Goal: Task Accomplishment & Management: Use online tool/utility

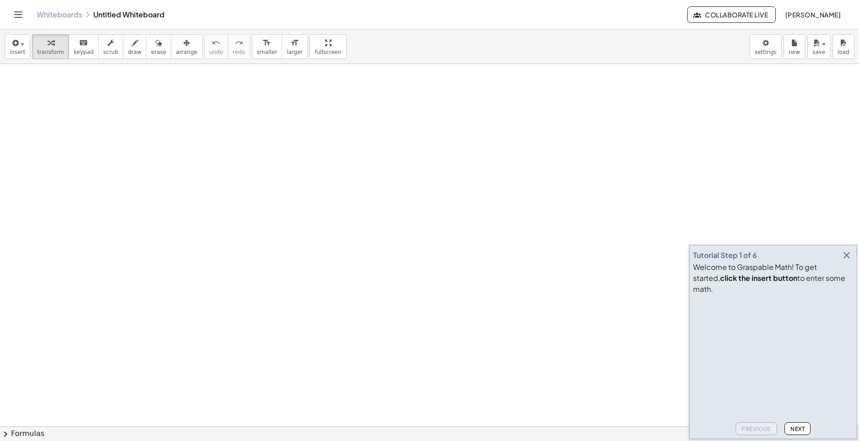
click at [852, 261] on button "button" at bounding box center [846, 255] width 13 height 13
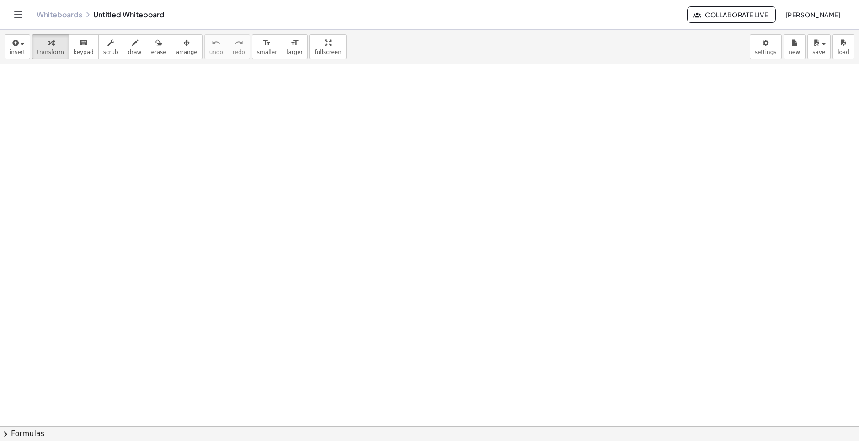
drag, startPoint x: 285, startPoint y: 3, endPoint x: 278, endPoint y: 0, distance: 7.8
click at [281, 3] on div "Whiteboards Untitled Whiteboard Collaborate Live [PERSON_NAME]" at bounding box center [429, 14] width 837 height 29
click at [86, 43] on button "keyboard keypad" at bounding box center [84, 46] width 30 height 25
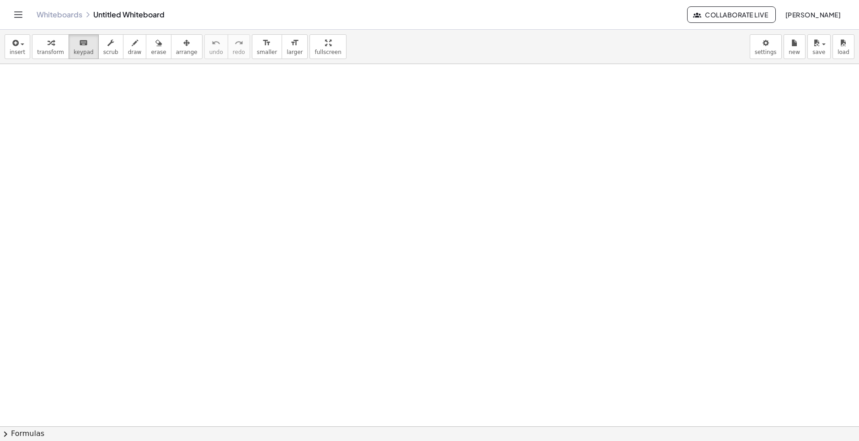
click at [27, 41] on button "insert" at bounding box center [18, 46] width 26 height 25
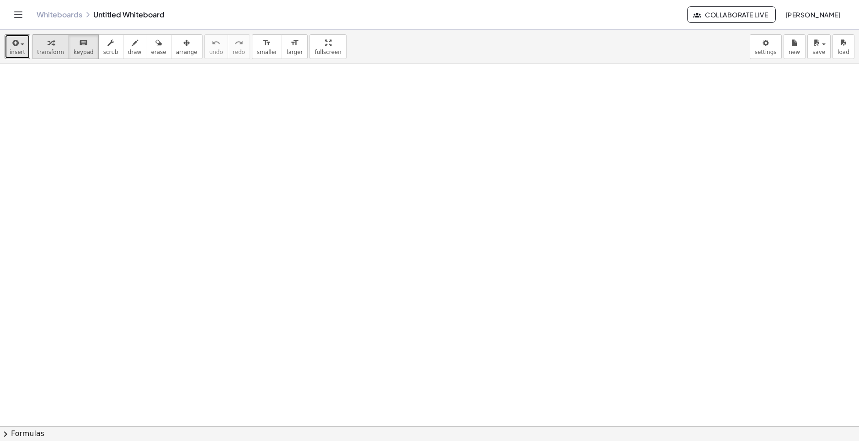
click at [43, 49] on span "transform" at bounding box center [50, 52] width 27 height 6
click at [128, 49] on span "draw" at bounding box center [135, 52] width 14 height 6
click at [146, 55] on button "erase" at bounding box center [158, 46] width 25 height 25
click at [176, 50] on span "arrange" at bounding box center [186, 52] width 21 height 6
click at [257, 52] on span "smaller" at bounding box center [267, 52] width 20 height 6
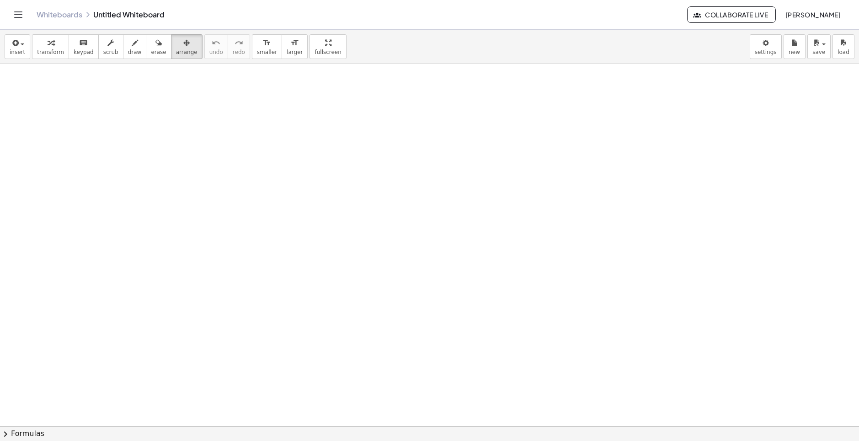
click at [18, 16] on icon "Toggle navigation" at bounding box center [18, 14] width 11 height 11
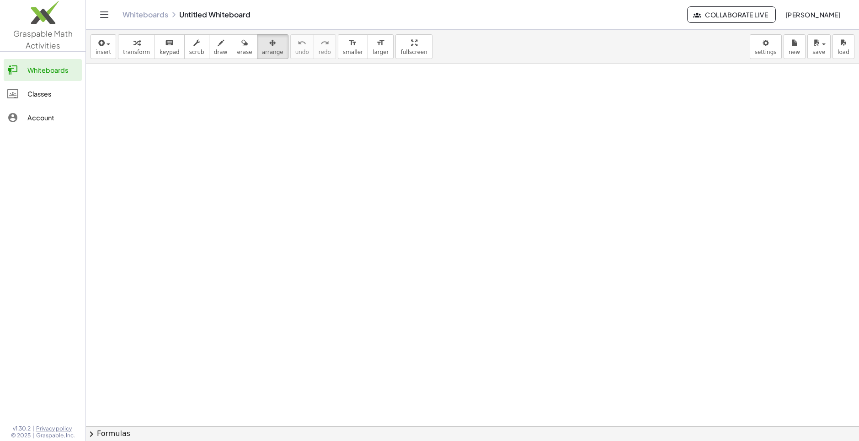
click at [48, 93] on div "Classes" at bounding box center [52, 93] width 51 height 11
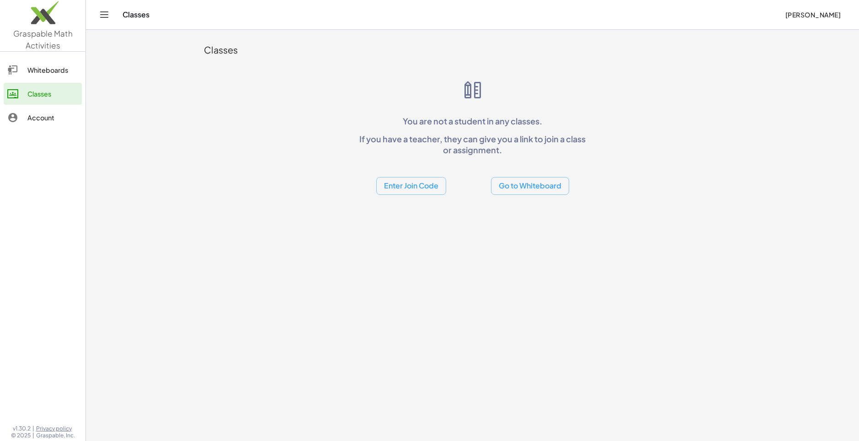
click at [49, 68] on div "Whiteboards" at bounding box center [52, 69] width 51 height 11
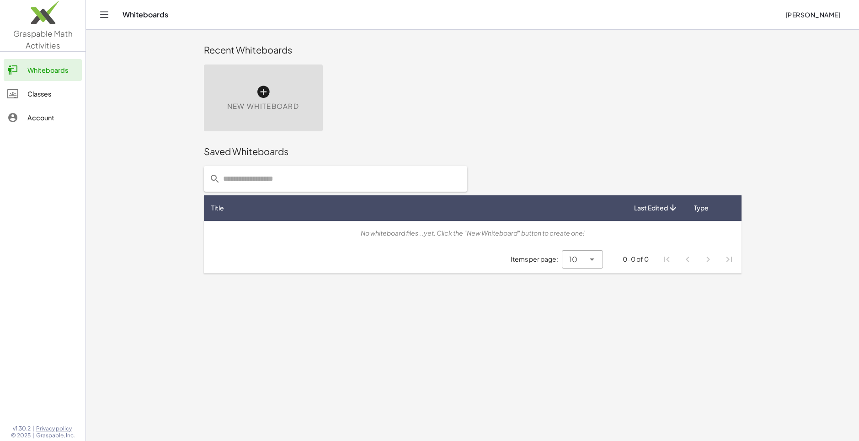
click at [260, 94] on icon at bounding box center [263, 92] width 15 height 15
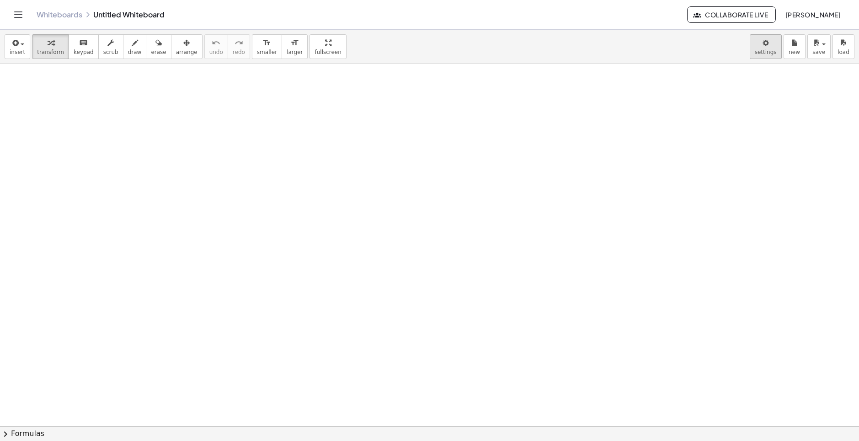
click at [764, 48] on body "Graspable Math Activities Whiteboards Classes Account v1.30.2 | Privacy policy …" at bounding box center [429, 220] width 859 height 441
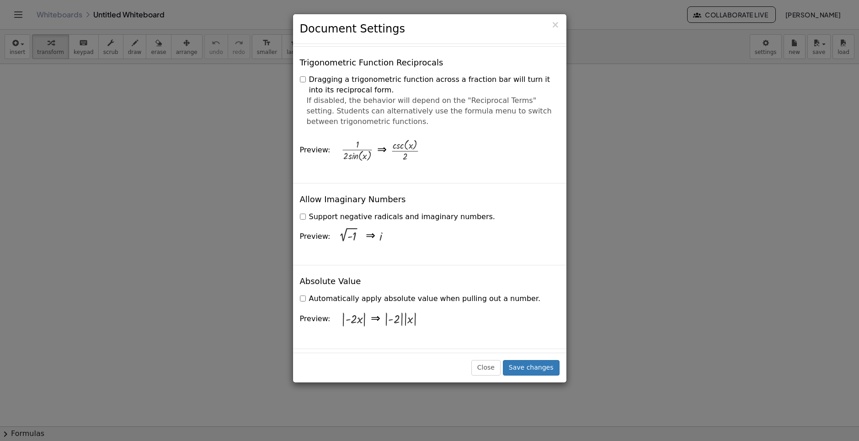
scroll to position [1980, 0]
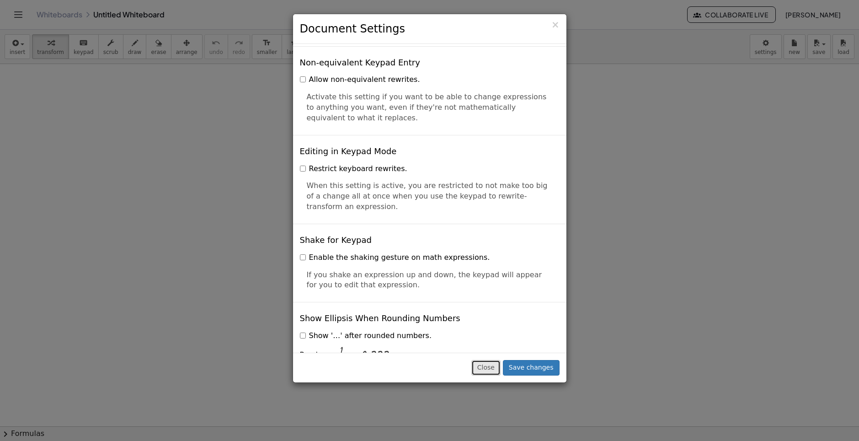
click at [499, 360] on button "Close" at bounding box center [485, 368] width 29 height 16
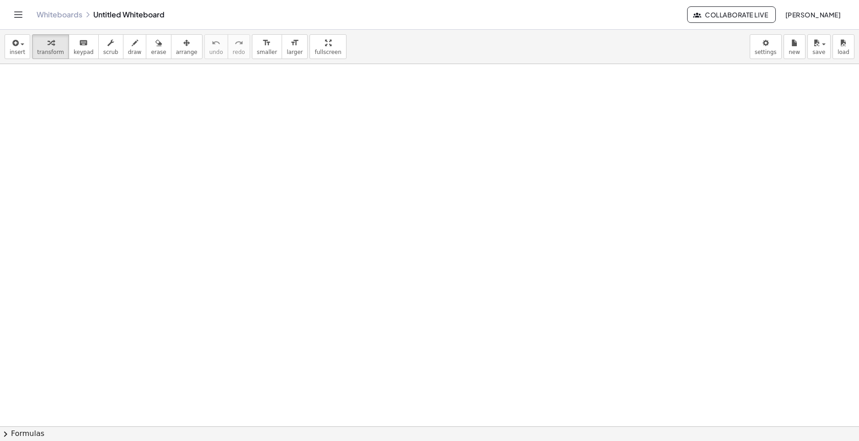
drag, startPoint x: 219, startPoint y: 119, endPoint x: 215, endPoint y: 166, distance: 47.2
click at [222, 167] on div at bounding box center [429, 426] width 859 height 724
click at [76, 50] on span "keypad" at bounding box center [84, 52] width 20 height 6
drag, startPoint x: 207, startPoint y: 149, endPoint x: 214, endPoint y: 157, distance: 10.7
click at [214, 157] on div at bounding box center [429, 426] width 859 height 724
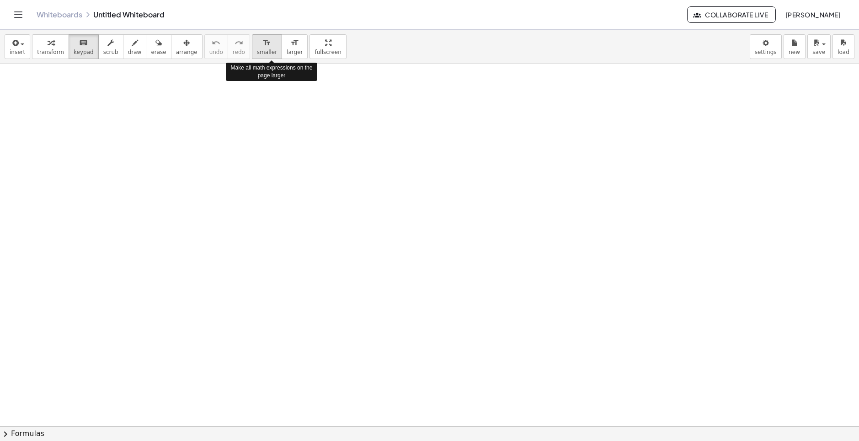
click at [257, 42] on div "format_size" at bounding box center [267, 42] width 20 height 11
drag, startPoint x: 271, startPoint y: 105, endPoint x: 246, endPoint y: 143, distance: 46.1
click at [246, 143] on div at bounding box center [429, 426] width 859 height 724
drag, startPoint x: 240, startPoint y: 200, endPoint x: 218, endPoint y: 186, distance: 26.6
click at [225, 192] on div at bounding box center [429, 426] width 859 height 724
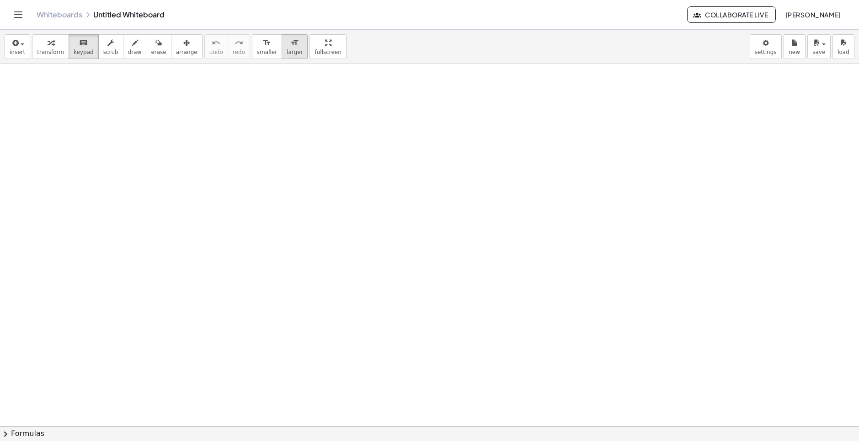
click at [282, 46] on button "format_size larger" at bounding box center [295, 46] width 26 height 25
click at [107, 46] on icon "button" at bounding box center [110, 42] width 6 height 11
click at [123, 51] on button "draw" at bounding box center [135, 46] width 24 height 25
drag, startPoint x: 153, startPoint y: 143, endPoint x: 237, endPoint y: 208, distance: 106.5
click at [237, 208] on div at bounding box center [429, 426] width 859 height 724
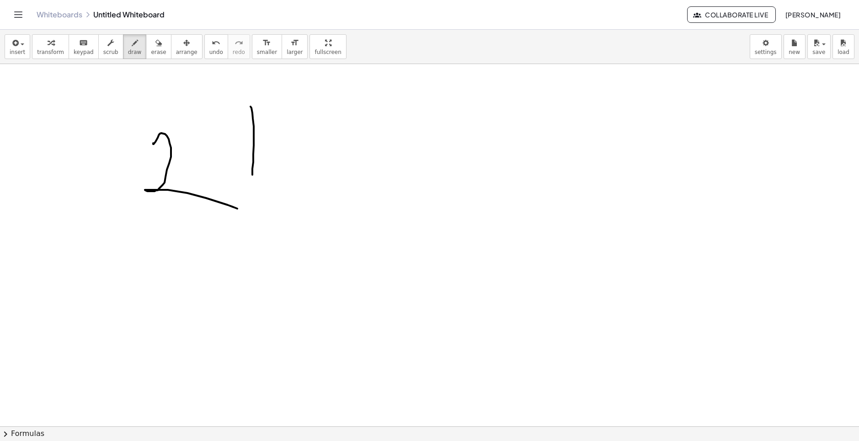
drag, startPoint x: 251, startPoint y: 108, endPoint x: 252, endPoint y: 175, distance: 66.7
click at [252, 175] on div at bounding box center [429, 426] width 859 height 724
drag, startPoint x: 217, startPoint y: 140, endPoint x: 281, endPoint y: 142, distance: 64.4
click at [281, 142] on div at bounding box center [429, 426] width 859 height 724
drag, startPoint x: 325, startPoint y: 159, endPoint x: 381, endPoint y: 203, distance: 71.5
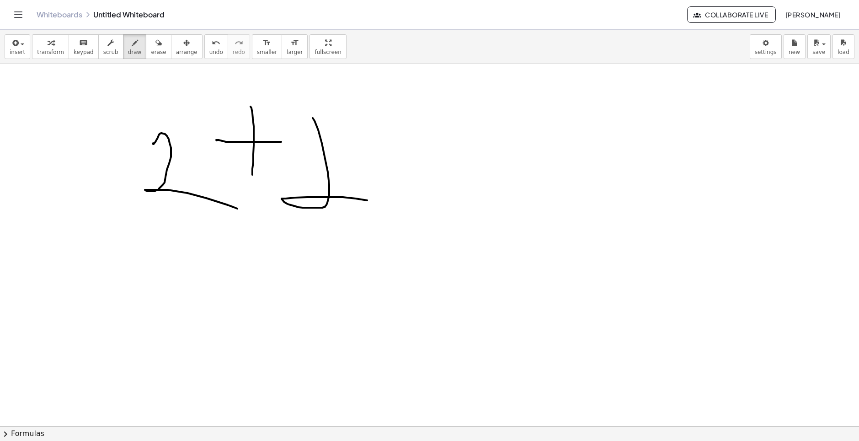
click at [381, 203] on div at bounding box center [429, 426] width 859 height 724
drag, startPoint x: 295, startPoint y: 138, endPoint x: 318, endPoint y: 126, distance: 26.2
click at [317, 123] on div at bounding box center [429, 426] width 859 height 724
drag, startPoint x: 372, startPoint y: 171, endPoint x: 443, endPoint y: 170, distance: 70.4
click at [443, 170] on div at bounding box center [429, 426] width 859 height 724
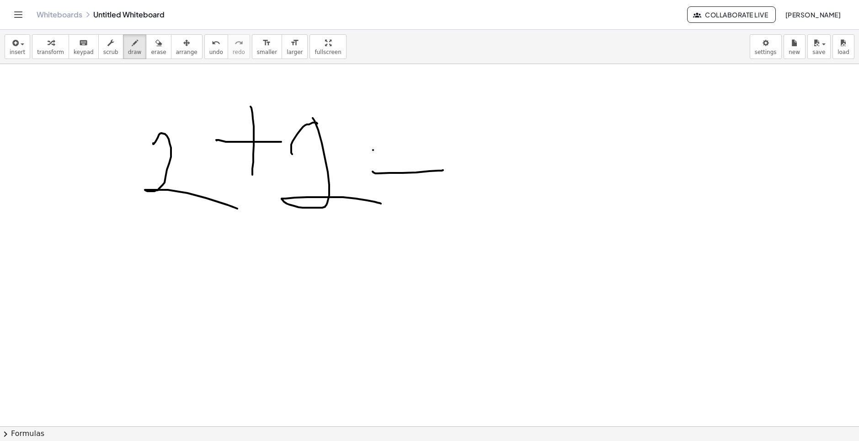
drag, startPoint x: 373, startPoint y: 150, endPoint x: 507, endPoint y: 143, distance: 134.5
click at [507, 143] on div at bounding box center [429, 426] width 859 height 724
drag, startPoint x: 531, startPoint y: 118, endPoint x: 552, endPoint y: 198, distance: 83.4
click at [552, 198] on div at bounding box center [429, 426] width 859 height 724
click at [531, 163] on div at bounding box center [429, 426] width 859 height 724
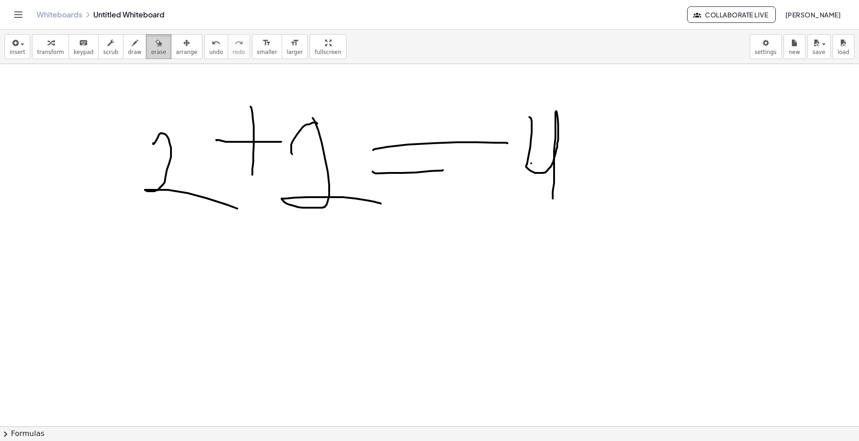
click at [151, 40] on div "button" at bounding box center [158, 42] width 15 height 11
drag, startPoint x: 164, startPoint y: 149, endPoint x: 166, endPoint y: 155, distance: 6.5
click at [165, 154] on div at bounding box center [429, 426] width 859 height 724
drag, startPoint x: 203, startPoint y: 154, endPoint x: 235, endPoint y: 142, distance: 34.3
click at [219, 151] on div at bounding box center [429, 426] width 859 height 724
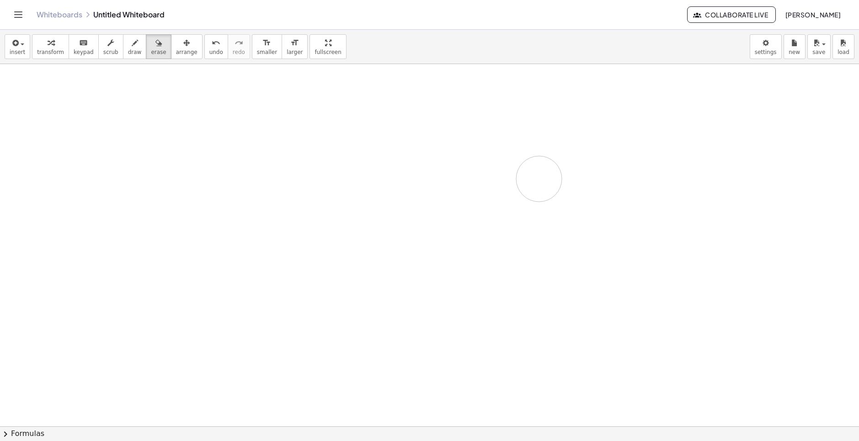
drag, startPoint x: 252, startPoint y: 134, endPoint x: 528, endPoint y: 170, distance: 277.9
click at [532, 171] on div at bounding box center [429, 426] width 859 height 724
click at [511, 169] on div at bounding box center [429, 426] width 859 height 724
click at [176, 48] on div "button" at bounding box center [186, 42] width 21 height 11
drag, startPoint x: 239, startPoint y: 186, endPoint x: 236, endPoint y: 198, distance: 12.6
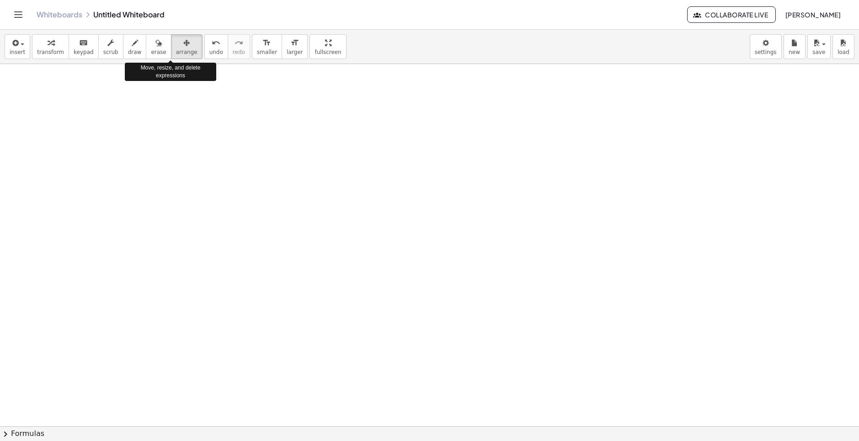
click at [236, 198] on div at bounding box center [429, 426] width 859 height 724
click at [74, 45] on div "keyboard" at bounding box center [84, 42] width 20 height 11
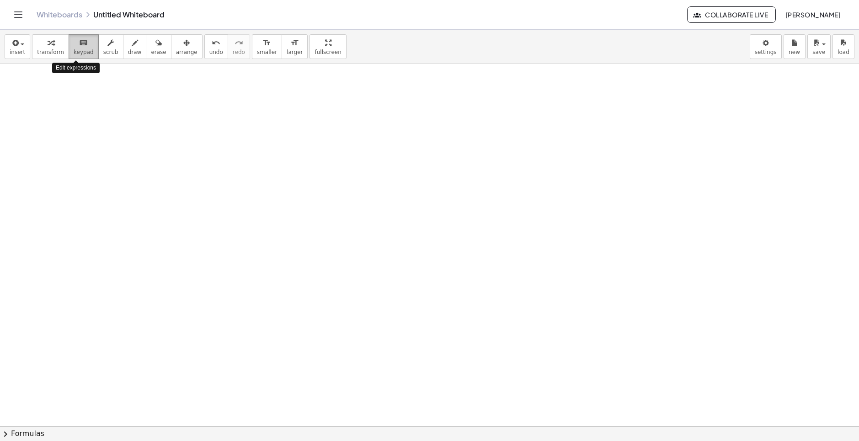
click at [74, 45] on div "keyboard" at bounding box center [84, 42] width 20 height 11
click at [98, 51] on button "scrub" at bounding box center [110, 46] width 25 height 25
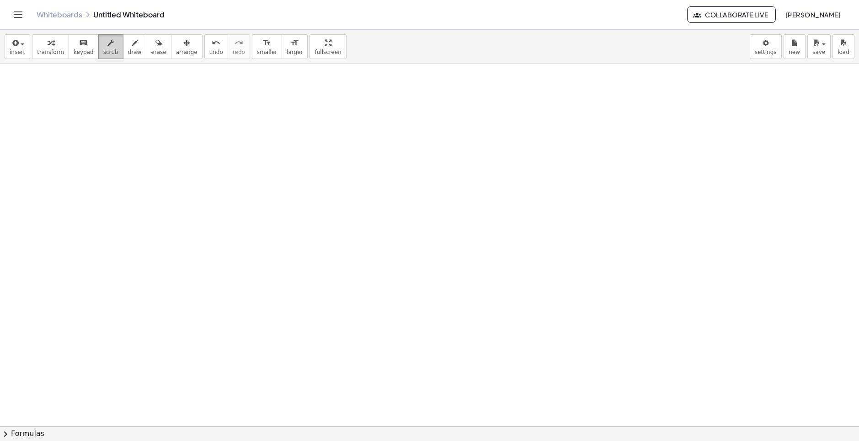
click at [98, 51] on button "scrub" at bounding box center [110, 46] width 25 height 25
click at [284, 39] on div "insert select one: Math Expression Function Text Youtube Video Graphing Geometr…" at bounding box center [429, 47] width 859 height 34
drag, startPoint x: 288, startPoint y: 38, endPoint x: 308, endPoint y: 73, distance: 39.9
click at [308, 73] on div "insert select one: Math Expression Function Text Youtube Video Graphing Geometr…" at bounding box center [429, 235] width 859 height 411
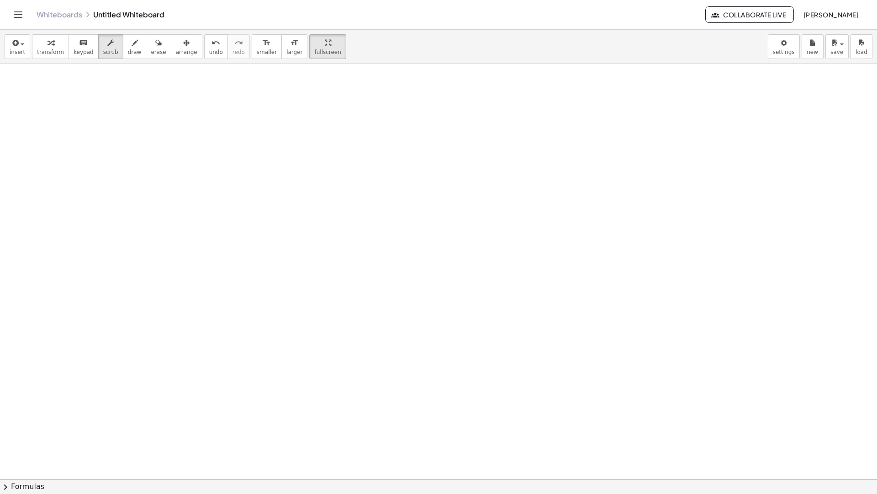
drag, startPoint x: 302, startPoint y: 16, endPoint x: 283, endPoint y: -19, distance: 39.5
click at [283, 0] on html "Graspable Math Activities Whiteboards Classes Account v1.30.2 | Privacy policy …" at bounding box center [438, 247] width 877 height 494
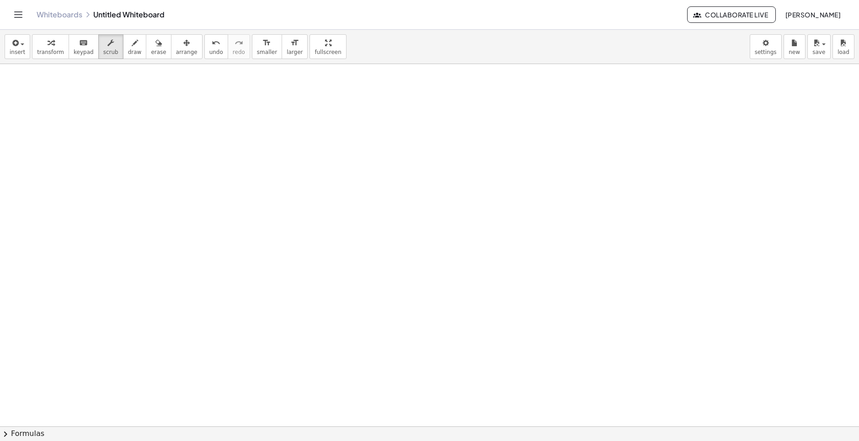
click at [124, 16] on div "Whiteboards Untitled Whiteboard" at bounding box center [362, 14] width 650 height 9
click at [7, 51] on button "insert" at bounding box center [18, 46] width 26 height 25
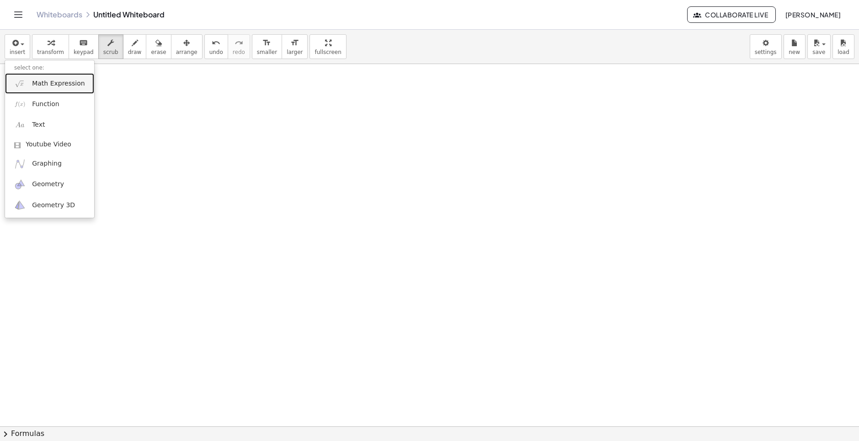
click at [28, 89] on link "Math Expression" at bounding box center [49, 83] width 89 height 21
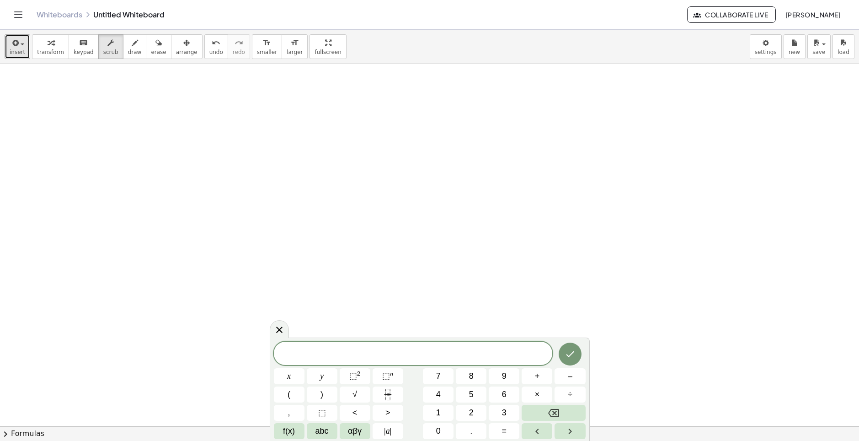
click at [20, 47] on div "button" at bounding box center [18, 42] width 16 height 11
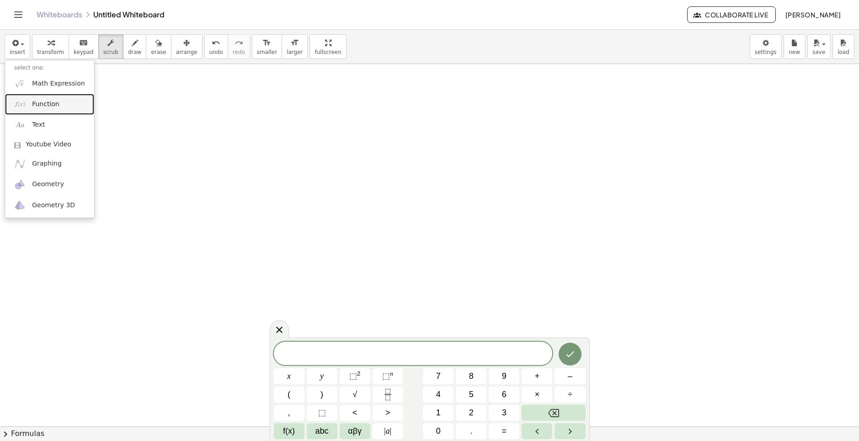
click at [57, 112] on link "Function" at bounding box center [49, 104] width 89 height 21
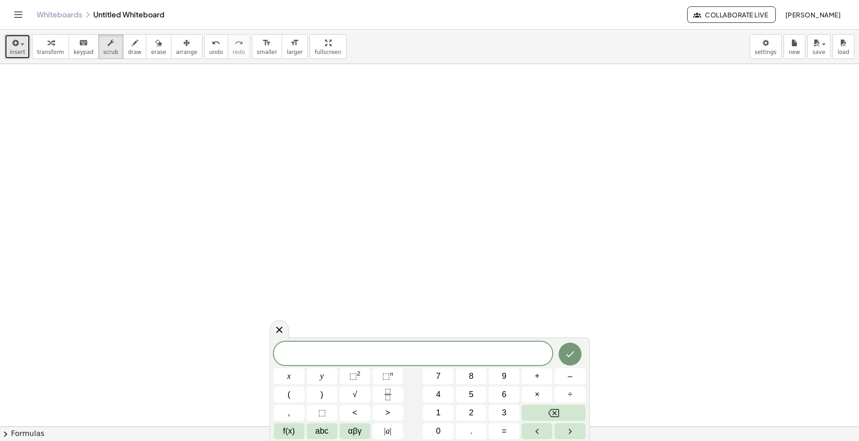
click at [20, 56] on button "insert" at bounding box center [18, 46] width 26 height 25
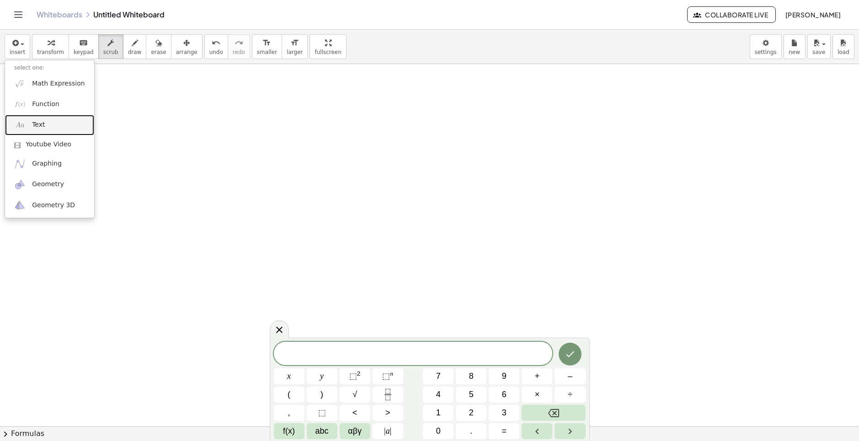
click at [56, 127] on link "Text" at bounding box center [49, 125] width 89 height 21
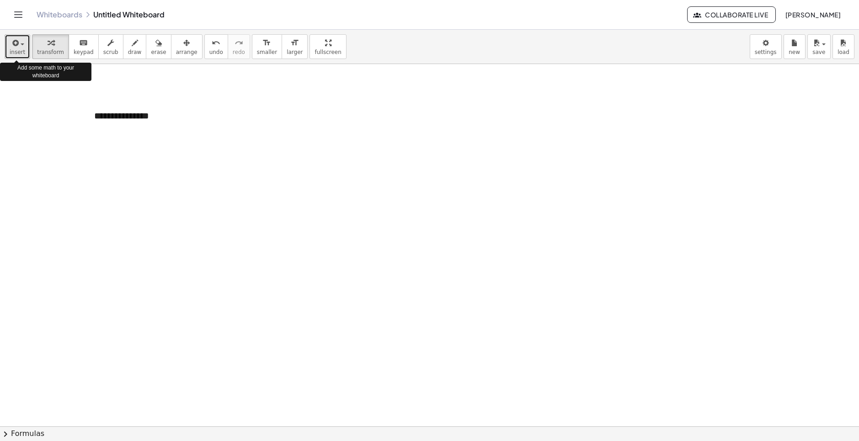
click at [16, 39] on icon "button" at bounding box center [15, 42] width 8 height 11
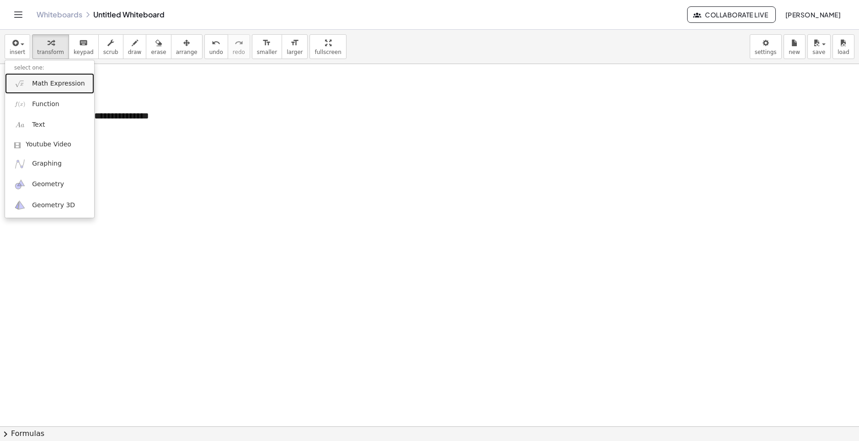
click at [53, 82] on span "Math Expression" at bounding box center [58, 83] width 53 height 9
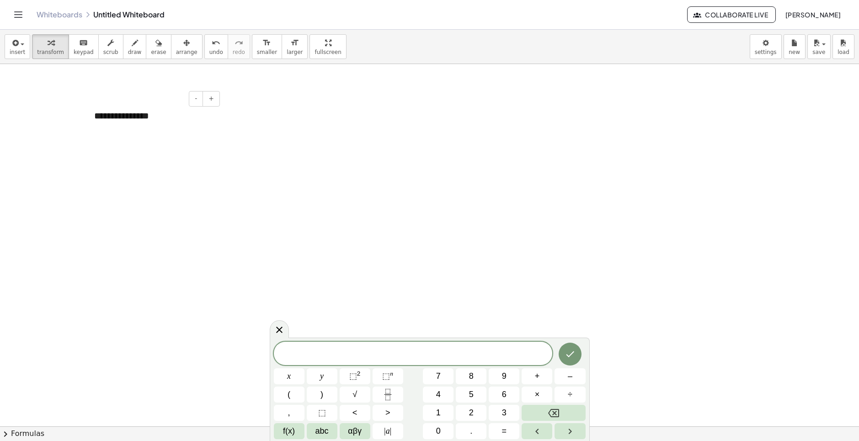
drag, startPoint x: 145, startPoint y: 117, endPoint x: 75, endPoint y: 116, distance: 69.9
click at [75, 116] on div "**********" at bounding box center [429, 426] width 859 height 724
drag, startPoint x: 157, startPoint y: 118, endPoint x: 164, endPoint y: 123, distance: 8.1
drag, startPoint x: 164, startPoint y: 123, endPoint x: 158, endPoint y: 180, distance: 56.5
click at [158, 180] on div at bounding box center [429, 426] width 859 height 724
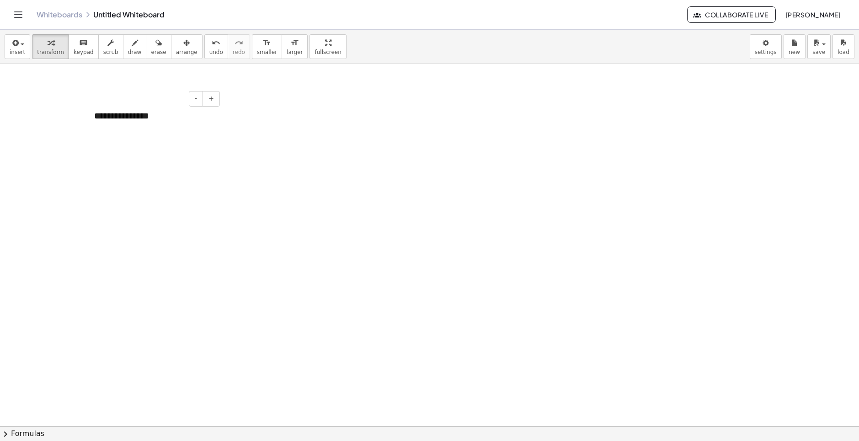
click at [165, 127] on div "**********" at bounding box center [153, 116] width 137 height 32
click at [197, 100] on span "-" at bounding box center [196, 98] width 2 height 7
click at [197, 96] on span "-" at bounding box center [196, 98] width 2 height 7
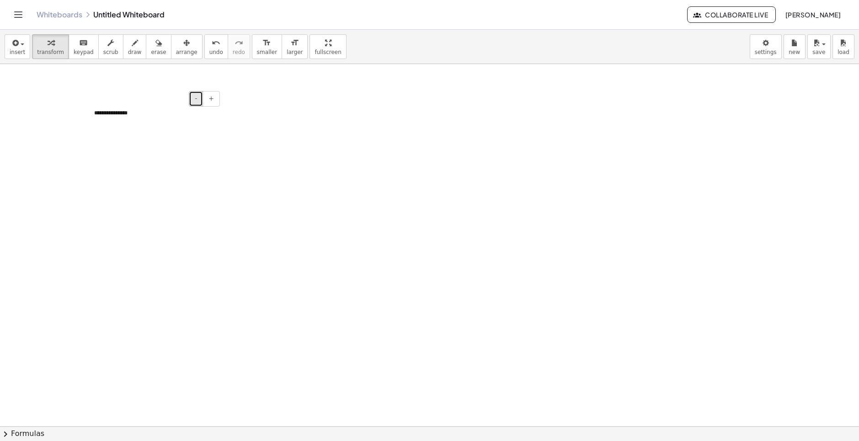
click at [197, 96] on span "-" at bounding box center [196, 98] width 2 height 7
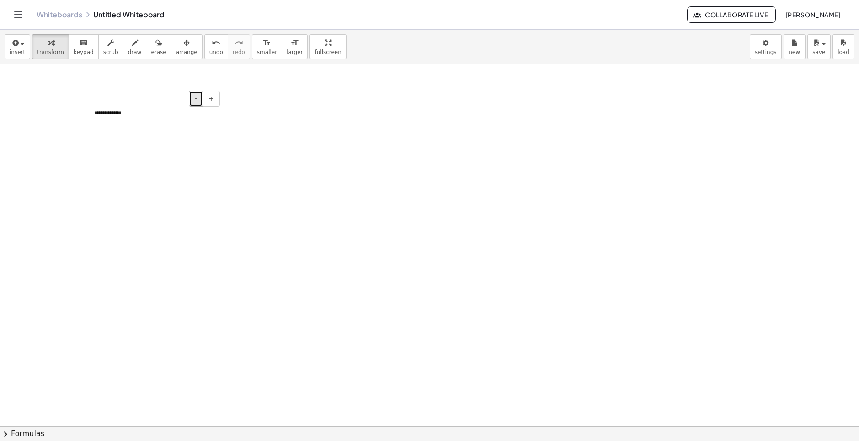
click at [198, 98] on button "-" at bounding box center [196, 99] width 14 height 16
click at [164, 127] on div at bounding box center [429, 426] width 859 height 724
drag, startPoint x: 169, startPoint y: 123, endPoint x: 162, endPoint y: 117, distance: 8.8
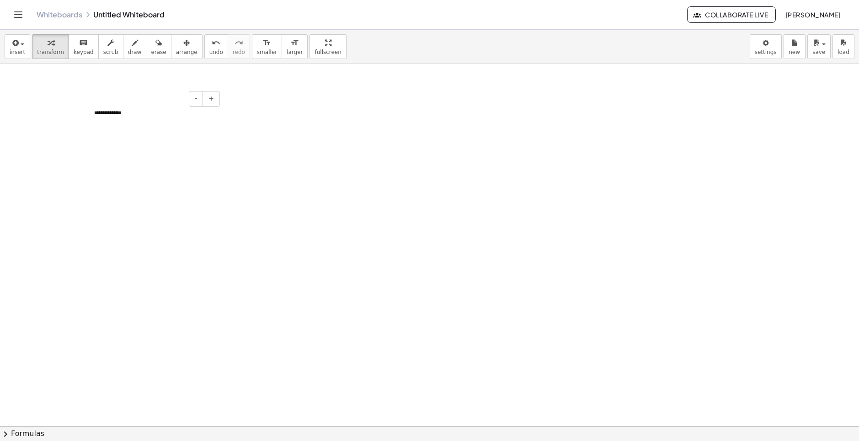
click at [167, 121] on div "**********" at bounding box center [153, 112] width 137 height 25
click at [66, 150] on div at bounding box center [429, 426] width 859 height 724
click at [15, 42] on icon "button" at bounding box center [15, 42] width 8 height 11
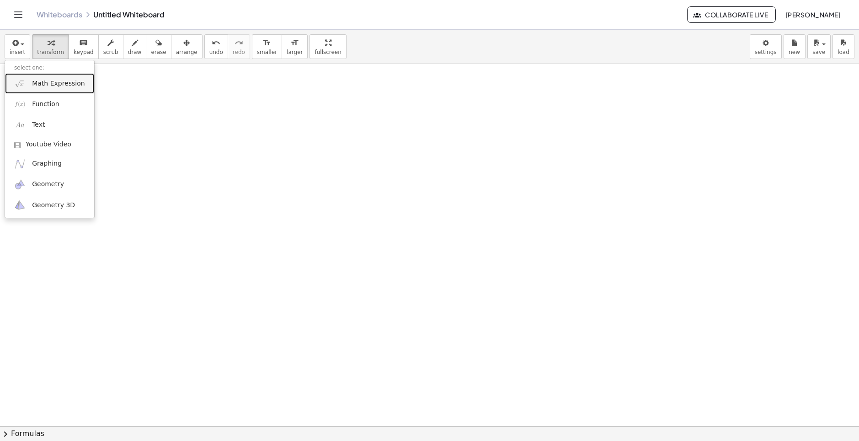
click at [34, 85] on span "Math Expression" at bounding box center [58, 83] width 53 height 9
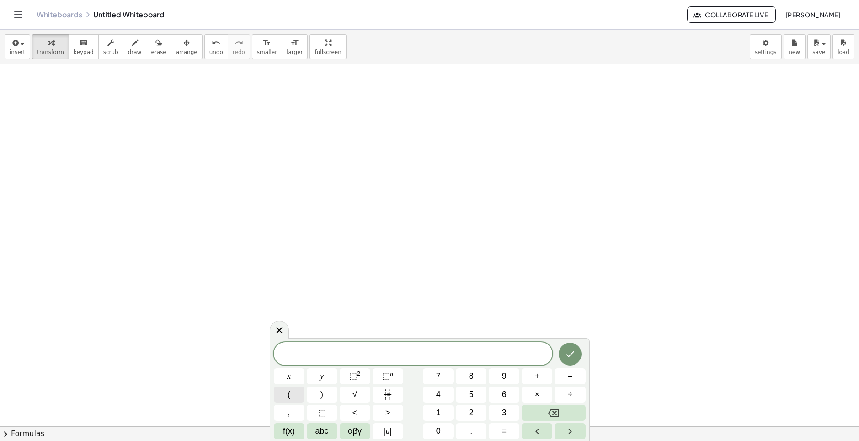
click at [286, 400] on button "(" at bounding box center [289, 394] width 31 height 16
click at [293, 377] on button "x" at bounding box center [289, 376] width 31 height 16
drag, startPoint x: 465, startPoint y: 339, endPoint x: 542, endPoint y: 329, distance: 77.4
click at [542, 329] on body "Graspable Math Activities Whiteboards Classes Account v1.30.2 | Privacy policy …" at bounding box center [429, 220] width 859 height 441
drag, startPoint x: 276, startPoint y: 362, endPoint x: 233, endPoint y: 358, distance: 43.6
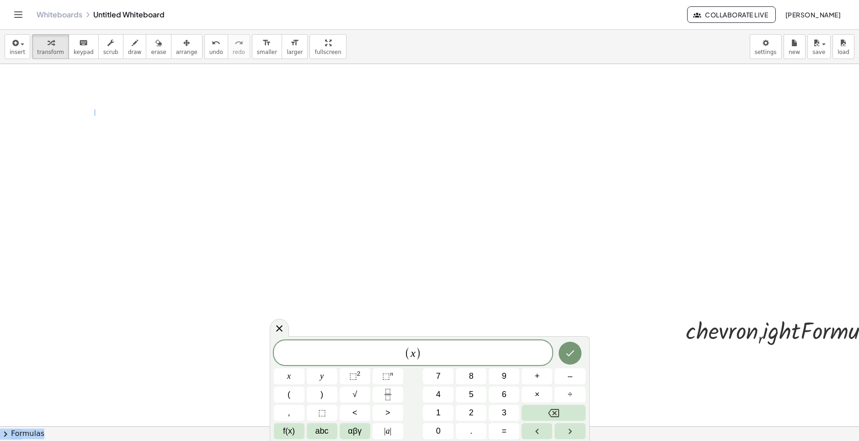
click at [233, 358] on body "Graspable Math Activities Whiteboards Classes Account v1.30.2 | Privacy policy …" at bounding box center [429, 220] width 859 height 441
drag, startPoint x: 296, startPoint y: 335, endPoint x: 258, endPoint y: 336, distance: 38.0
click at [258, 336] on div at bounding box center [456, 426] width 913 height 724
click at [434, 352] on span "( x )" at bounding box center [413, 352] width 279 height 15
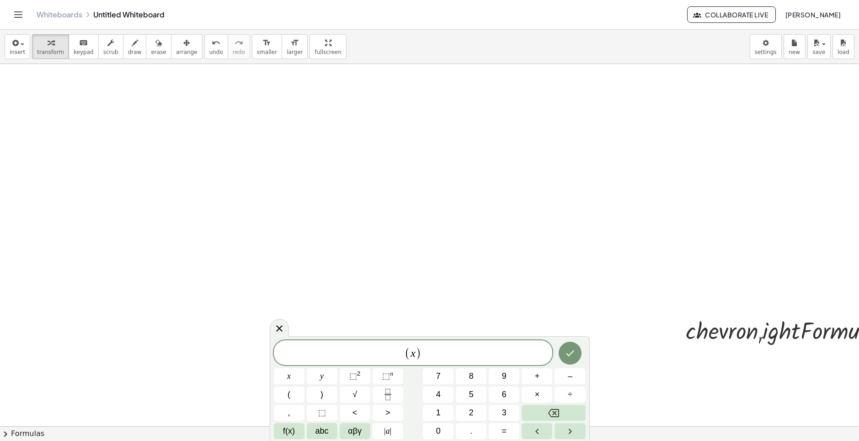
scroll to position [76, 0]
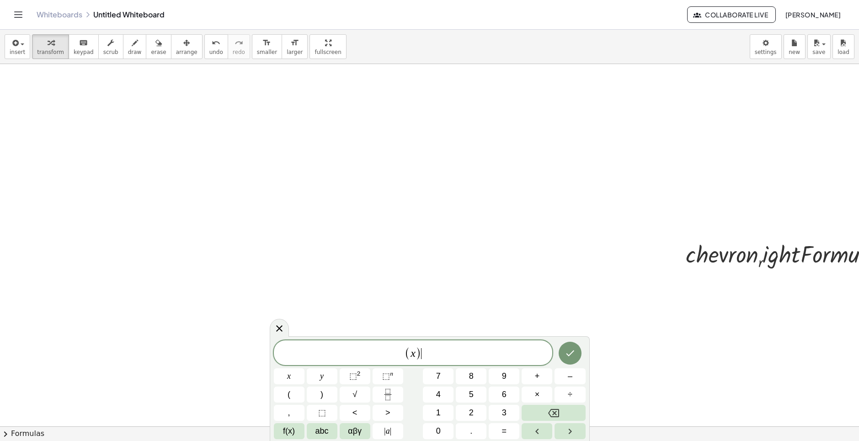
click at [748, 259] on div at bounding box center [795, 254] width 228 height 33
drag, startPoint x: 748, startPoint y: 259, endPoint x: 663, endPoint y: 281, distance: 88.1
click at [658, 247] on div "- + · n r · c · h · e · v · r · o · n r · i · g · h · t · F · o · r · m · u · l…" at bounding box center [456, 350] width 913 height 724
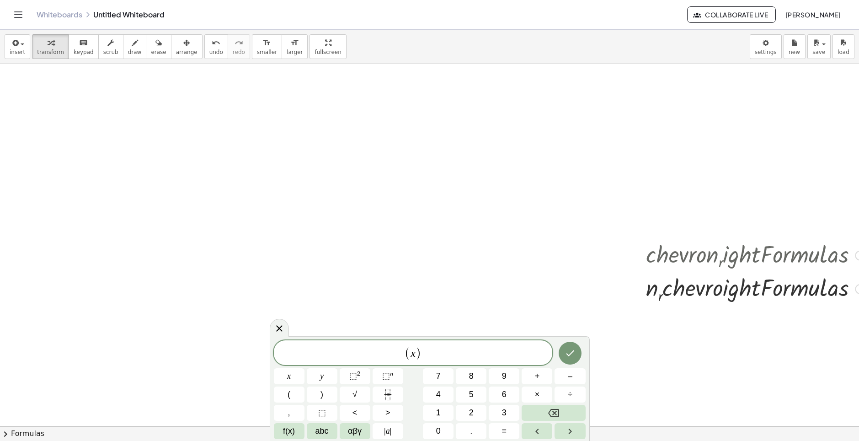
scroll to position [76, 61]
click at [840, 254] on div at bounding box center [845, 255] width 10 height 10
click at [837, 259] on div "Go back to this line Copy line as LaTeX Copy derivation as LaTeX" at bounding box center [838, 255] width 10 height 10
drag, startPoint x: 839, startPoint y: 257, endPoint x: 642, endPoint y: 248, distance: 197.6
click at [642, 248] on div at bounding box center [734, 254] width 228 height 33
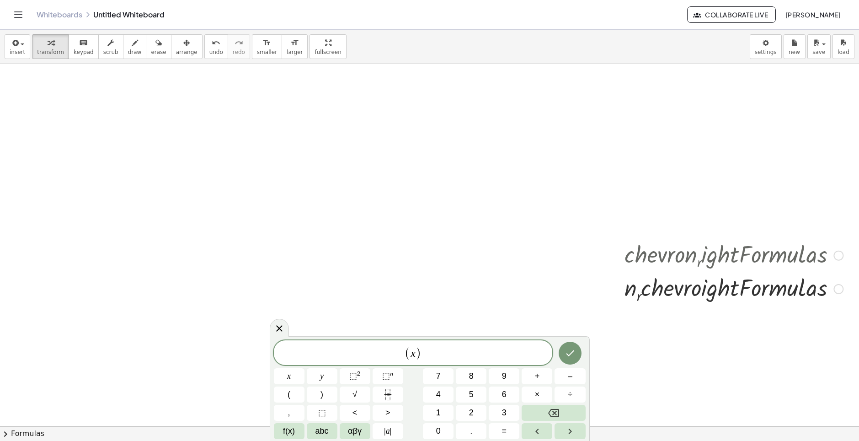
click at [654, 255] on div at bounding box center [734, 254] width 228 height 33
click at [21, 48] on button "insert" at bounding box center [18, 46] width 26 height 25
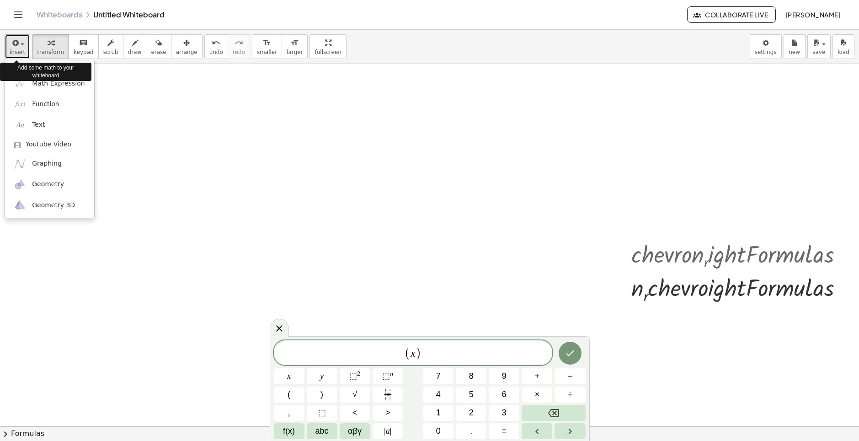
click at [21, 48] on button "insert" at bounding box center [18, 46] width 26 height 25
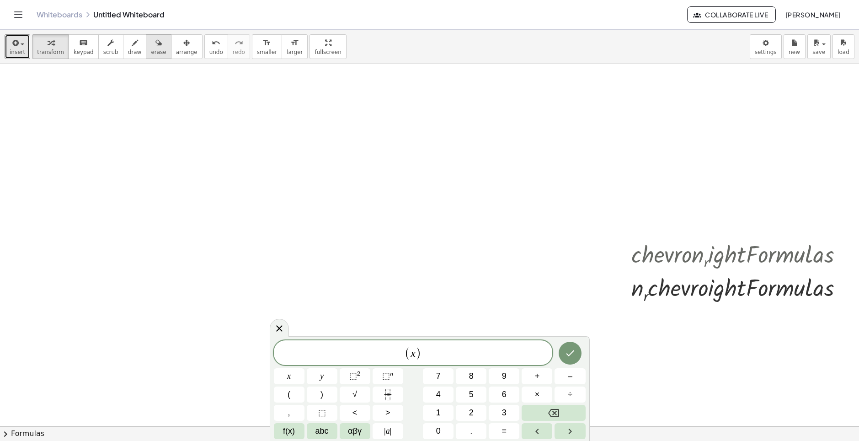
click at [151, 50] on span "erase" at bounding box center [158, 52] width 15 height 6
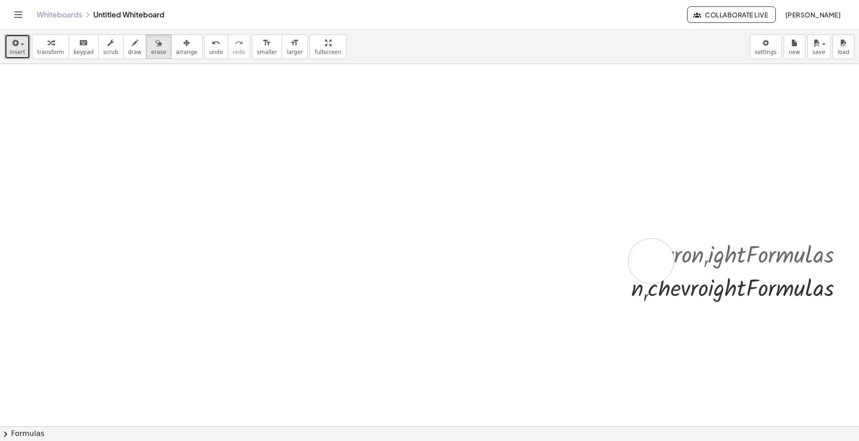
drag, startPoint x: 644, startPoint y: 261, endPoint x: 649, endPoint y: 259, distance: 5.5
click at [646, 260] on div at bounding box center [402, 350] width 913 height 724
click at [650, 259] on div at bounding box center [402, 350] width 913 height 724
drag, startPoint x: 657, startPoint y: 268, endPoint x: 668, endPoint y: 270, distance: 10.7
click at [659, 254] on div at bounding box center [402, 350] width 913 height 724
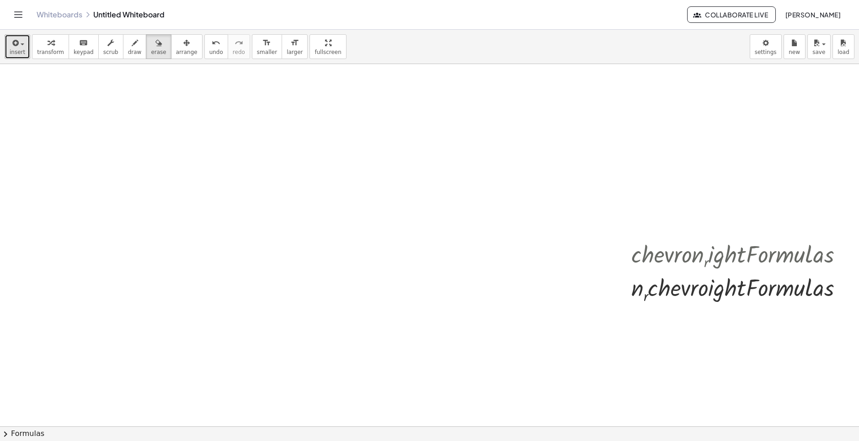
click at [15, 49] on span "insert" at bounding box center [18, 52] width 16 height 6
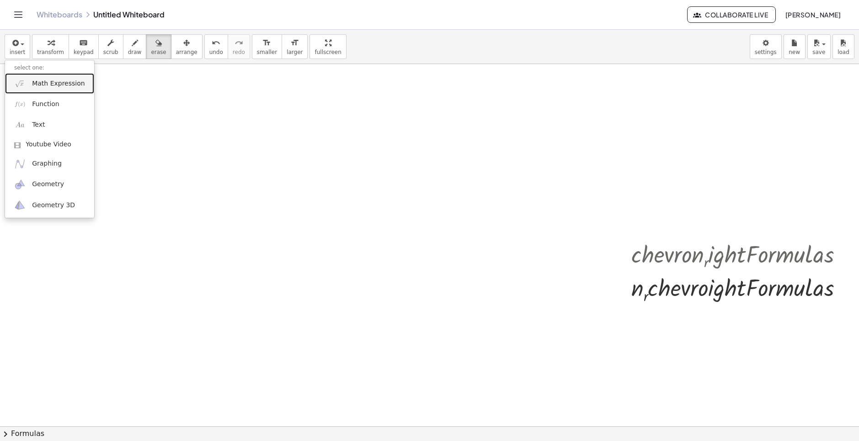
click at [27, 84] on link "Math Expression" at bounding box center [49, 83] width 89 height 21
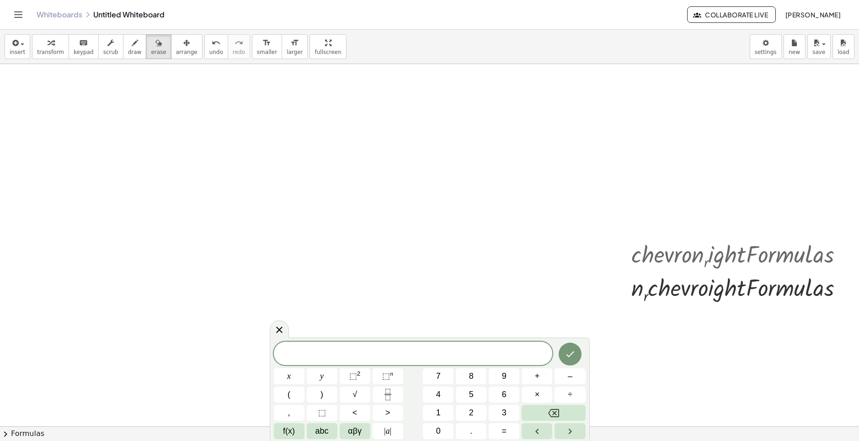
drag, startPoint x: 552, startPoint y: 228, endPoint x: 547, endPoint y: 224, distance: 5.8
click at [552, 228] on div at bounding box center [402, 350] width 913 height 724
click at [308, 248] on div at bounding box center [402, 350] width 913 height 724
click at [187, 230] on div at bounding box center [402, 350] width 913 height 724
click at [321, 380] on span "y" at bounding box center [322, 376] width 4 height 12
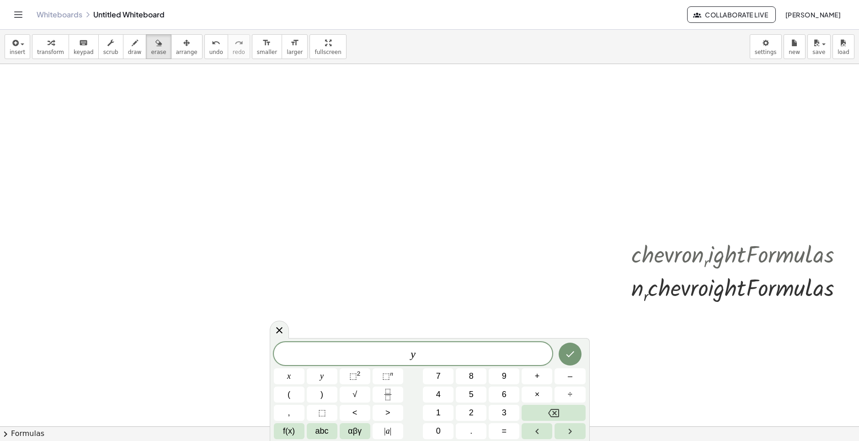
click at [409, 365] on div "y x y ⬚ 2 ⬚ n 7 8 9 + – ( ) √ 4 5 6 × ÷ , ⬚ < > 1 2 3 f(x) abc αβγ | a | 0 . =" at bounding box center [430, 390] width 312 height 97
click at [411, 352] on var "y" at bounding box center [412, 354] width 5 height 12
click at [288, 396] on button "(" at bounding box center [289, 394] width 31 height 16
click at [441, 355] on span "( ​ y )" at bounding box center [413, 352] width 279 height 15
click at [428, 352] on span "( y ) ​" at bounding box center [413, 352] width 279 height 15
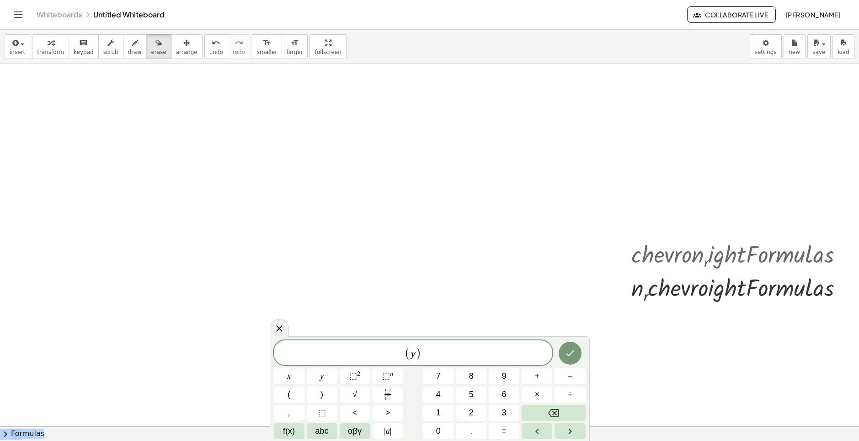
drag, startPoint x: 574, startPoint y: 338, endPoint x: 609, endPoint y: 338, distance: 34.3
click at [609, 338] on body "Graspable Math Activities Whiteboards Classes Account v1.30.2 | Privacy policy …" at bounding box center [429, 220] width 859 height 441
click at [649, 420] on div "- + · c · h · e · v · r · o · n r · i · g · h · t · F · o · r · m · u · l · a ·…" at bounding box center [429, 245] width 859 height 362
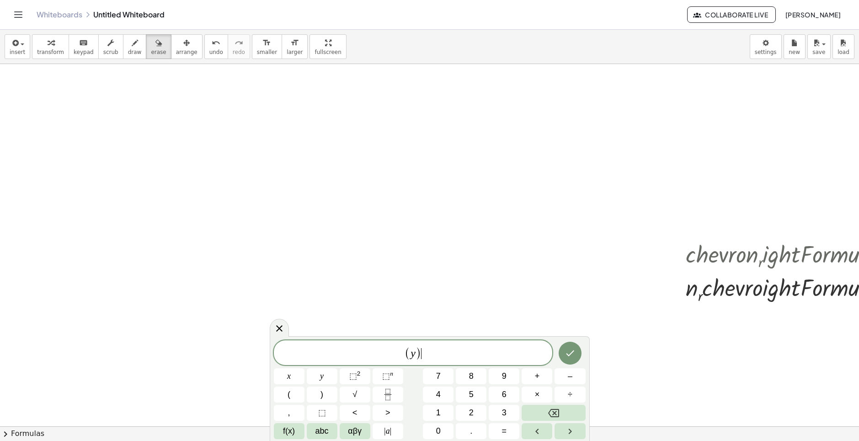
drag, startPoint x: 436, startPoint y: 342, endPoint x: 441, endPoint y: 355, distance: 13.9
click at [441, 351] on div "( y ) ​" at bounding box center [413, 352] width 279 height 25
drag, startPoint x: 441, startPoint y: 358, endPoint x: 464, endPoint y: 357, distance: 23.8
click at [464, 357] on span "( y ) k ​" at bounding box center [413, 352] width 279 height 15
click at [576, 377] on button "–" at bounding box center [569, 376] width 31 height 16
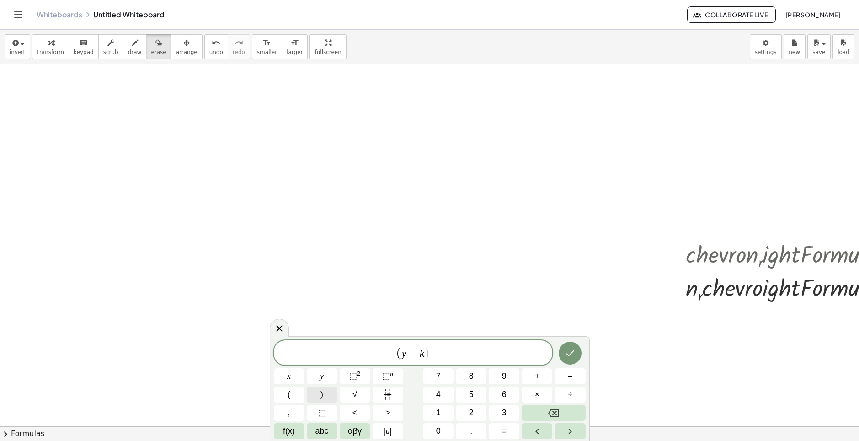
click at [330, 394] on button ")" at bounding box center [322, 394] width 31 height 16
click at [356, 382] on button "⬚ 2" at bounding box center [355, 376] width 31 height 16
click at [506, 432] on span "=" at bounding box center [504, 431] width 5 height 12
click at [441, 397] on button "4" at bounding box center [438, 394] width 31 height 16
click at [289, 394] on span "(" at bounding box center [288, 394] width 3 height 12
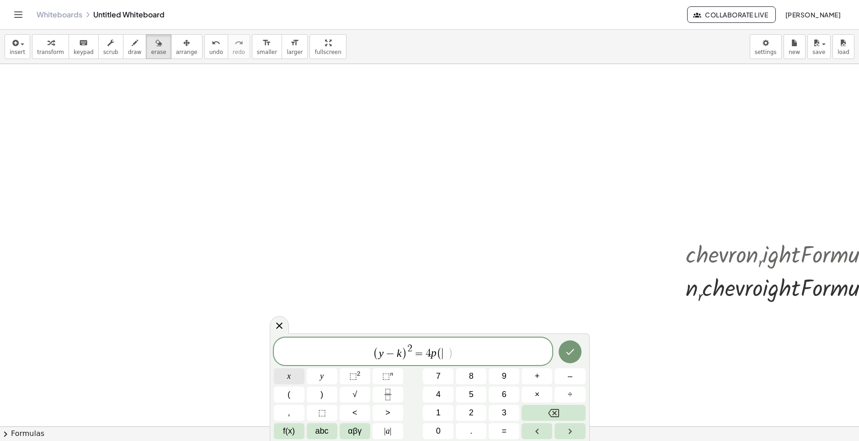
click at [292, 375] on button "x" at bounding box center [289, 376] width 31 height 16
click at [571, 374] on span "–" at bounding box center [570, 376] width 5 height 12
click at [317, 396] on button ")" at bounding box center [322, 394] width 31 height 16
click at [572, 351] on icon "Done" at bounding box center [569, 351] width 11 height 11
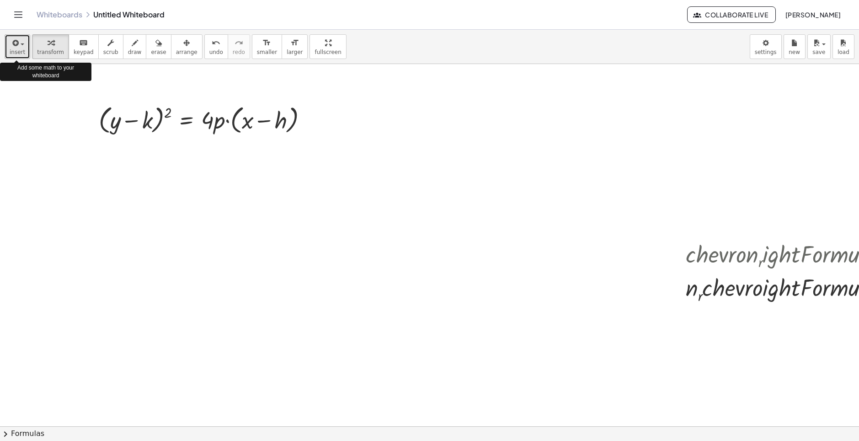
click at [15, 49] on span "insert" at bounding box center [18, 52] width 16 height 6
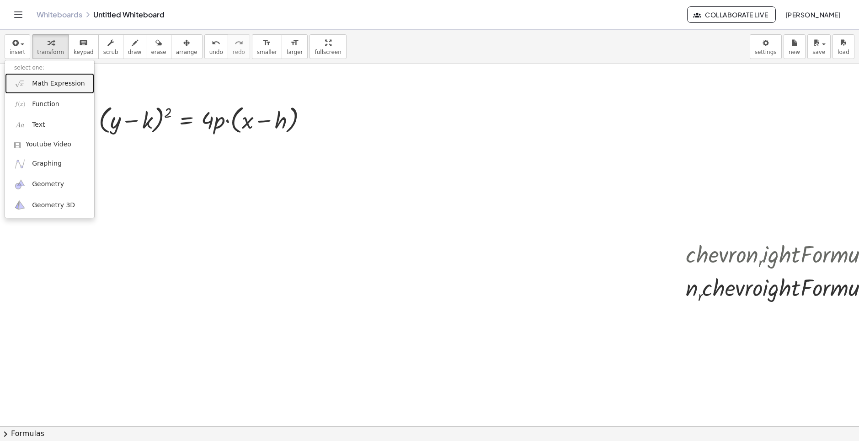
click at [59, 81] on span "Math Expression" at bounding box center [58, 83] width 53 height 9
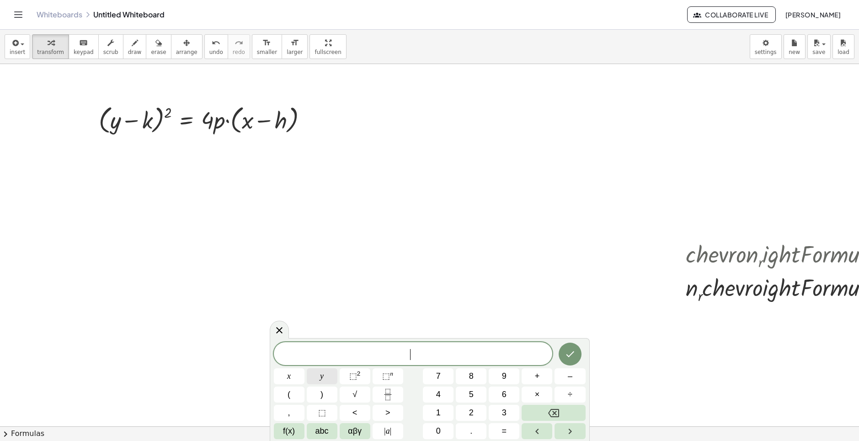
click at [328, 380] on button "y" at bounding box center [322, 376] width 31 height 16
click at [553, 410] on icon "Backspace" at bounding box center [553, 412] width 11 height 11
click at [287, 398] on button "(" at bounding box center [289, 394] width 31 height 16
click at [318, 384] on div "( ) x y ⬚ 2 ⬚ n 7 8 9 + – ( ) √ 4 5 6 × ÷ , ⬚ < > 1 2 3 f(x) abc αβγ | a | 0 . =" at bounding box center [430, 389] width 312 height 99
click at [463, 397] on button "5" at bounding box center [471, 394] width 31 height 16
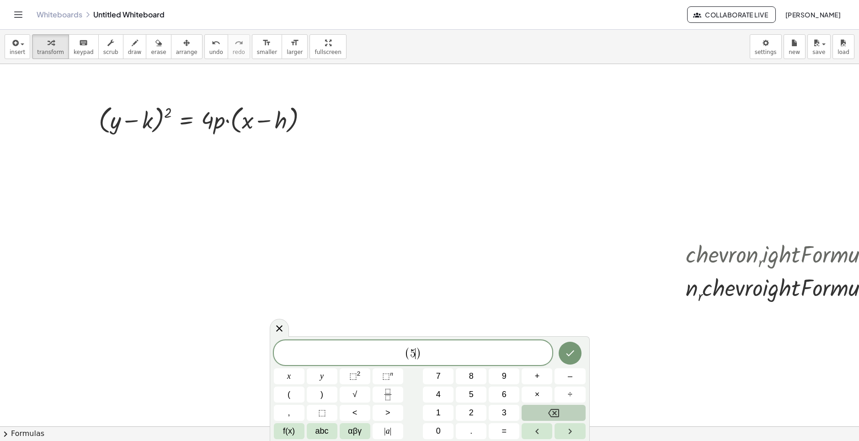
click at [546, 408] on button "Backspace" at bounding box center [553, 412] width 64 height 16
click at [321, 379] on span "y" at bounding box center [322, 376] width 4 height 12
click at [567, 374] on button "–" at bounding box center [569, 376] width 31 height 16
click at [478, 394] on button "5" at bounding box center [471, 394] width 31 height 16
click at [443, 359] on span "( y − 5 ) ​" at bounding box center [413, 352] width 279 height 15
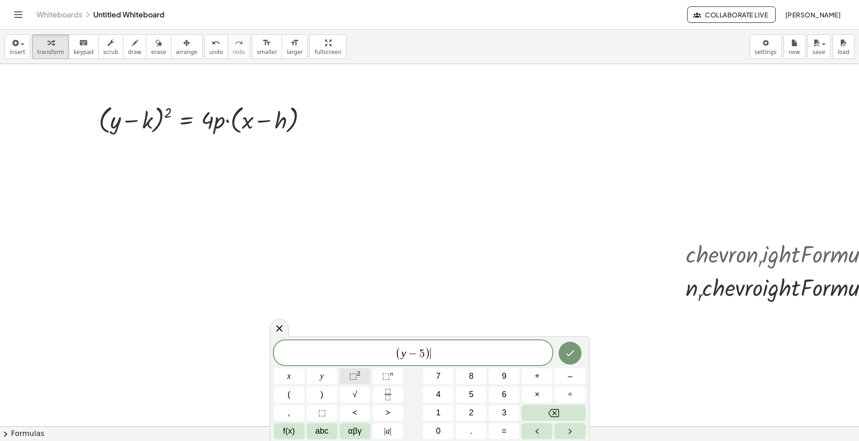
click at [354, 375] on span "⬚" at bounding box center [353, 375] width 8 height 9
click at [504, 433] on span "=" at bounding box center [504, 431] width 5 height 12
click at [436, 392] on span "4" at bounding box center [438, 394] width 5 height 12
click at [285, 393] on button "(" at bounding box center [289, 394] width 31 height 16
click at [573, 380] on button "–" at bounding box center [569, 376] width 31 height 16
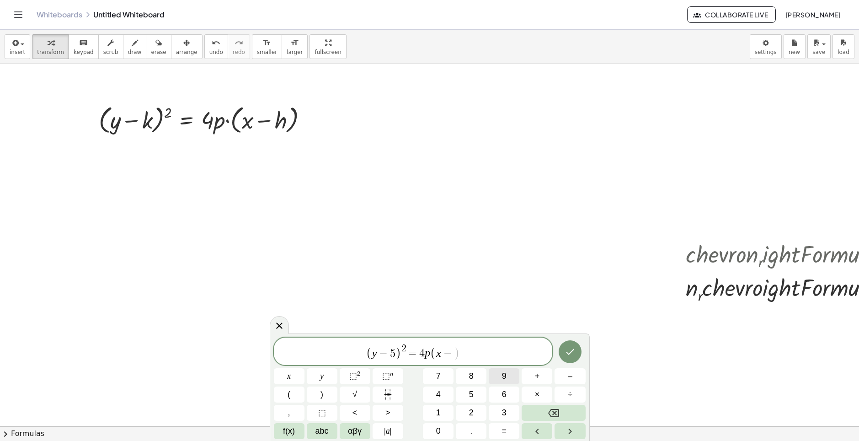
click at [499, 378] on button "9" at bounding box center [504, 376] width 31 height 16
click at [316, 394] on button ")" at bounding box center [322, 394] width 31 height 16
click at [579, 355] on button "Done" at bounding box center [569, 351] width 23 height 23
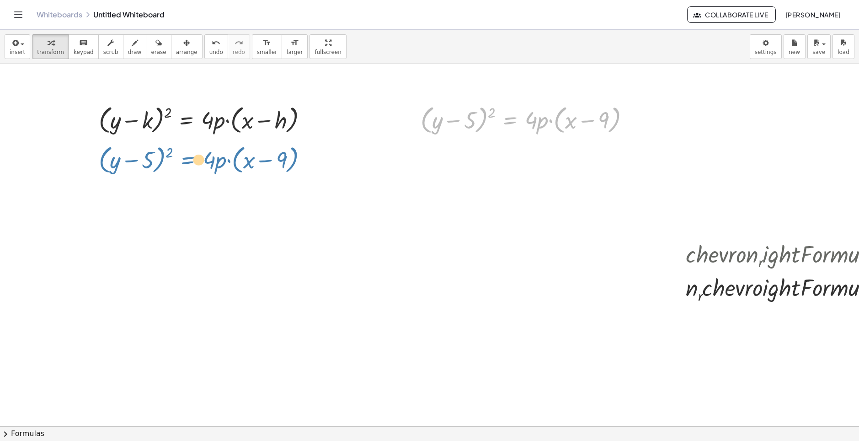
drag, startPoint x: 499, startPoint y: 123, endPoint x: 178, endPoint y: 163, distance: 324.2
click at [178, 163] on div "- + · c · h · e · v · r · o · n r · i · g · h · t · F · o · r · m · u · l · a ·…" at bounding box center [456, 350] width 913 height 724
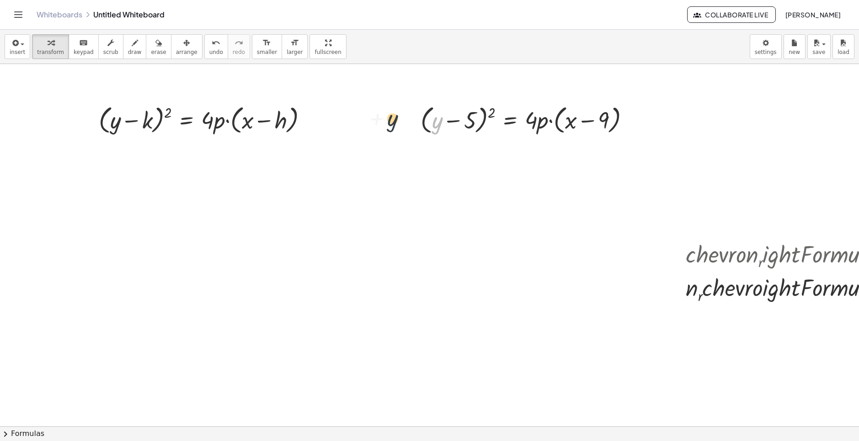
drag, startPoint x: 436, startPoint y: 120, endPoint x: 386, endPoint y: 118, distance: 49.9
drag, startPoint x: 490, startPoint y: 118, endPoint x: 480, endPoint y: 121, distance: 10.3
click at [480, 121] on div at bounding box center [528, 119] width 225 height 35
drag, startPoint x: 512, startPoint y: 153, endPoint x: 451, endPoint y: 149, distance: 61.4
click at [451, 149] on div "- + · c · h · e · v · r · o · n r · i · g · h · t · F · o · r · m · u · l · a ·…" at bounding box center [456, 350] width 913 height 724
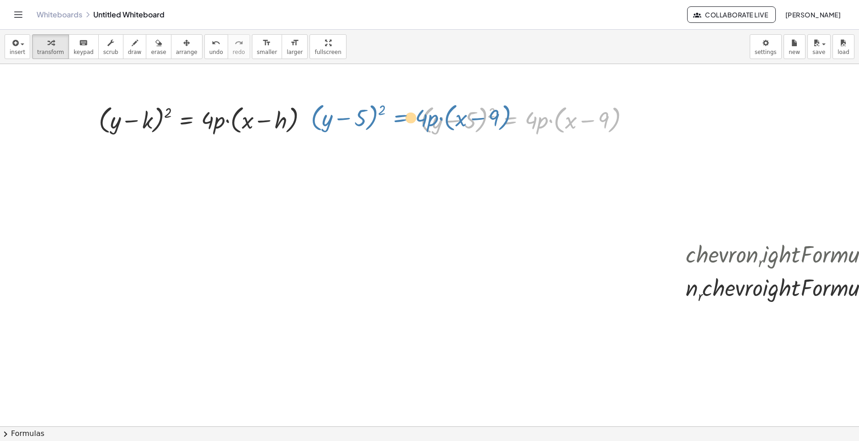
drag, startPoint x: 514, startPoint y: 106, endPoint x: 406, endPoint y: 103, distance: 107.9
click at [406, 103] on div "- + · c · h · e · v · r · o · n r · i · g · h · t · F · o · r · m · u · l · a ·…" at bounding box center [456, 350] width 913 height 724
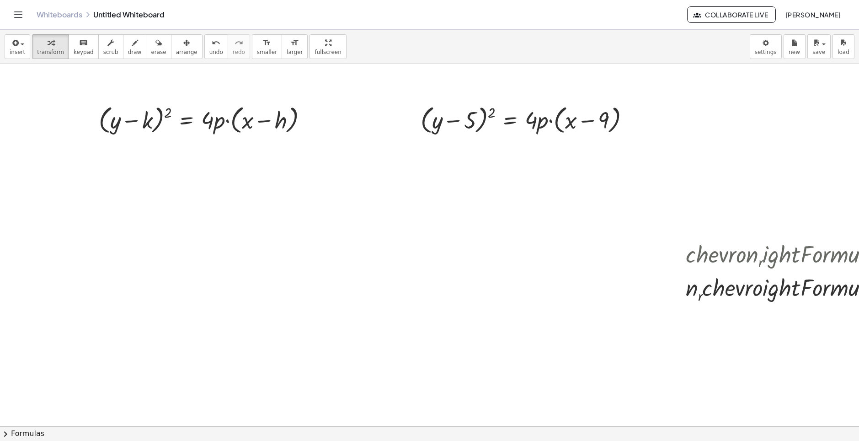
click at [829, 388] on div at bounding box center [456, 350] width 913 height 724
click at [535, 121] on div at bounding box center [528, 119] width 225 height 35
drag, startPoint x: 539, startPoint y: 120, endPoint x: 535, endPoint y: 132, distance: 13.0
click at [537, 123] on div at bounding box center [528, 119] width 225 height 35
click at [584, 115] on div at bounding box center [528, 119] width 225 height 35
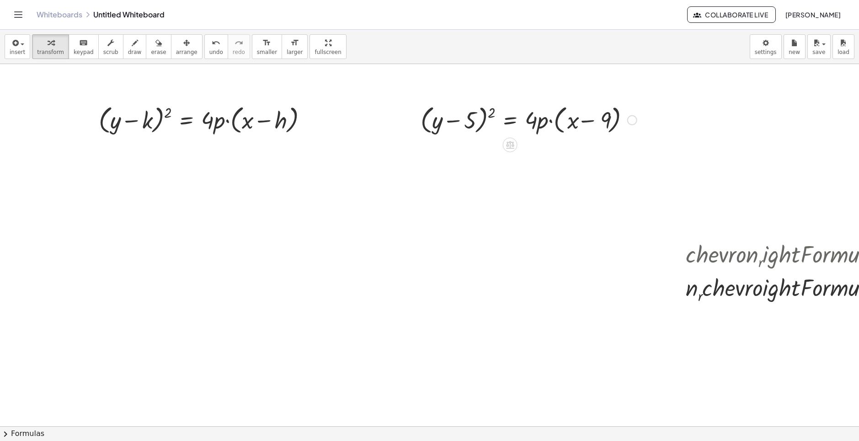
click at [563, 116] on div at bounding box center [528, 119] width 225 height 35
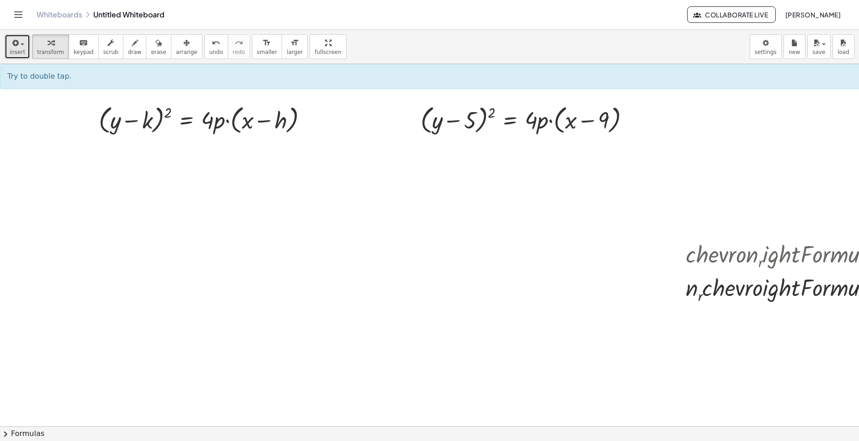
click at [16, 38] on icon "button" at bounding box center [15, 42] width 8 height 11
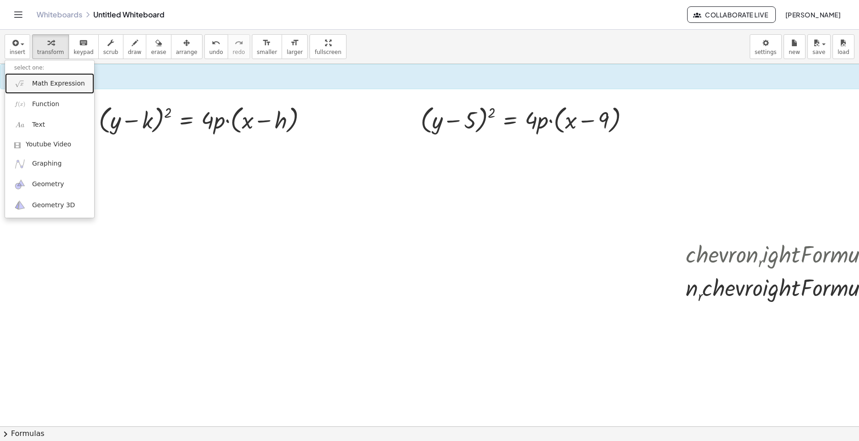
drag, startPoint x: 50, startPoint y: 88, endPoint x: 120, endPoint y: 88, distance: 69.5
click at [50, 87] on link "Math Expression" at bounding box center [49, 83] width 89 height 21
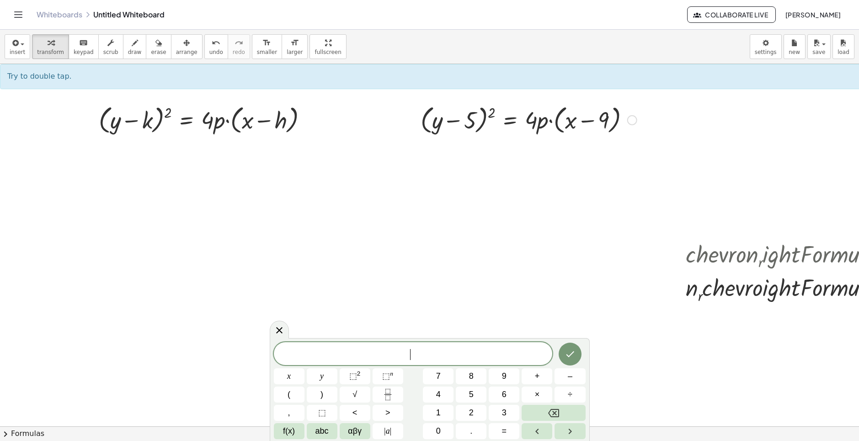
click at [534, 121] on div at bounding box center [528, 119] width 225 height 35
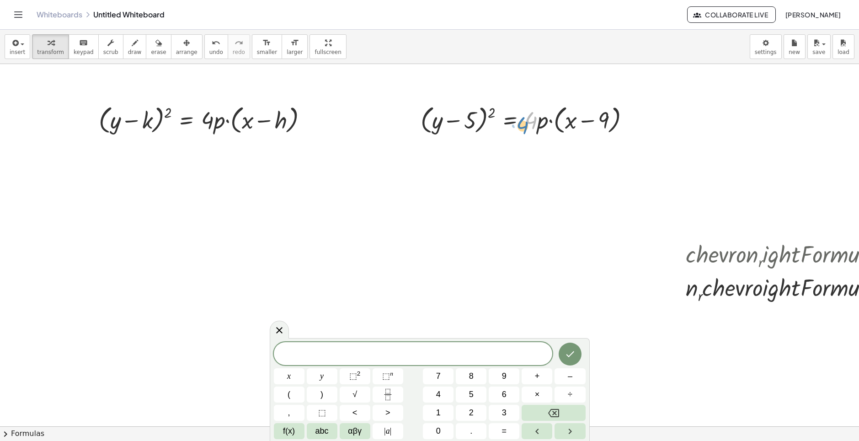
drag, startPoint x: 534, startPoint y: 122, endPoint x: 526, endPoint y: 126, distance: 9.4
click at [526, 126] on div at bounding box center [528, 119] width 225 height 35
click at [530, 122] on div at bounding box center [528, 119] width 225 height 35
click at [630, 122] on div at bounding box center [632, 120] width 10 height 10
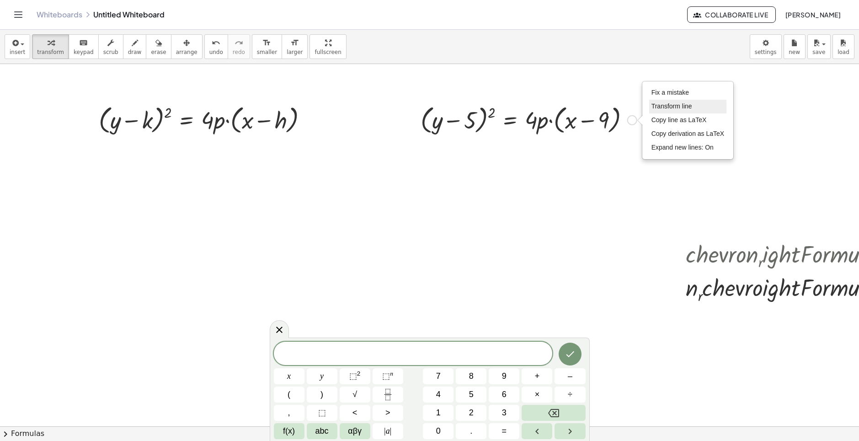
click at [673, 109] on span "Transform line" at bounding box center [671, 105] width 41 height 7
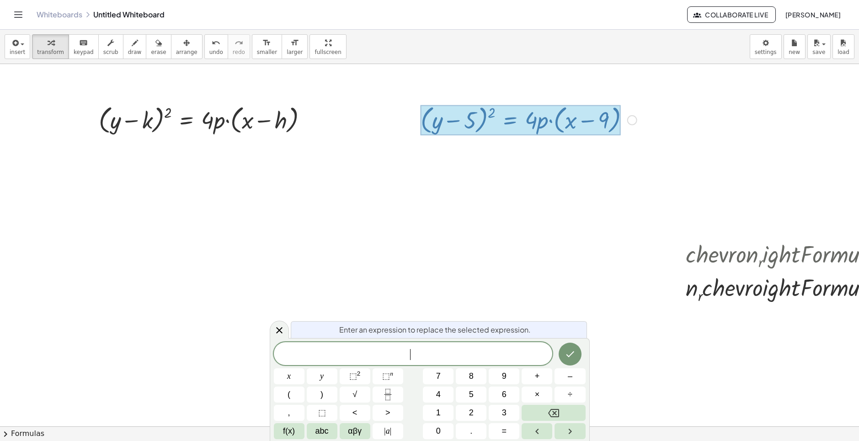
click at [538, 116] on div at bounding box center [520, 120] width 200 height 30
click at [534, 129] on div at bounding box center [520, 120] width 200 height 30
click at [535, 122] on div at bounding box center [520, 120] width 200 height 30
drag, startPoint x: 561, startPoint y: 124, endPoint x: 499, endPoint y: 159, distance: 71.2
click at [483, 180] on div at bounding box center [456, 350] width 913 height 724
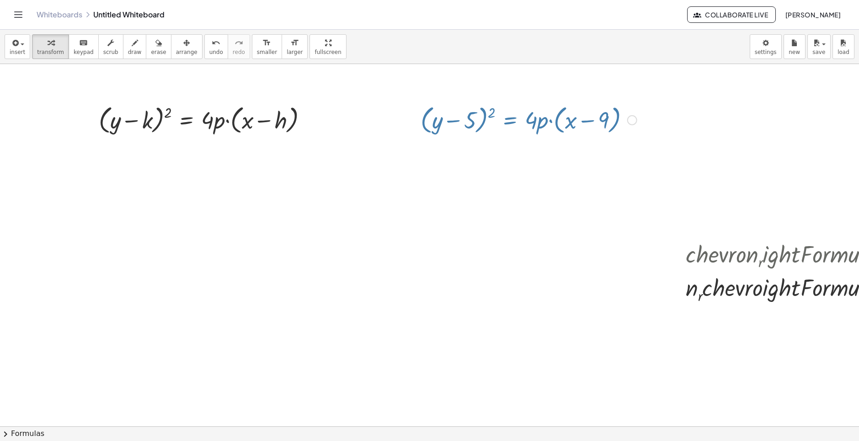
drag, startPoint x: 525, startPoint y: 127, endPoint x: 548, endPoint y: 122, distance: 23.8
click at [531, 122] on div at bounding box center [528, 119] width 225 height 35
click at [632, 118] on div "Fix a mistake Transform line Copy line as LaTeX Copy derivation as LaTeX Expand…" at bounding box center [632, 120] width 10 height 10
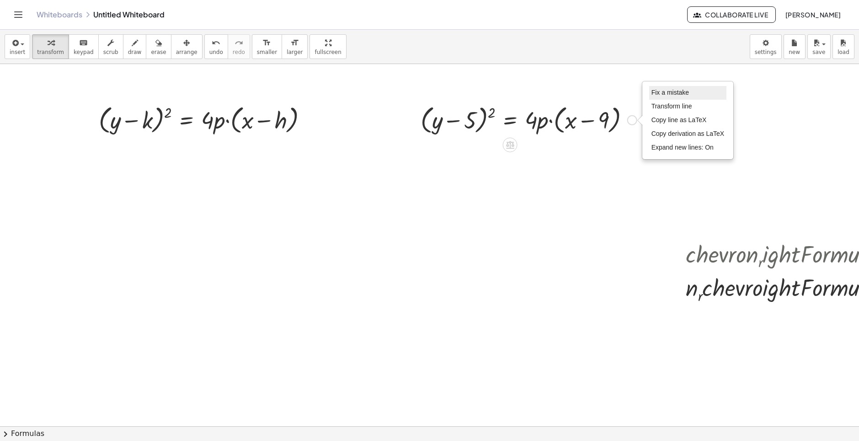
click at [672, 93] on span "Fix a mistake" at bounding box center [669, 92] width 37 height 7
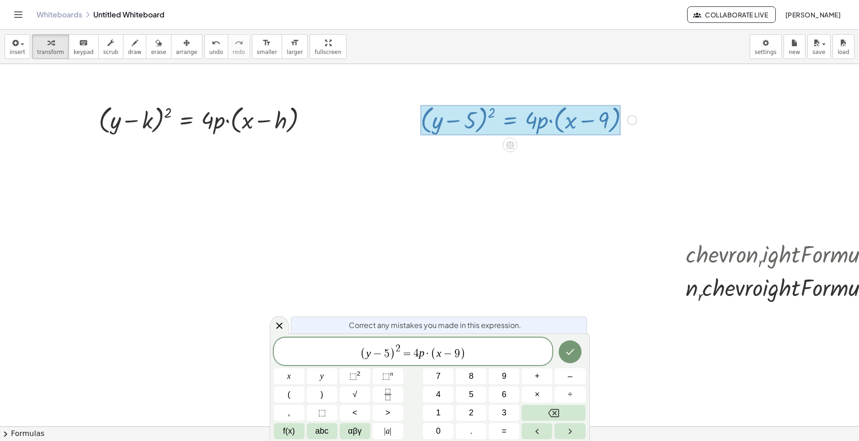
click at [419, 350] on var "p" at bounding box center [421, 353] width 5 height 12
click at [430, 355] on span "·" at bounding box center [427, 353] width 6 height 11
click at [540, 390] on button "×" at bounding box center [536, 394] width 31 height 16
click at [569, 356] on icon "Done" at bounding box center [569, 351] width 11 height 11
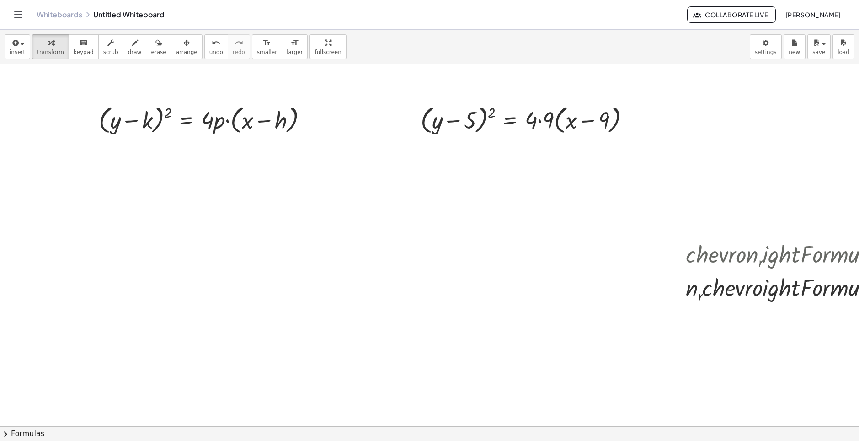
click at [15, 432] on button "chevron_right Formulas" at bounding box center [429, 433] width 859 height 15
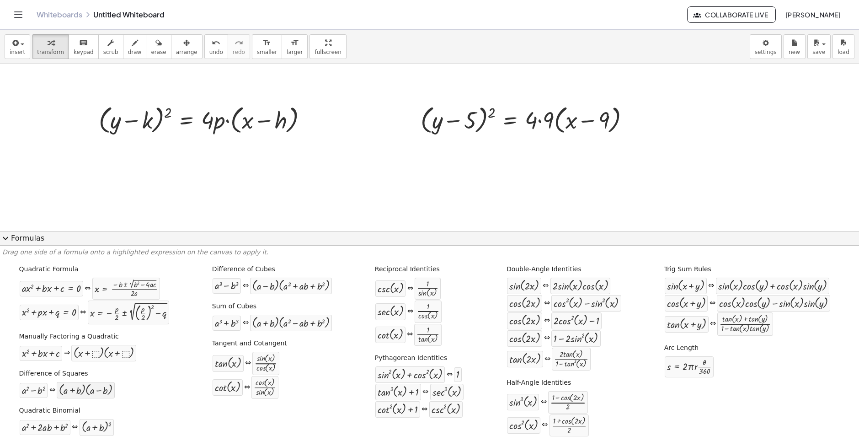
scroll to position [4, 0]
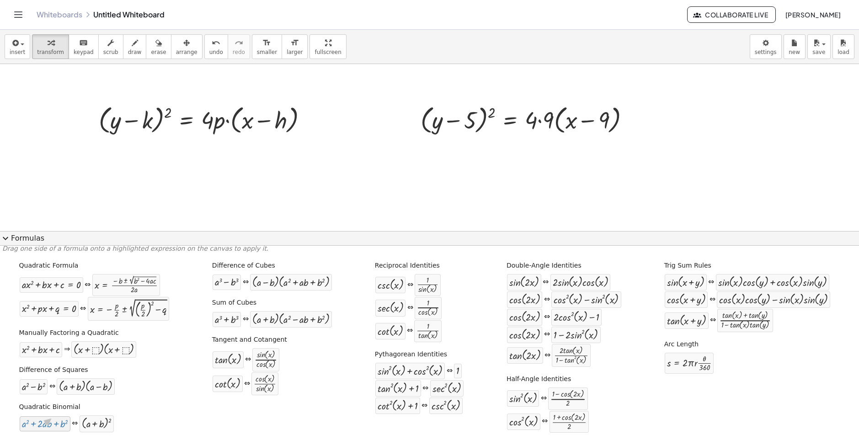
drag, startPoint x: 49, startPoint y: 426, endPoint x: 49, endPoint y: 418, distance: 8.2
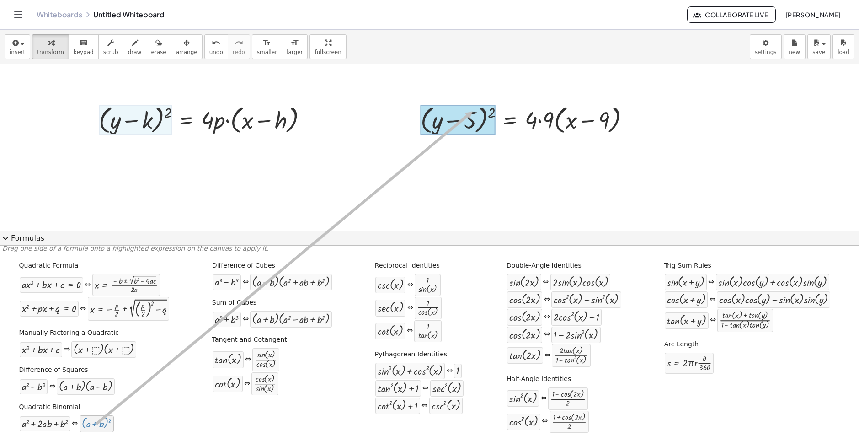
drag, startPoint x: 90, startPoint y: 426, endPoint x: 473, endPoint y: 112, distance: 495.4
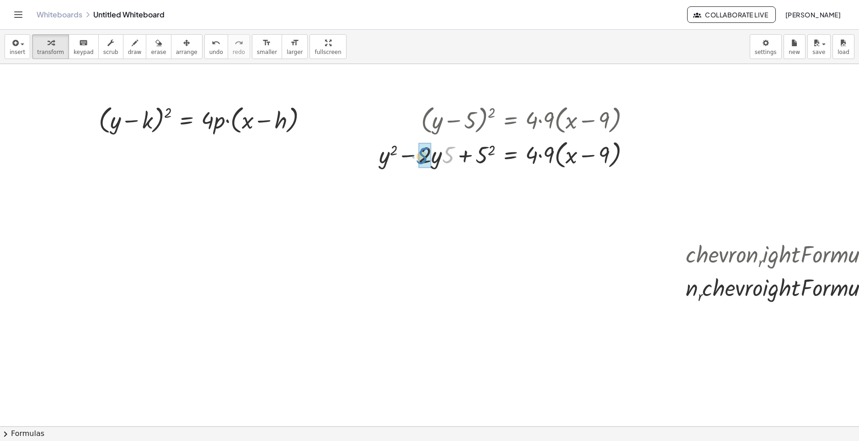
drag, startPoint x: 448, startPoint y: 152, endPoint x: 422, endPoint y: 153, distance: 26.1
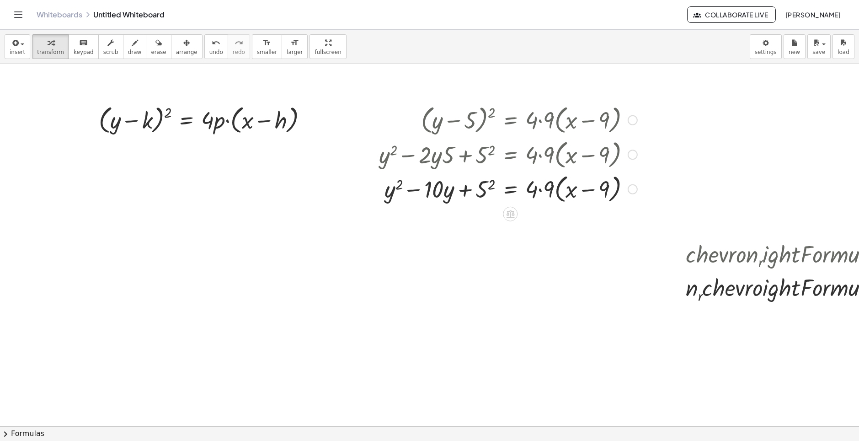
click at [535, 191] on div at bounding box center [507, 188] width 267 height 35
click at [543, 188] on div at bounding box center [507, 188] width 267 height 35
click at [536, 190] on div at bounding box center [507, 188] width 267 height 35
click at [265, 122] on div at bounding box center [206, 119] width 225 height 35
click at [310, 119] on div at bounding box center [310, 120] width 10 height 10
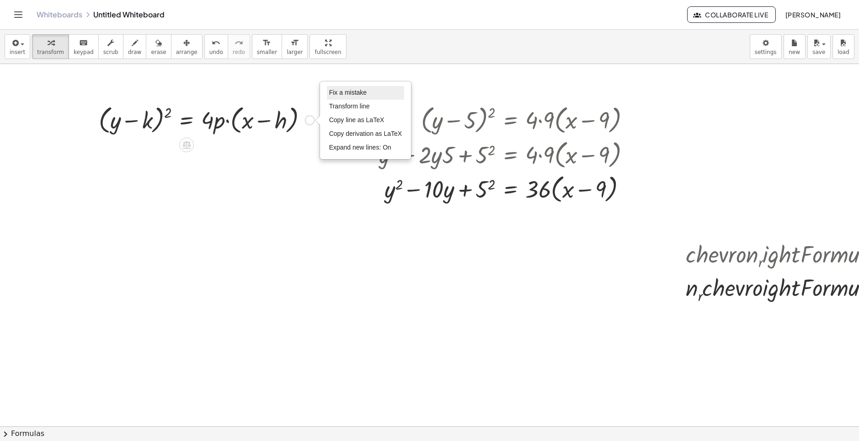
click at [379, 87] on li "Fix a mistake" at bounding box center [366, 93] width 78 height 14
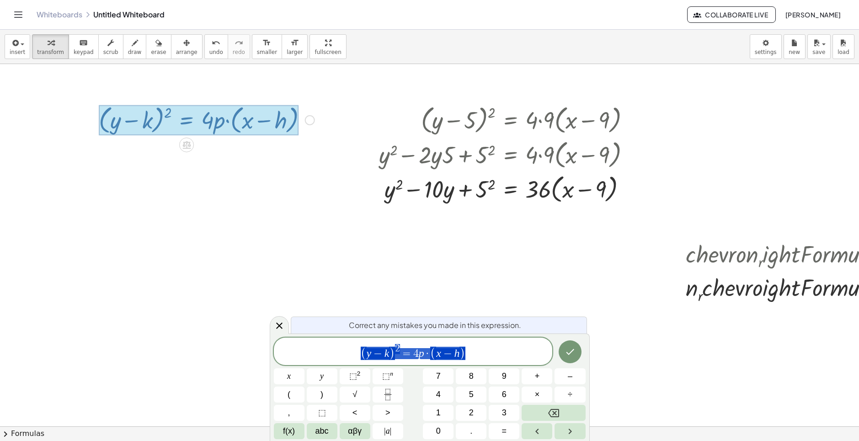
drag, startPoint x: 479, startPoint y: 360, endPoint x: 356, endPoint y: 356, distance: 123.5
click at [360, 361] on div "**********" at bounding box center [413, 350] width 279 height 27
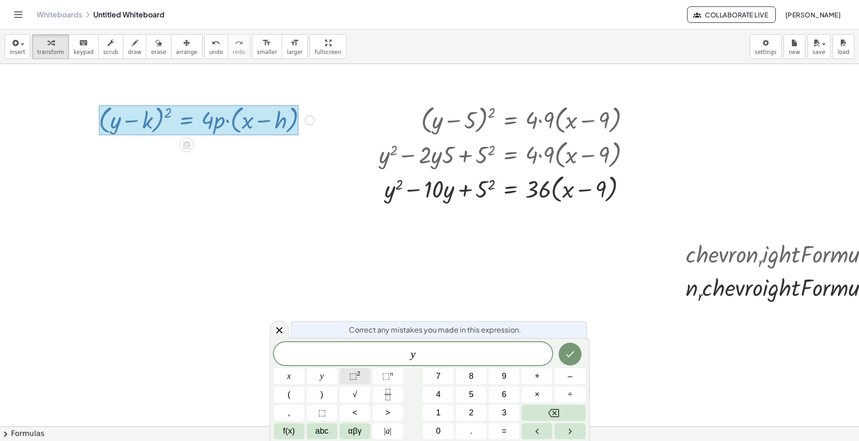
click at [348, 377] on button "⬚ 2" at bounding box center [355, 376] width 31 height 16
click at [456, 356] on span "y 2 ​" at bounding box center [413, 352] width 279 height 16
click at [548, 377] on button "+" at bounding box center [536, 376] width 31 height 16
drag, startPoint x: 451, startPoint y: 236, endPoint x: 471, endPoint y: 236, distance: 20.1
click at [471, 236] on div at bounding box center [456, 350] width 913 height 724
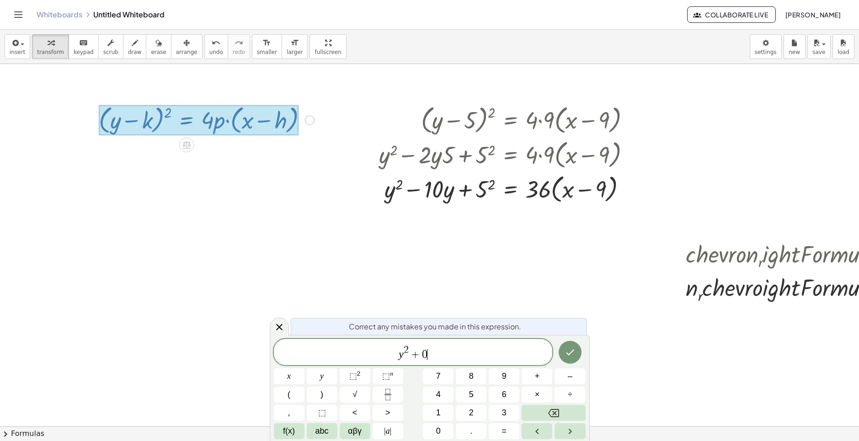
click at [239, 150] on div at bounding box center [456, 350] width 913 height 724
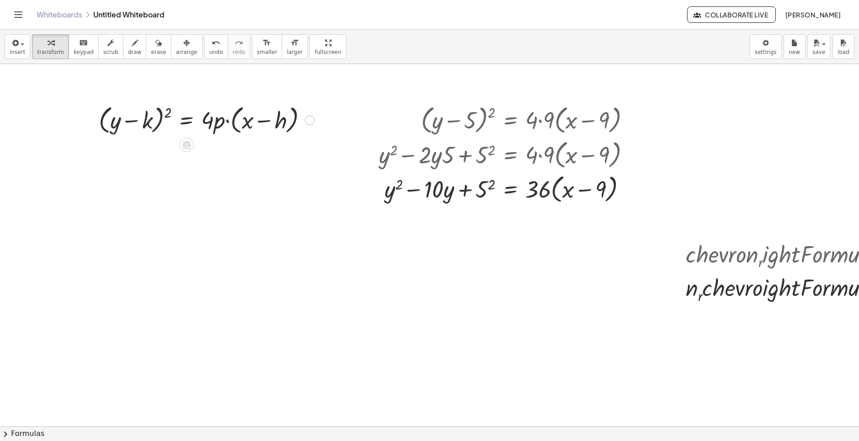
click at [308, 117] on div "Fix a mistake Transform line Copy line as LaTeX Copy derivation as LaTeX Expand…" at bounding box center [310, 120] width 10 height 10
drag, startPoint x: 344, startPoint y: 91, endPoint x: 403, endPoint y: 166, distance: 95.4
click at [345, 91] on span "Fix a mistake" at bounding box center [347, 92] width 37 height 7
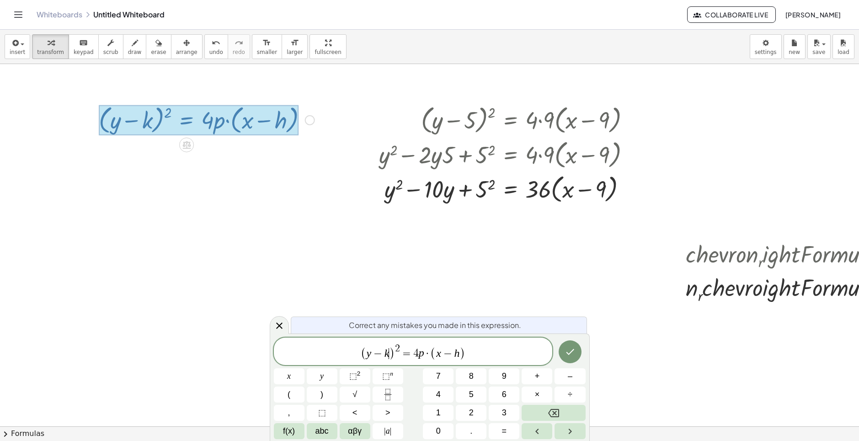
click at [389, 352] on span ")" at bounding box center [392, 352] width 6 height 13
click at [460, 354] on span "( x − h )" at bounding box center [447, 352] width 35 height 13
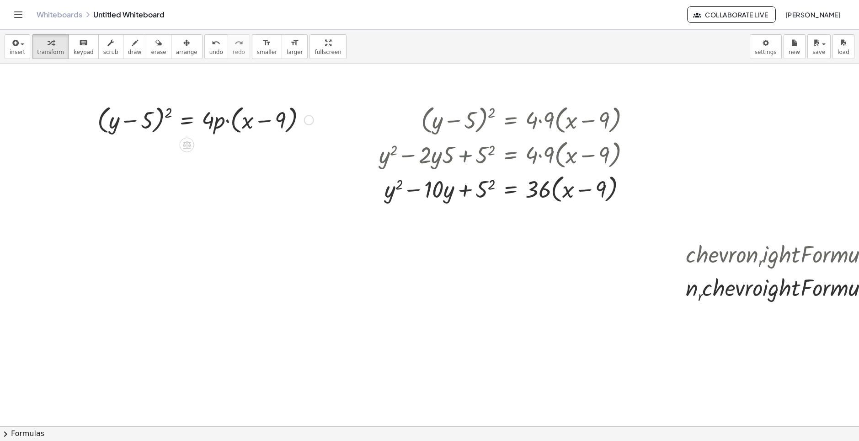
click at [226, 120] on div at bounding box center [205, 119] width 225 height 35
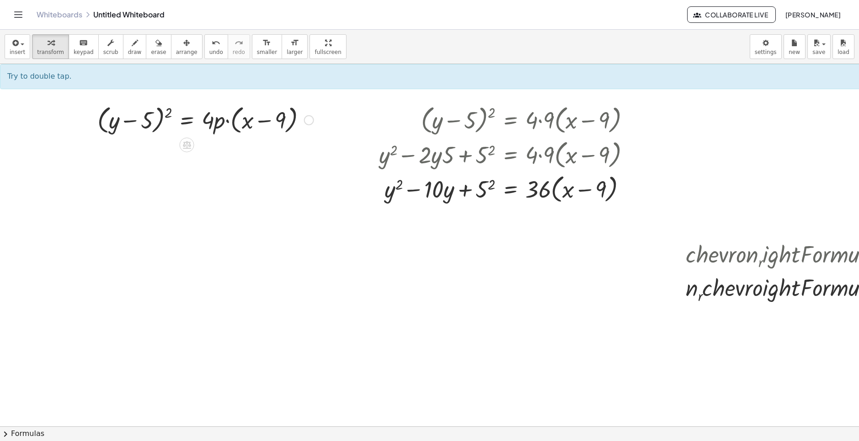
click at [307, 115] on div "Fix a mistake Transform line Copy line as LaTeX Copy derivation as LaTeX Expand…" at bounding box center [309, 120] width 10 height 10
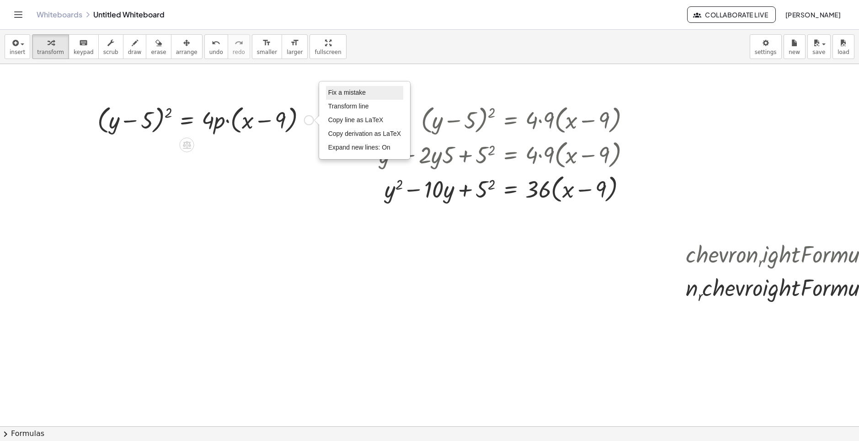
click at [369, 92] on li "Fix a mistake" at bounding box center [365, 93] width 78 height 14
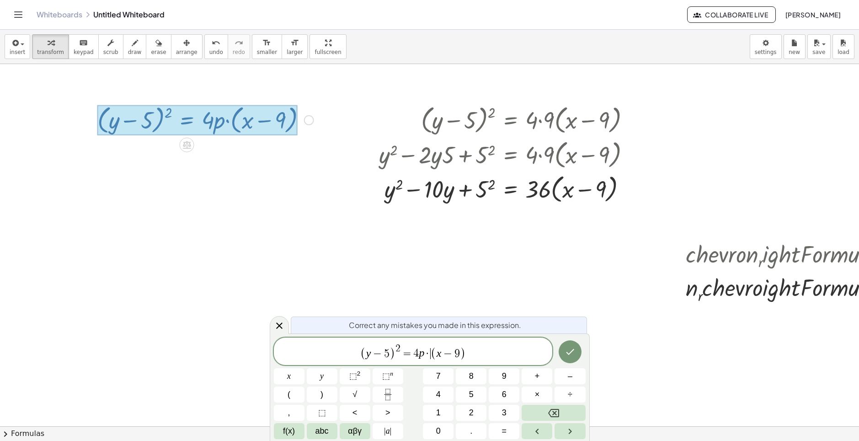
click at [428, 352] on span "·" at bounding box center [427, 353] width 6 height 11
click at [546, 388] on button "×" at bounding box center [536, 394] width 31 height 16
click at [508, 380] on button "9" at bounding box center [504, 376] width 31 height 16
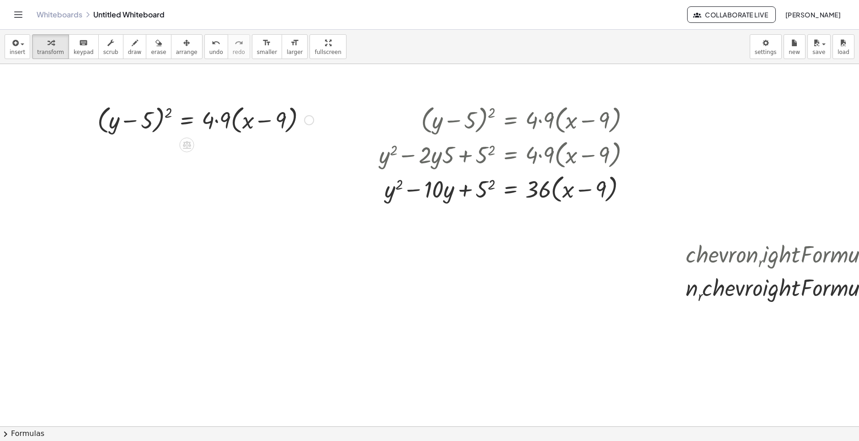
click at [212, 118] on div at bounding box center [205, 119] width 225 height 35
click at [217, 119] on div at bounding box center [205, 119] width 225 height 35
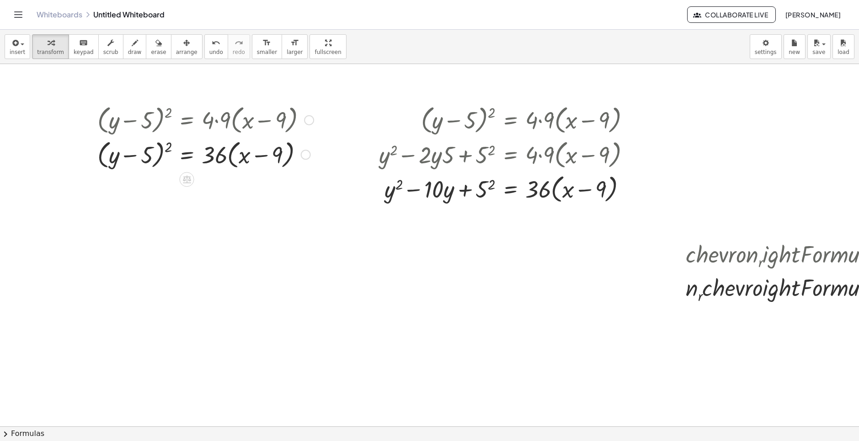
click at [159, 152] on div at bounding box center [205, 154] width 225 height 35
click at [9, 437] on span "chevron_right" at bounding box center [5, 433] width 11 height 11
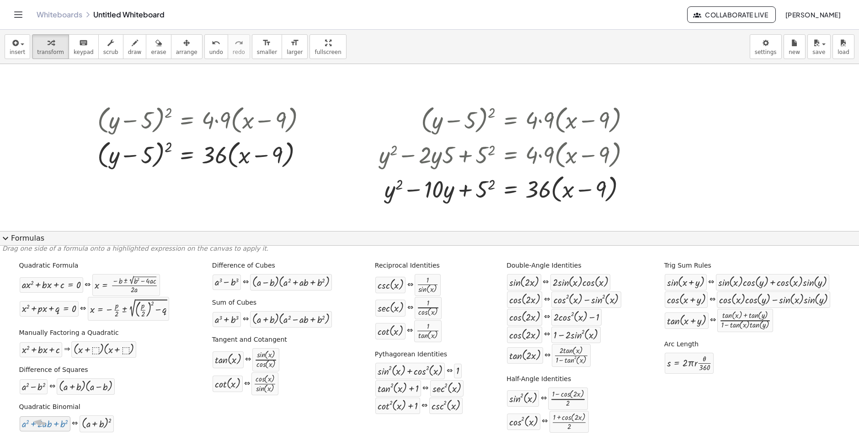
drag, startPoint x: 54, startPoint y: 421, endPoint x: 32, endPoint y: 421, distance: 22.8
drag, startPoint x: 101, startPoint y: 428, endPoint x: 149, endPoint y: 150, distance: 281.5
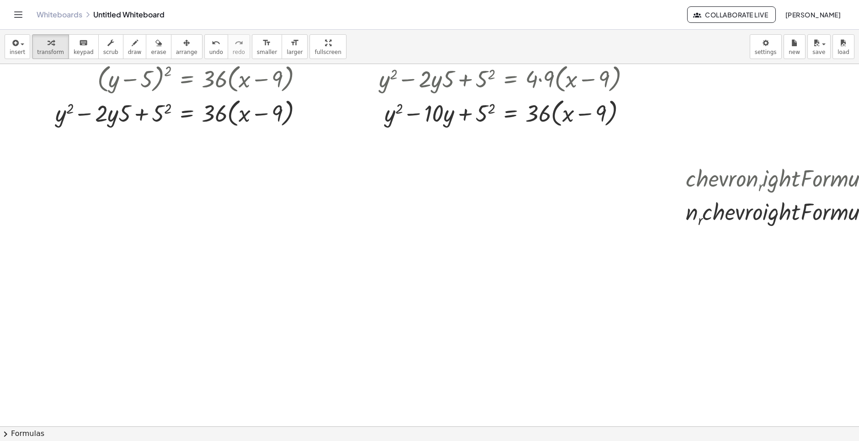
scroll to position [76, 0]
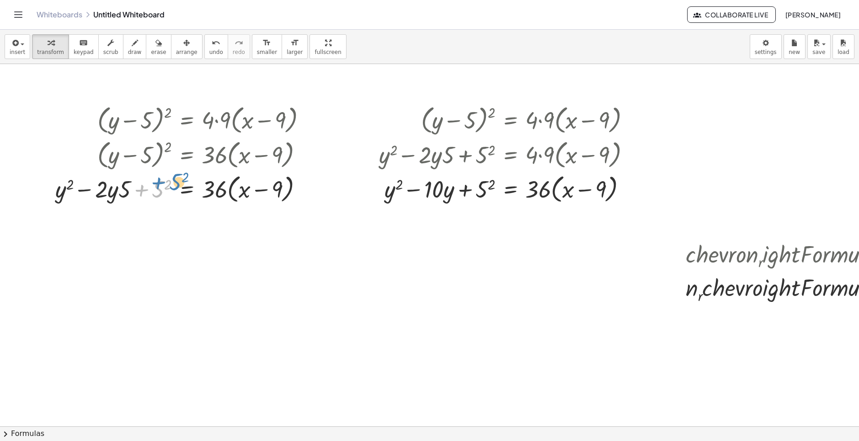
drag, startPoint x: 159, startPoint y: 189, endPoint x: 174, endPoint y: 182, distance: 17.0
click at [174, 182] on div at bounding box center [184, 188] width 267 height 35
drag, startPoint x: 121, startPoint y: 193, endPoint x: 105, endPoint y: 192, distance: 16.0
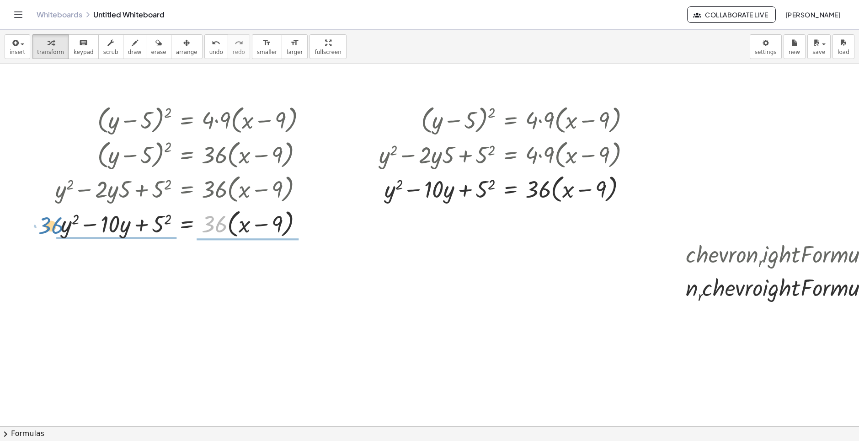
drag, startPoint x: 223, startPoint y: 223, endPoint x: 59, endPoint y: 224, distance: 163.6
click at [59, 224] on div at bounding box center [184, 223] width 267 height 35
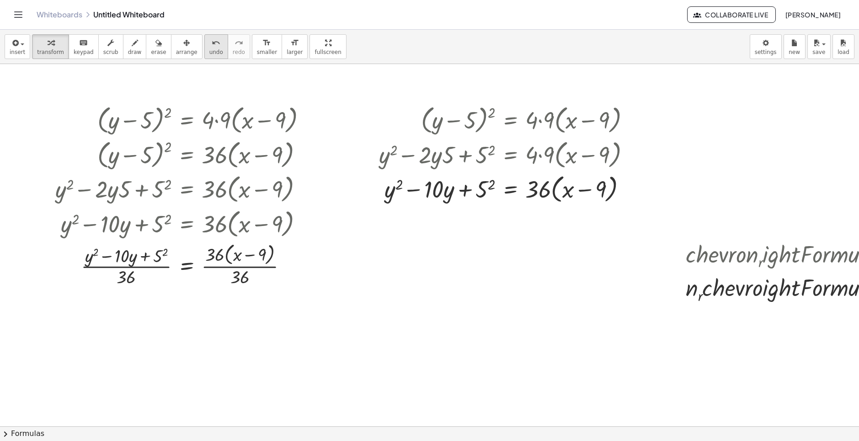
click at [212, 43] on icon "undo" at bounding box center [216, 42] width 9 height 11
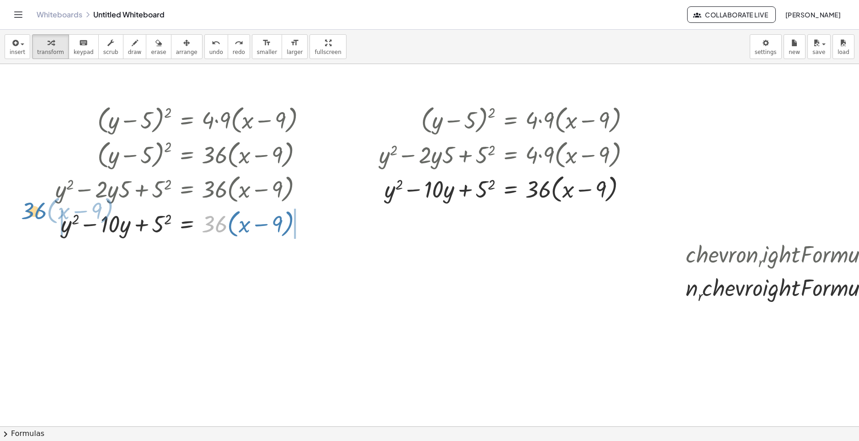
drag, startPoint x: 213, startPoint y: 225, endPoint x: 33, endPoint y: 212, distance: 181.0
click at [33, 212] on div at bounding box center [182, 223] width 303 height 35
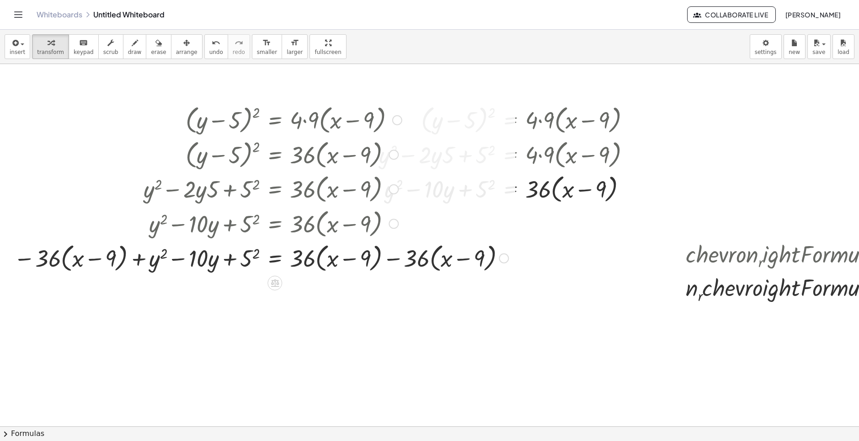
click at [348, 256] on div at bounding box center [261, 257] width 504 height 35
click at [393, 261] on div at bounding box center [261, 257] width 504 height 35
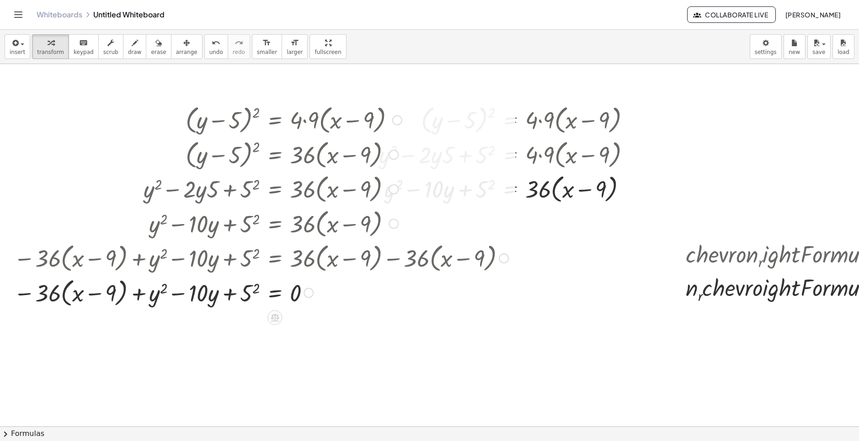
click at [250, 287] on div at bounding box center [261, 292] width 504 height 35
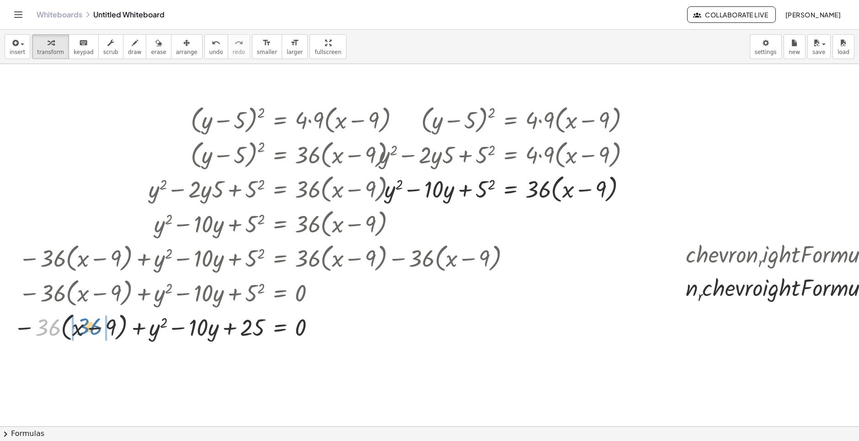
drag, startPoint x: 44, startPoint y: 327, endPoint x: 83, endPoint y: 327, distance: 38.4
click at [83, 327] on div at bounding box center [263, 326] width 509 height 35
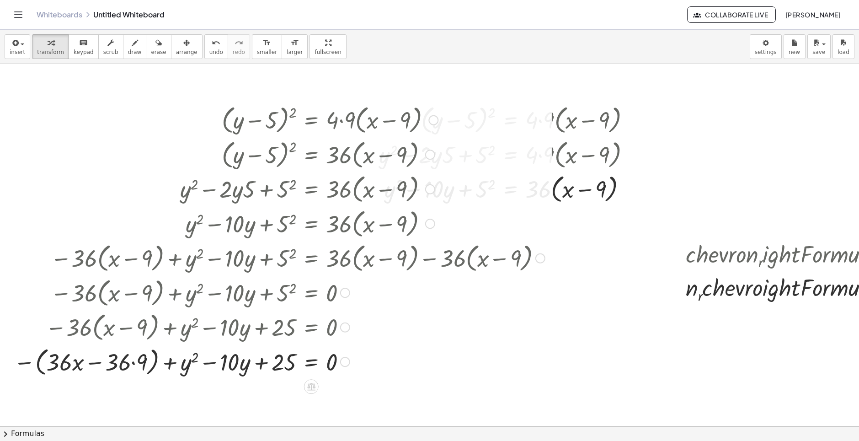
click at [98, 361] on div at bounding box center [279, 361] width 540 height 35
click at [135, 360] on div at bounding box center [279, 361] width 540 height 35
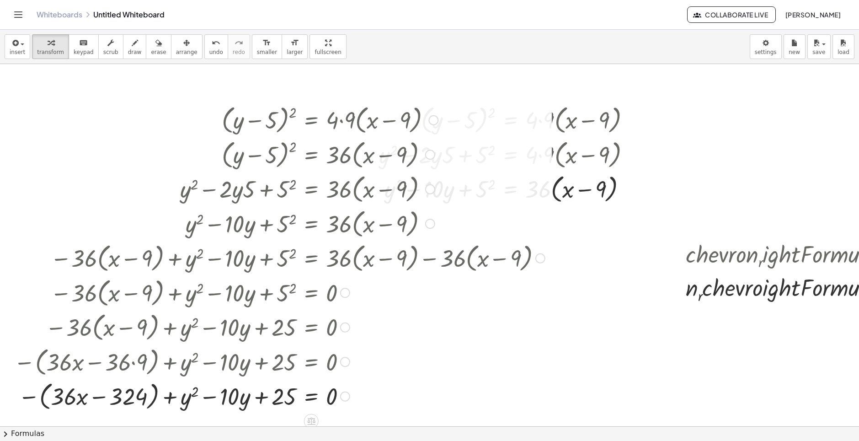
scroll to position [152, 0]
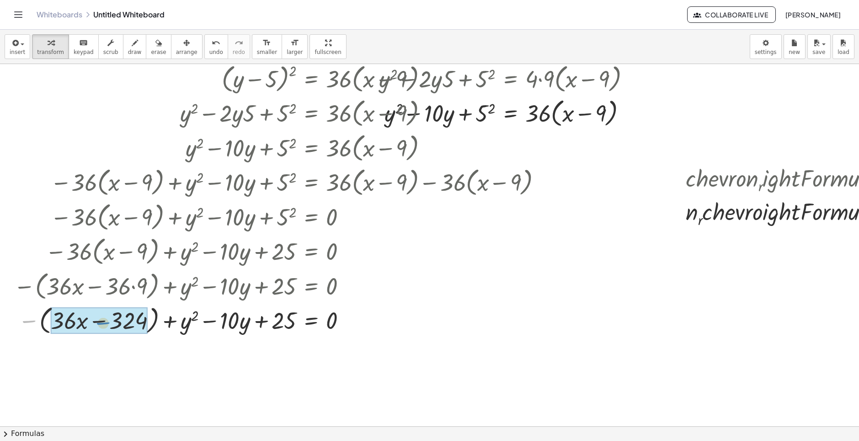
drag, startPoint x: 28, startPoint y: 322, endPoint x: 100, endPoint y: 323, distance: 71.8
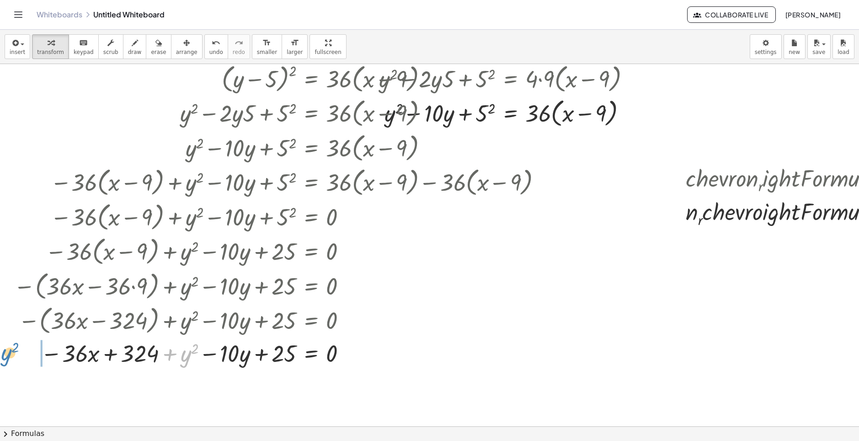
drag, startPoint x: 187, startPoint y: 357, endPoint x: 7, endPoint y: 356, distance: 179.6
click at [7, 356] on div "( + y − 5 ) 2 = · 4 · 9 · ( + x − 9 ) ( + y − 5 ) 2 = · 36 · ( + x − 9 ) + y 2 …" at bounding box center [276, 197] width 552 height 346
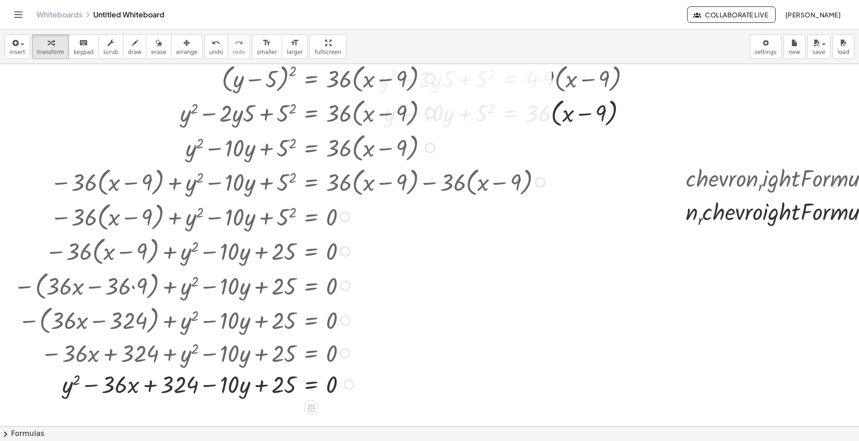
scroll to position [228, 0]
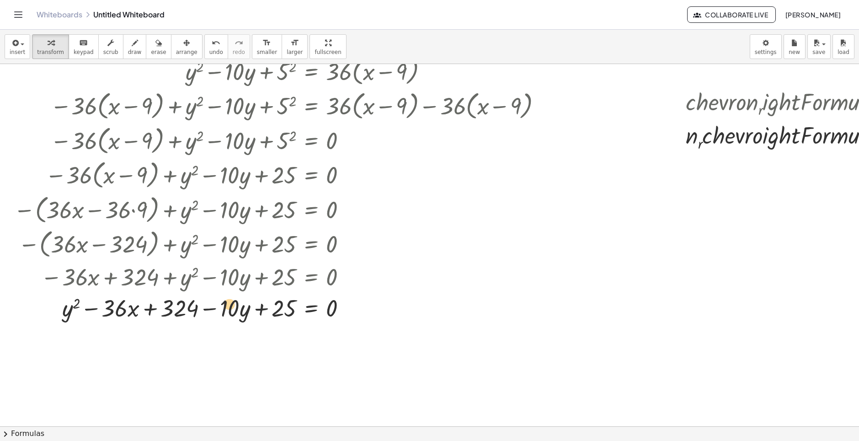
click at [238, 306] on div at bounding box center [279, 307] width 540 height 31
drag, startPoint x: 279, startPoint y: 306, endPoint x: 188, endPoint y: 303, distance: 91.0
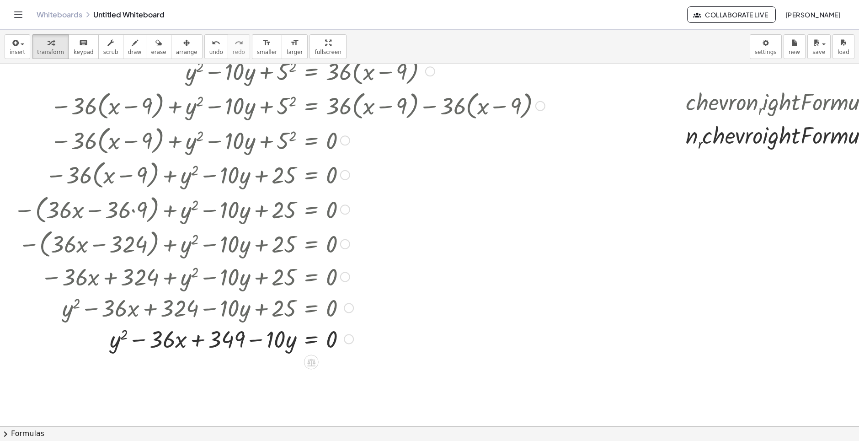
scroll to position [305, 0]
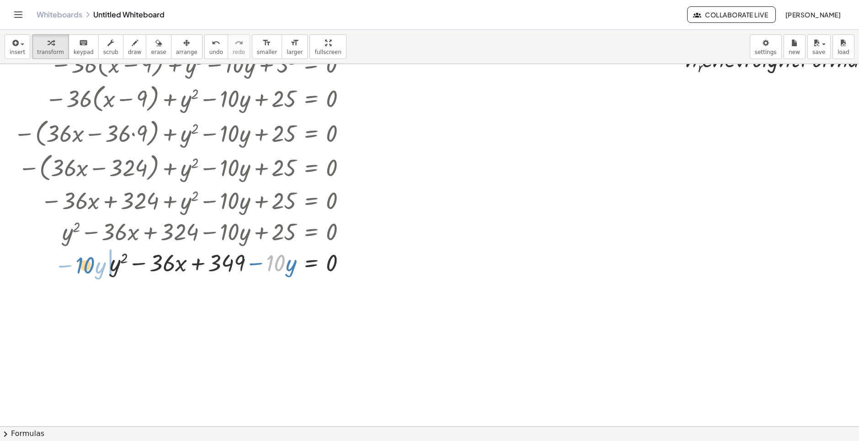
drag, startPoint x: 279, startPoint y: 263, endPoint x: 87, endPoint y: 266, distance: 191.5
click at [87, 266] on div at bounding box center [279, 261] width 540 height 31
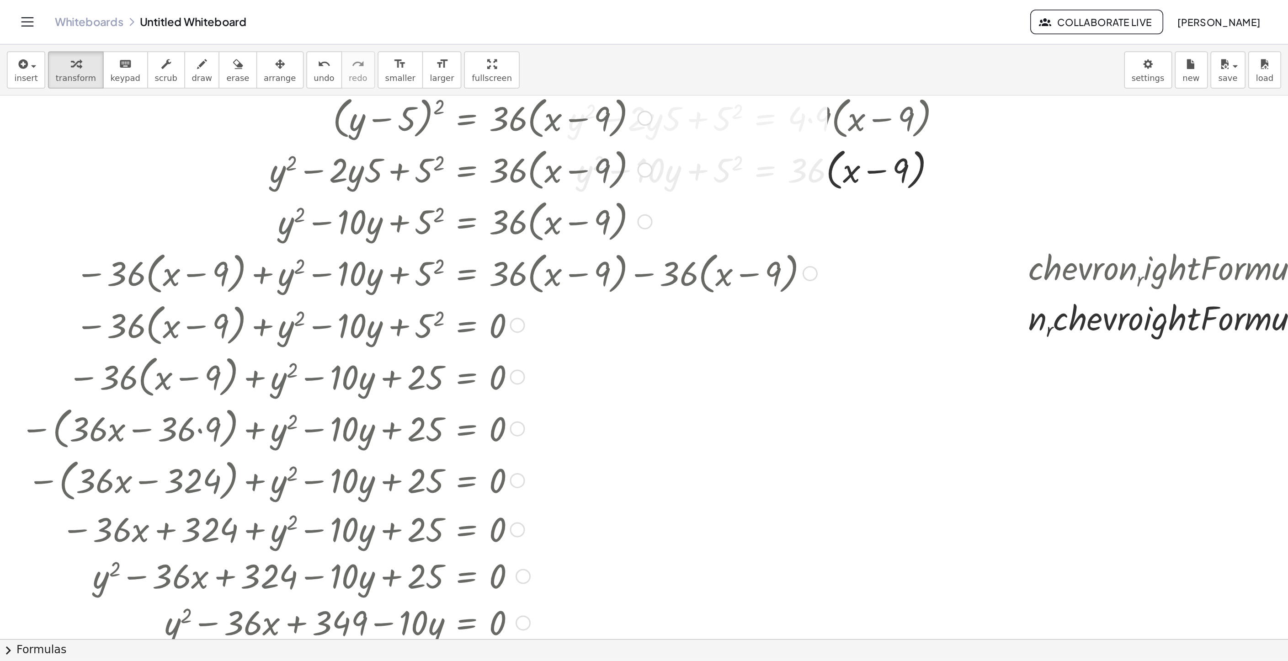
scroll to position [152, 0]
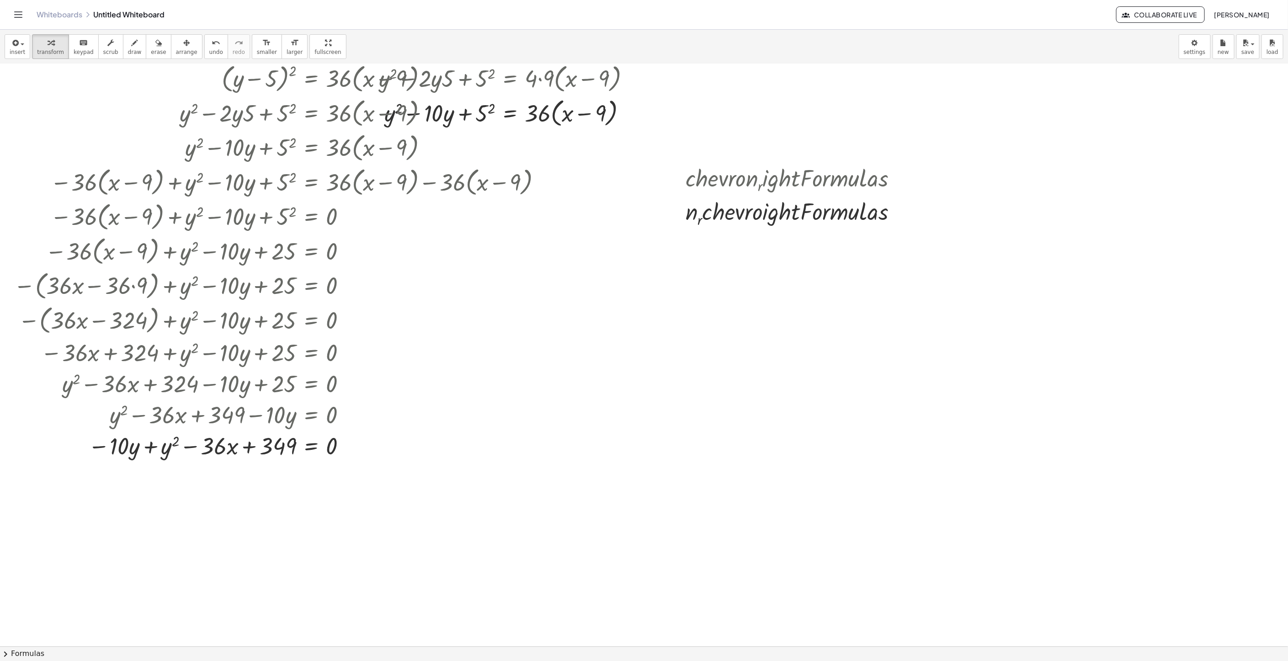
drag, startPoint x: 603, startPoint y: 318, endPoint x: 616, endPoint y: 420, distance: 102.7
click at [616, 420] on div at bounding box center [644, 494] width 1288 height 1164
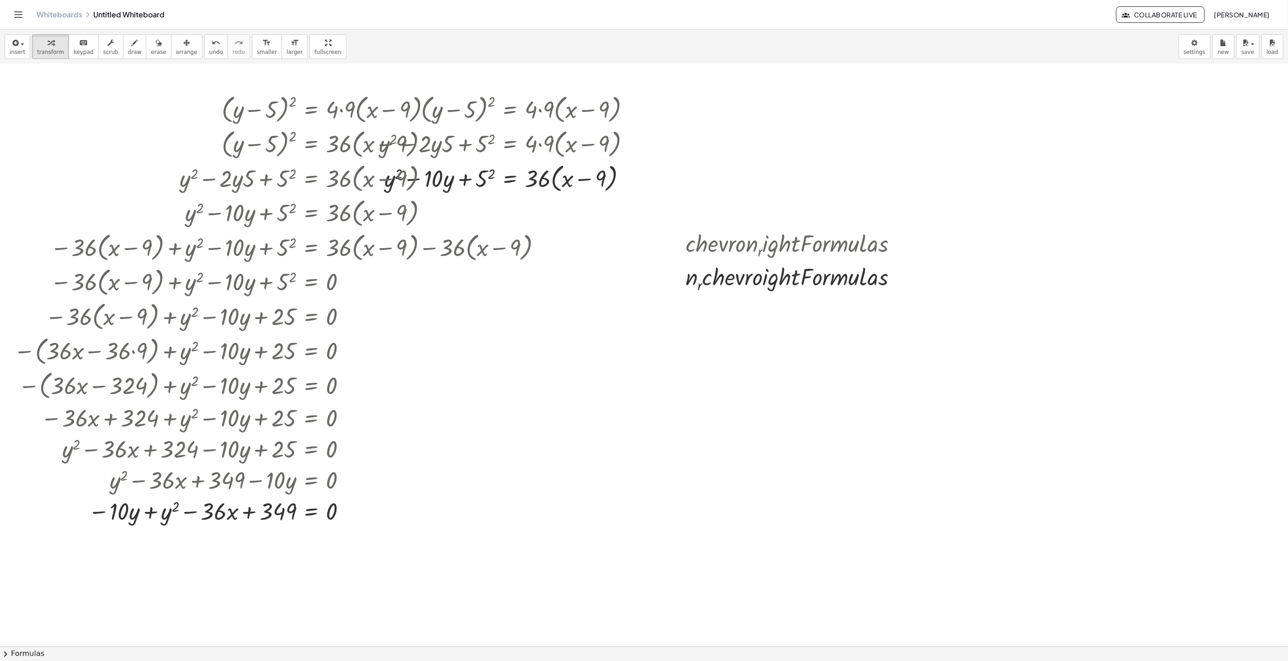
scroll to position [80, 0]
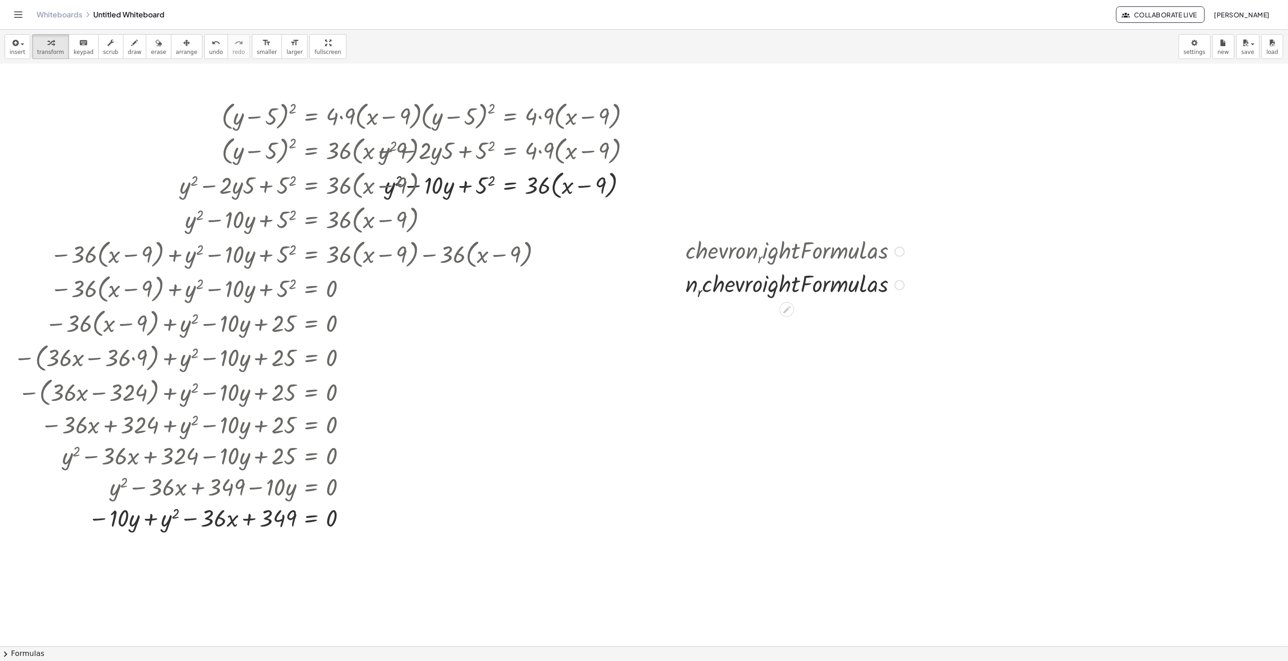
click at [786, 306] on icon at bounding box center [787, 310] width 10 height 10
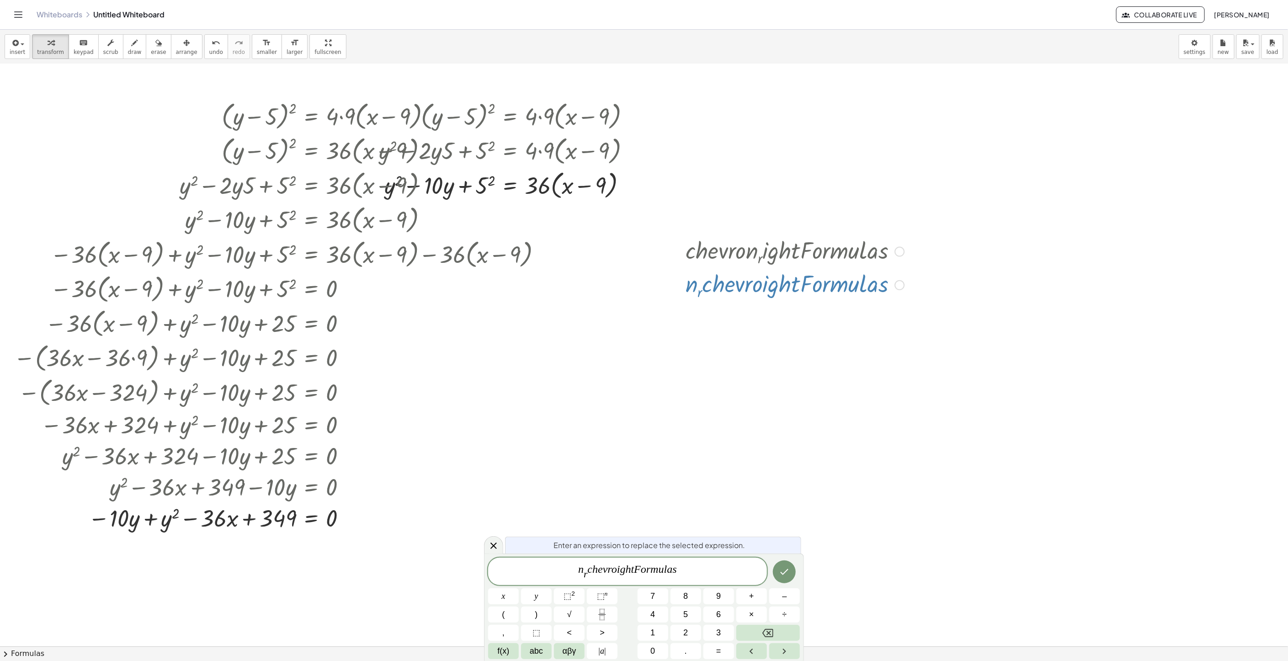
click at [786, 306] on icon at bounding box center [787, 310] width 10 height 10
click at [858, 250] on div "Go back to this line Copy line as LaTeX Copy derivation as LaTeX" at bounding box center [899, 252] width 10 height 10
drag, startPoint x: 694, startPoint y: 568, endPoint x: 518, endPoint y: 584, distance: 176.3
click at [522, 440] on div "**********" at bounding box center [627, 571] width 279 height 27
click at [568, 440] on div "Enter an expression to replace the selected expression. ​ x y ⬚ 2 ⬚ n 7 8 9 + –…" at bounding box center [644, 609] width 320 height 103
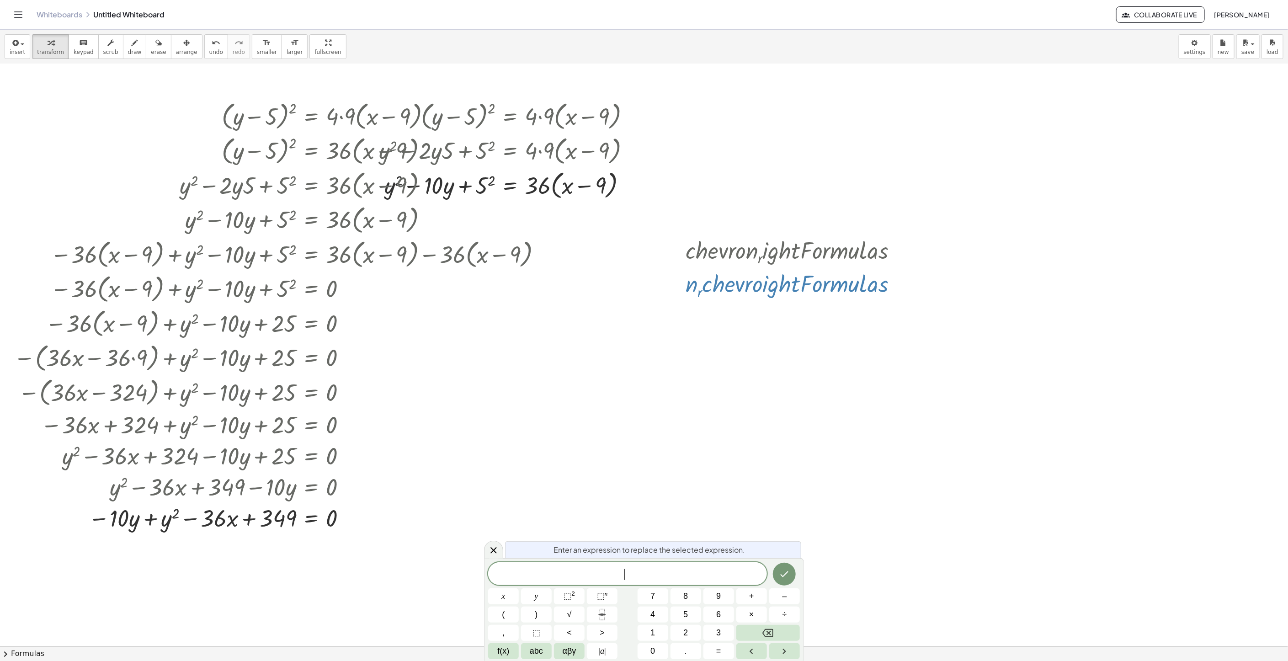
click at [610, 440] on span "​" at bounding box center [627, 574] width 279 height 13
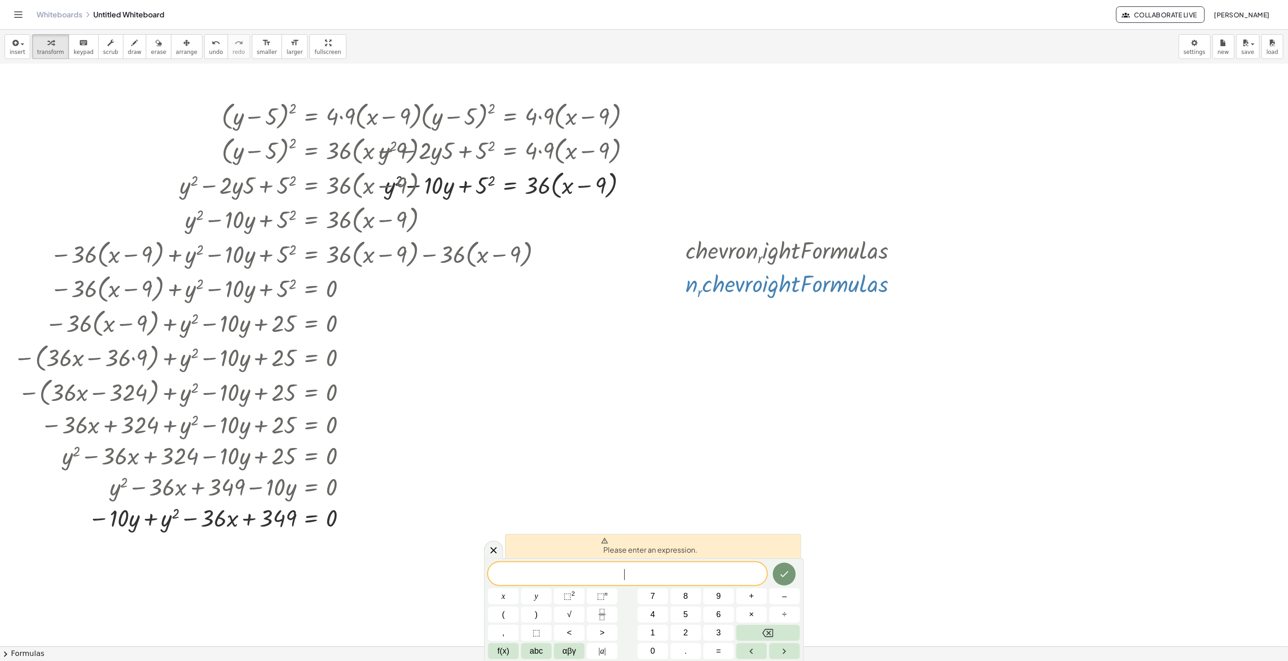
drag, startPoint x: 617, startPoint y: 462, endPoint x: 605, endPoint y: 474, distance: 17.5
click at [617, 440] on div at bounding box center [644, 566] width 1288 height 1164
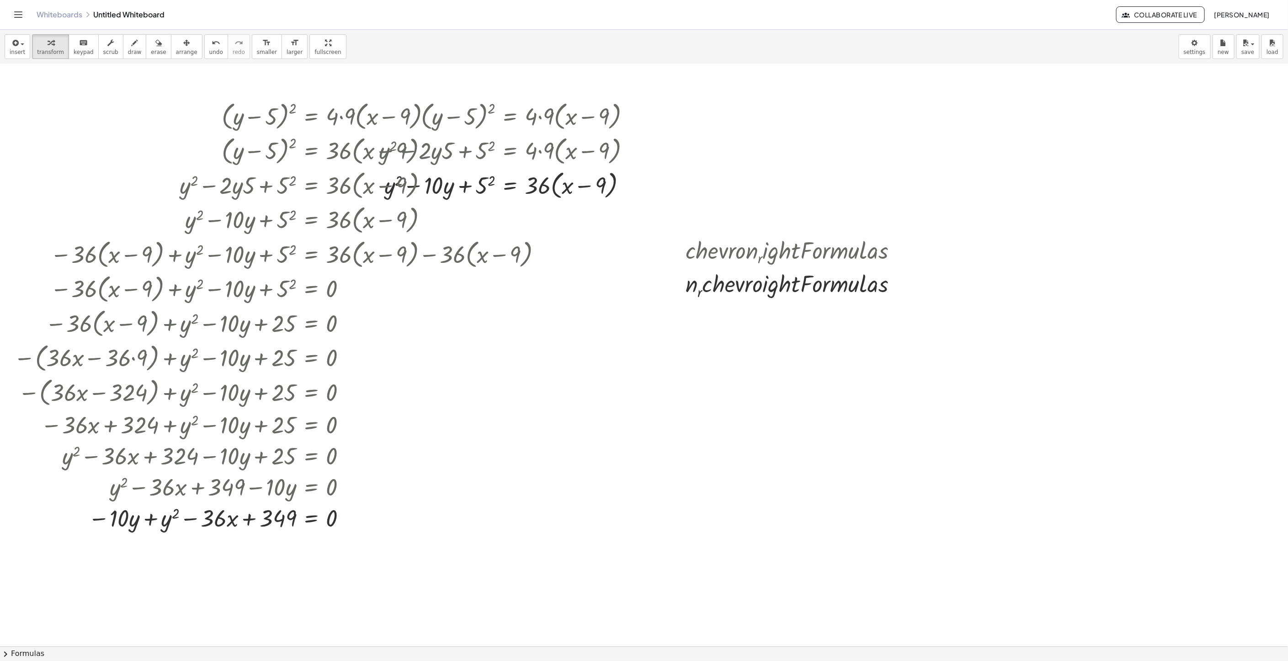
drag, startPoint x: 787, startPoint y: 310, endPoint x: 790, endPoint y: 306, distance: 5.3
click at [790, 306] on div at bounding box center [644, 566] width 1288 height 1164
click at [789, 303] on div at bounding box center [787, 309] width 15 height 15
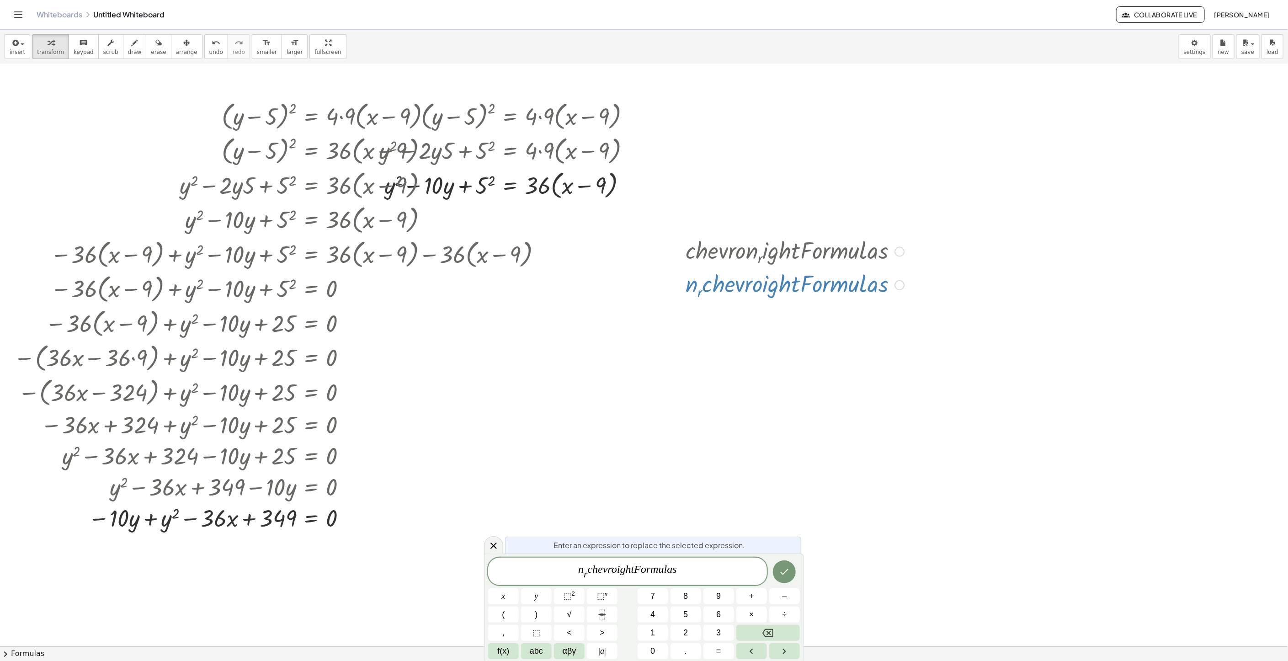
drag, startPoint x: 796, startPoint y: 270, endPoint x: 784, endPoint y: 295, distance: 27.6
click at [764, 294] on div at bounding box center [795, 284] width 228 height 33
click at [858, 252] on div "Go back to this line Copy line as LaTeX Copy derivation as LaTeX" at bounding box center [899, 252] width 10 height 10
click at [858, 266] on span "Copy derivation as LaTeX" at bounding box center [955, 264] width 73 height 7
click at [858, 273] on div at bounding box center [644, 566] width 1288 height 1164
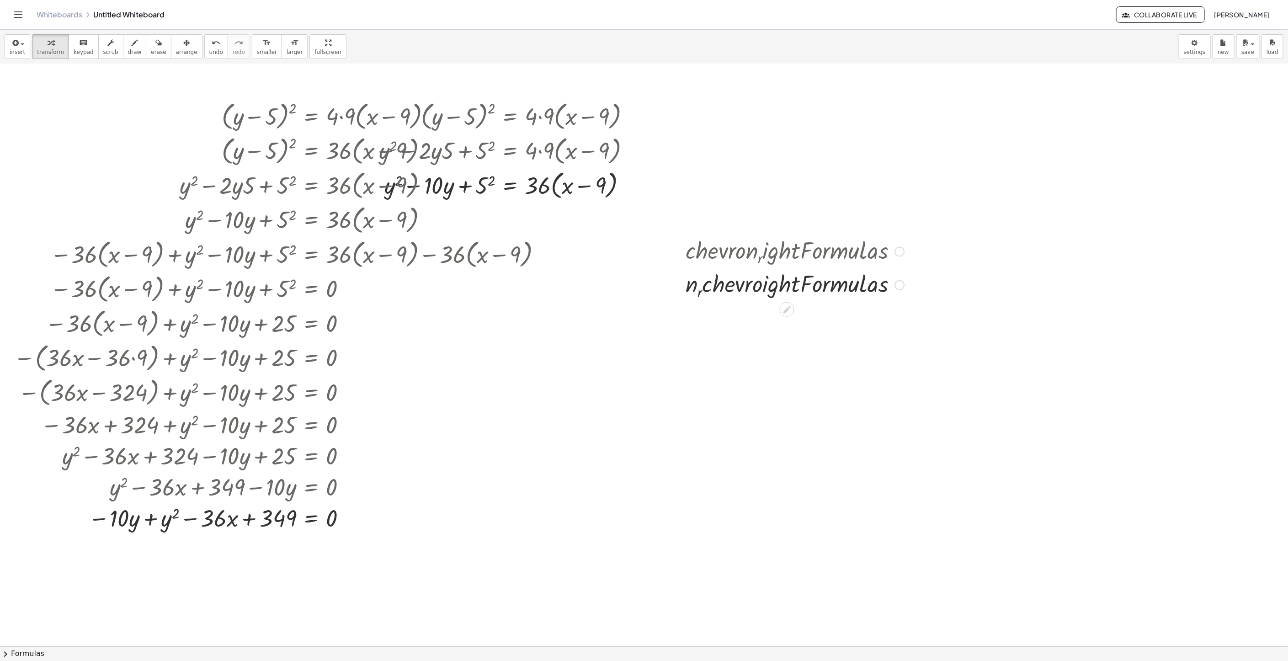
click at [858, 252] on div "Copied done" at bounding box center [899, 252] width 10 height 10
click at [858, 245] on li "Copy line as LaTeX" at bounding box center [955, 252] width 78 height 14
click at [858, 258] on div at bounding box center [795, 250] width 228 height 33
click at [858, 255] on div "Copied done" at bounding box center [899, 252] width 10 height 10
click at [858, 254] on div "Go back to this line Copy line as LaTeX Copy derivation as LaTeX" at bounding box center [899, 252] width 10 height 10
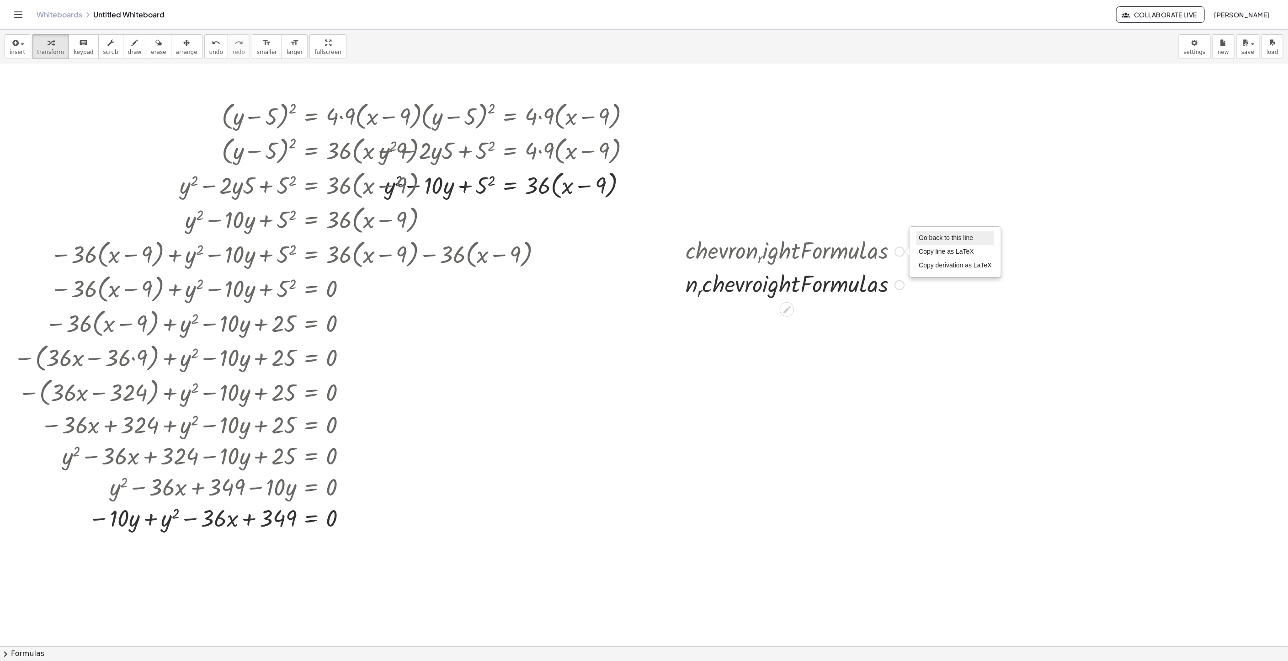
click at [858, 236] on span "Go back to this line" at bounding box center [946, 237] width 54 height 7
click at [858, 252] on div at bounding box center [795, 250] width 228 height 33
click at [858, 252] on div "Go back to this line Copy line as LaTeX Copy derivation as LaTeX" at bounding box center [899, 252] width 10 height 10
click at [858, 225] on li "Fix a mistake" at bounding box center [955, 225] width 78 height 14
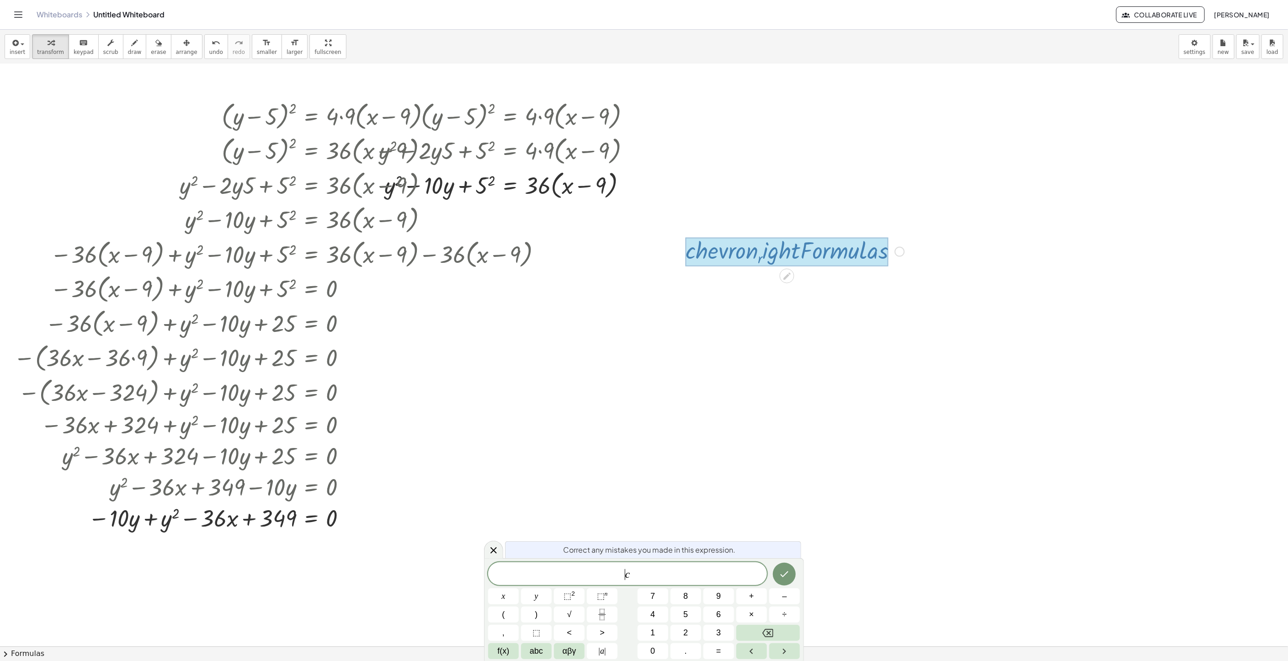
click at [611, 440] on span "​ c" at bounding box center [627, 574] width 279 height 13
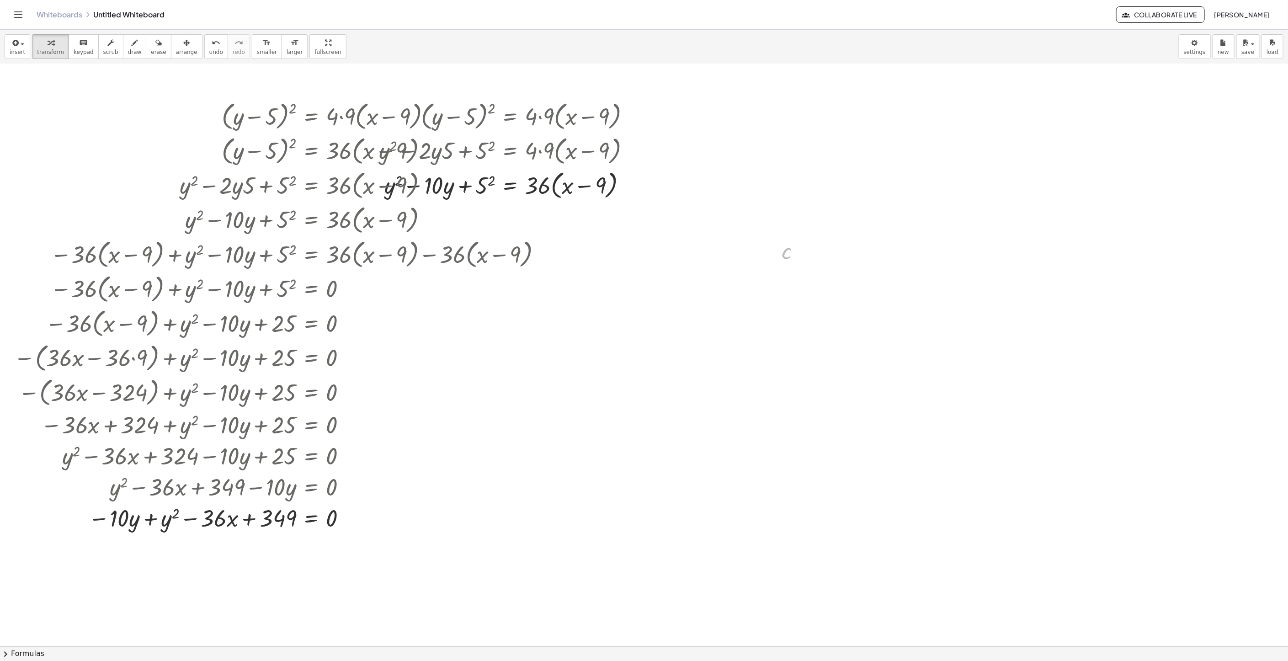
drag, startPoint x: 791, startPoint y: 253, endPoint x: 1287, endPoint y: 687, distance: 659.7
click at [858, 440] on html "Graspable Math Activities Whiteboards Classes Account v1.30.2 | Privacy policy …" at bounding box center [644, 330] width 1288 height 661
click at [805, 251] on div "Fix a mistake Transform line Copy line as LaTeX Copy derivation as LaTeX Expand…" at bounding box center [803, 252] width 10 height 10
click at [858, 228] on li "Fix a mistake" at bounding box center [859, 225] width 78 height 14
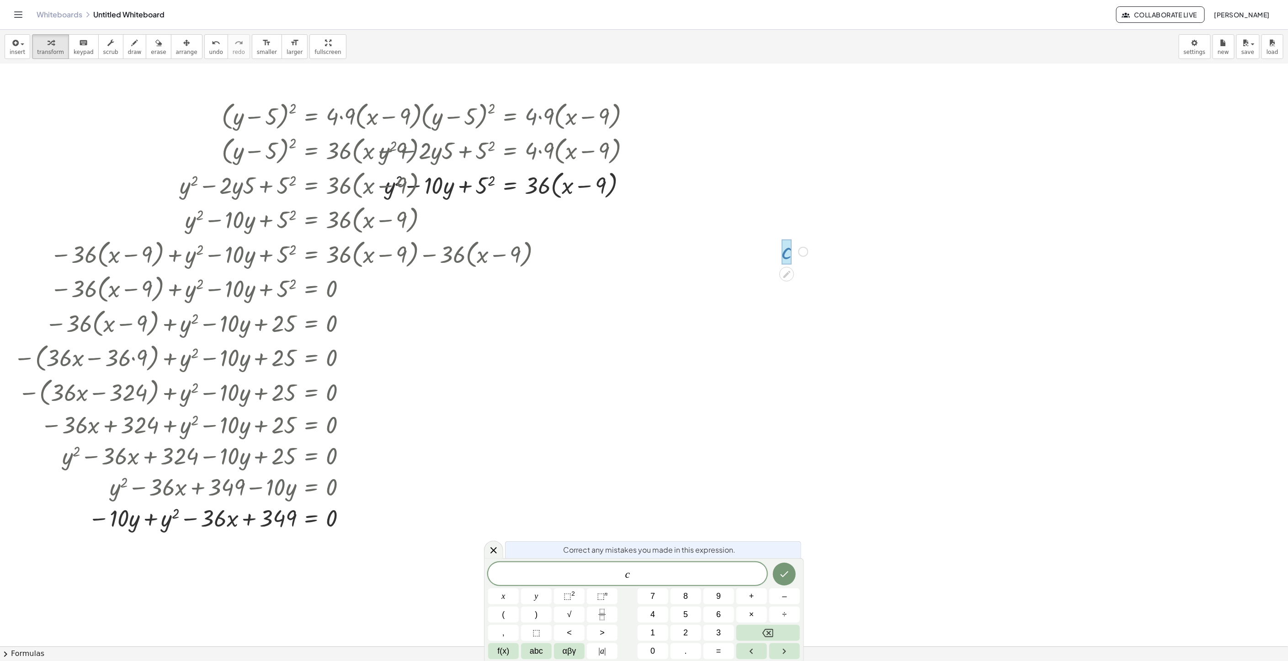
drag, startPoint x: 795, startPoint y: 247, endPoint x: 794, endPoint y: 255, distance: 8.3
click at [794, 250] on div at bounding box center [795, 251] width 36 height 30
drag, startPoint x: 794, startPoint y: 256, endPoint x: 788, endPoint y: 256, distance: 5.5
click at [786, 252] on div "c" at bounding box center [786, 252] width 0 height 0
click at [786, 255] on div at bounding box center [786, 252] width 11 height 26
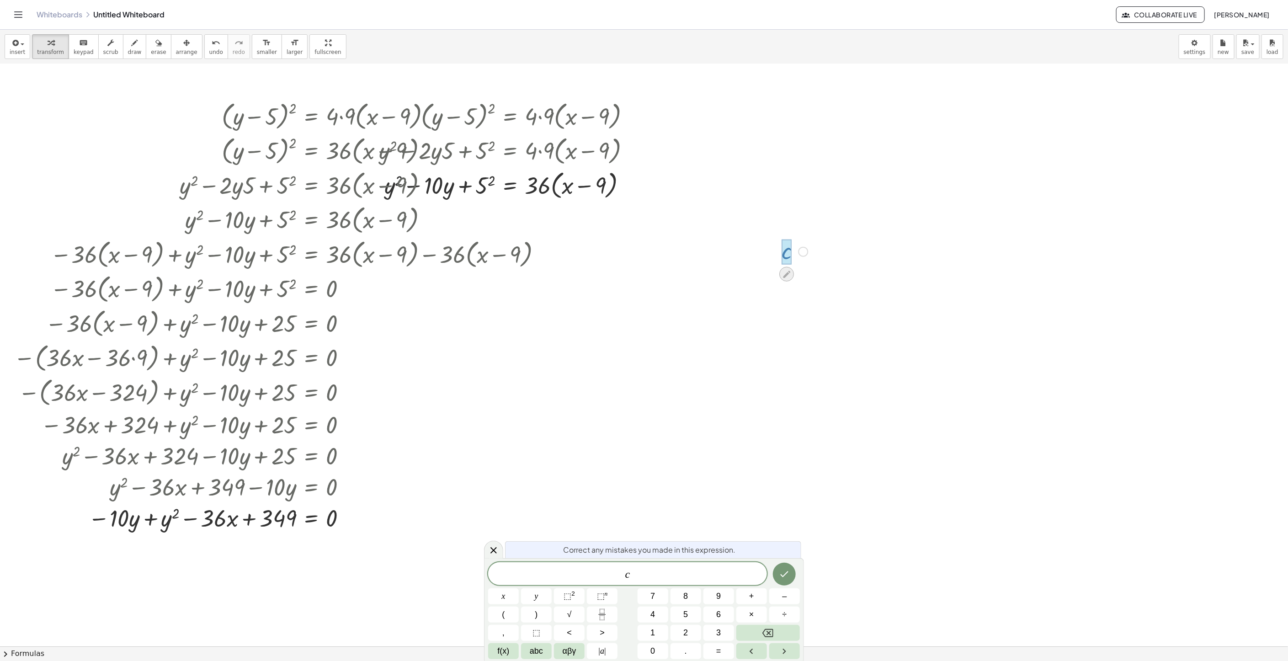
click at [787, 277] on icon at bounding box center [787, 274] width 10 height 10
click at [656, 440] on span "c" at bounding box center [627, 574] width 279 height 13
drag, startPoint x: 561, startPoint y: 147, endPoint x: 655, endPoint y: 127, distance: 96.5
click at [858, 147] on div "- + c Fix a mistake Transform line Copy line as LaTeX Copy derivation as LaTeX …" at bounding box center [644, 566] width 1288 height 1164
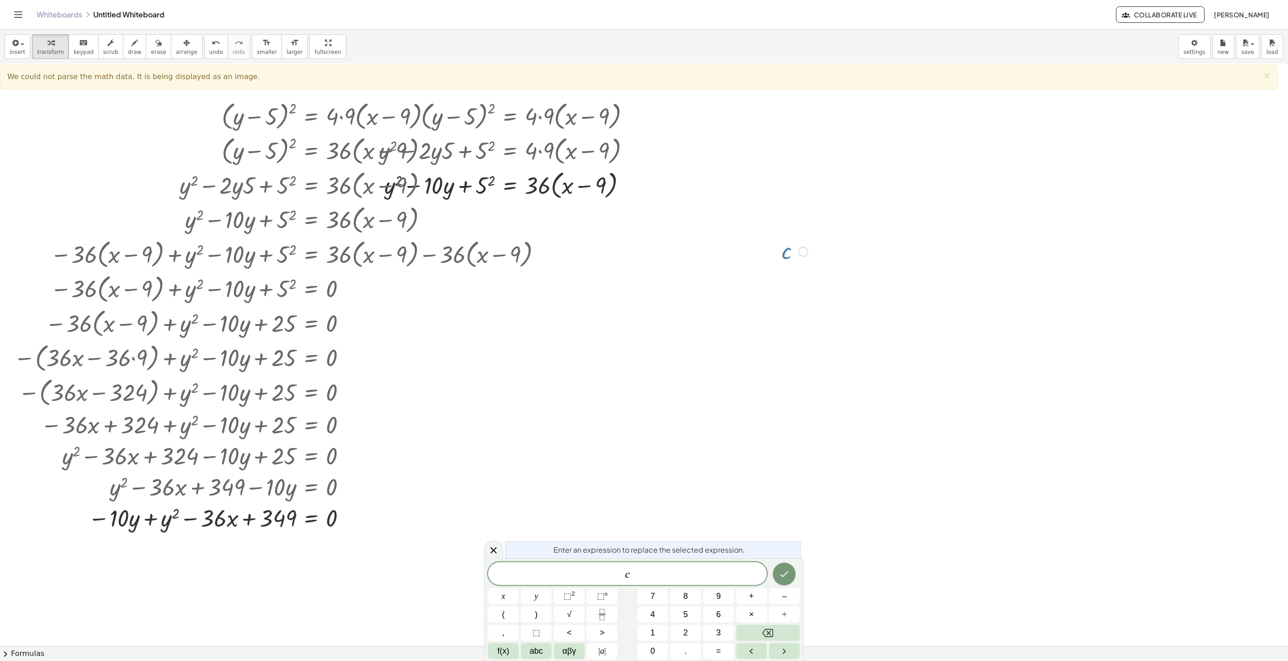
scroll to position [0, 0]
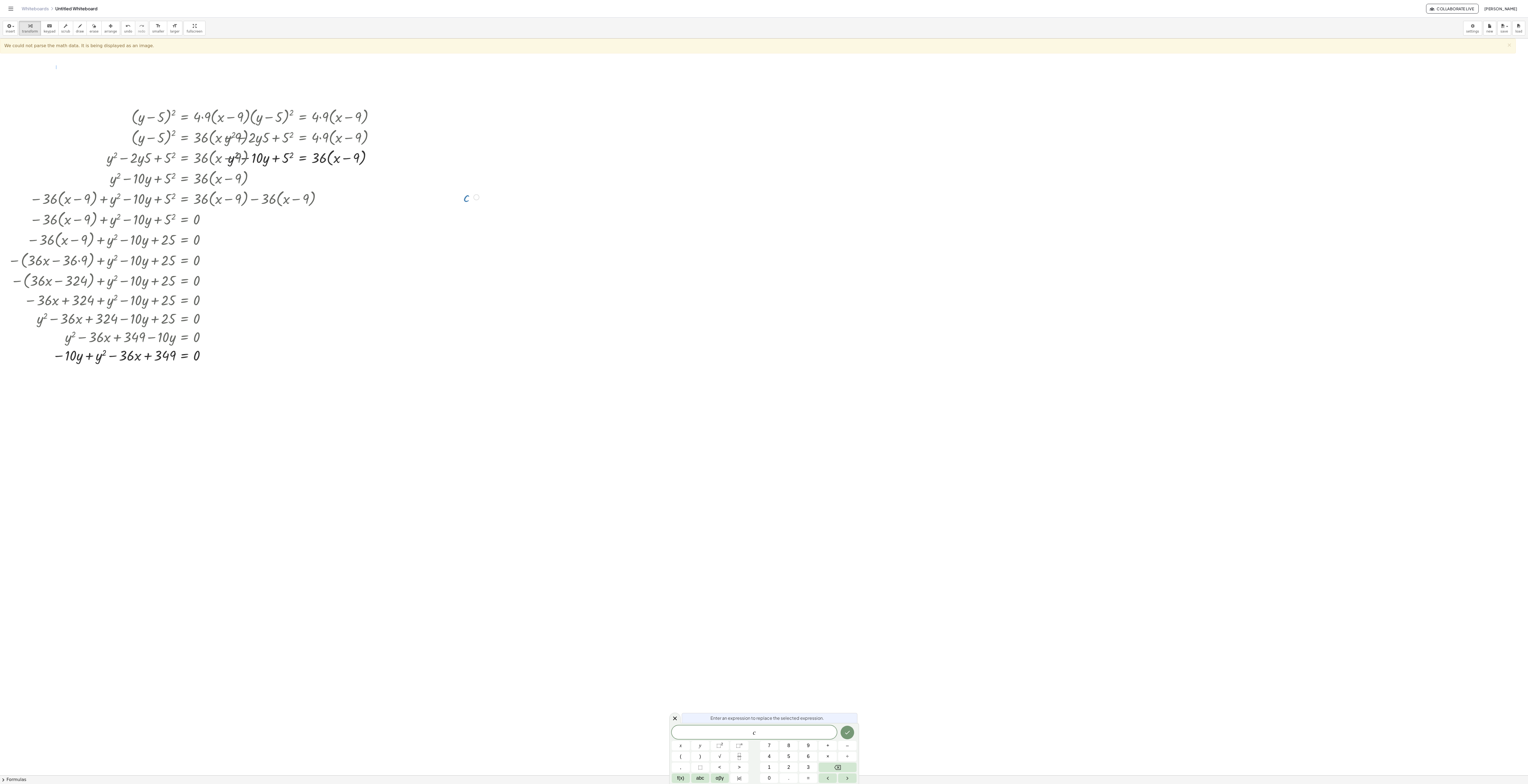
drag, startPoint x: 71, startPoint y: 174, endPoint x: 77, endPoint y: 183, distance: 10.8
click at [69, 175] on div at bounding box center [165, 177] width 320 height 21
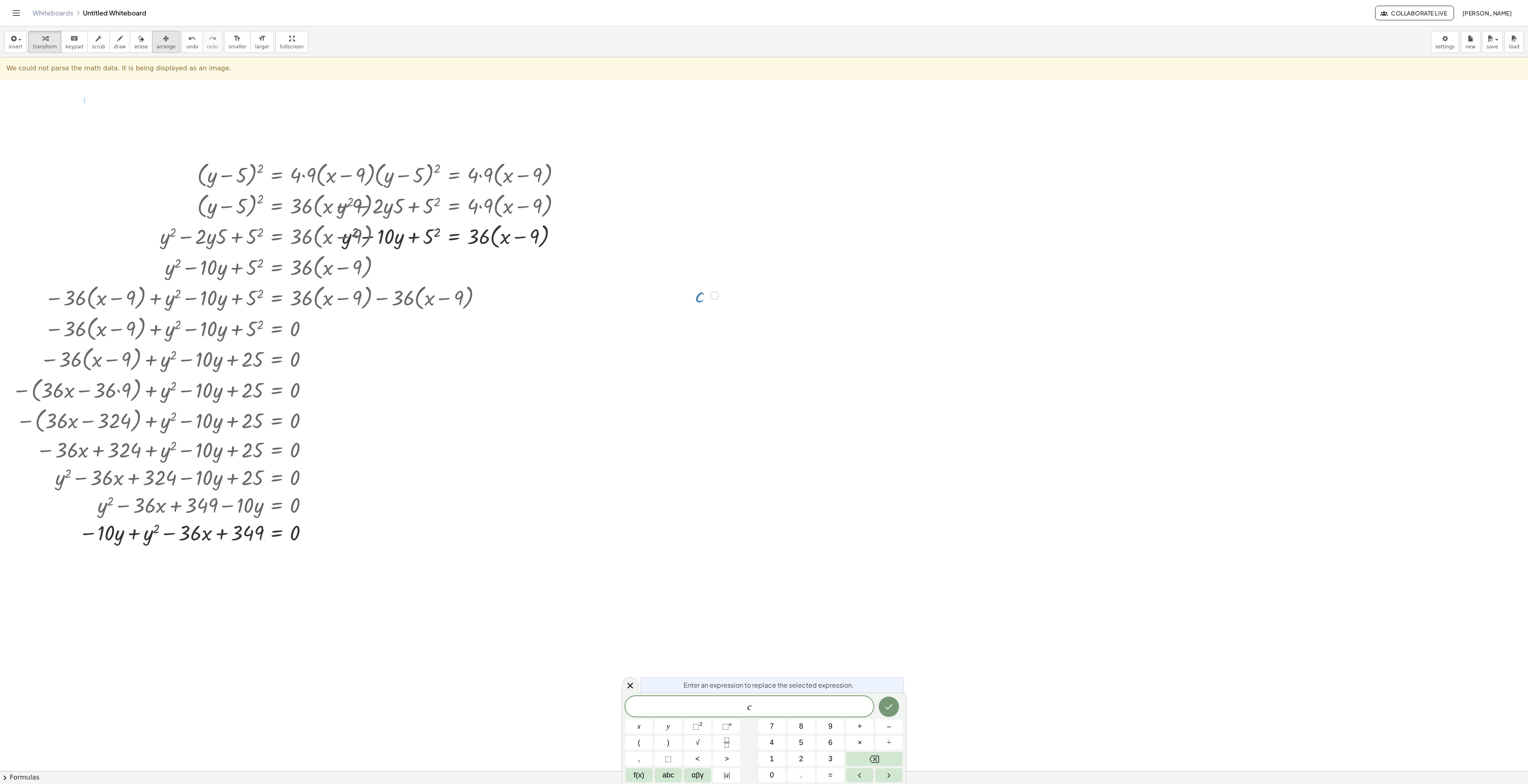
click at [166, 45] on span "arrange" at bounding box center [166, 46] width 19 height 5
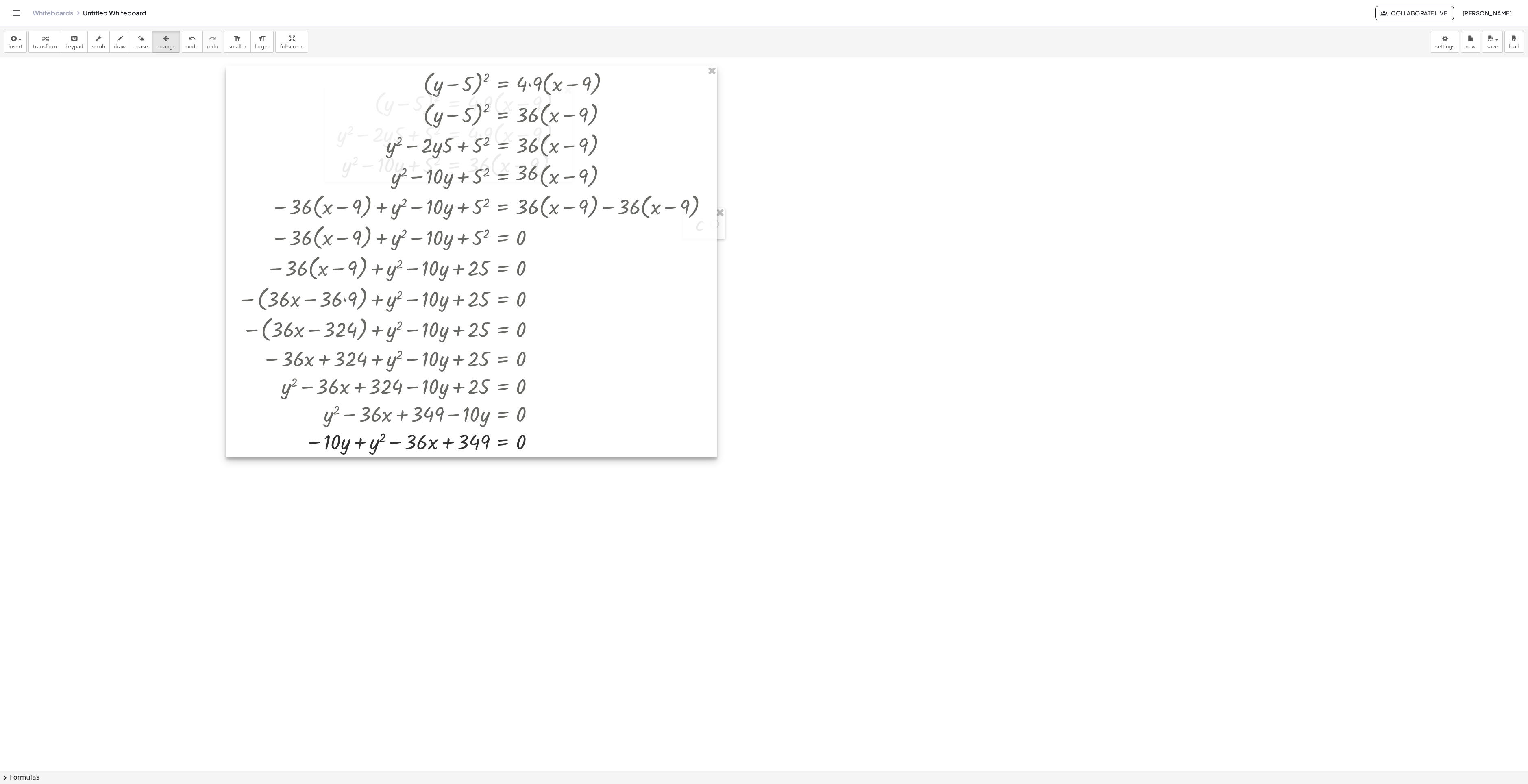
scroll to position [71, 0]
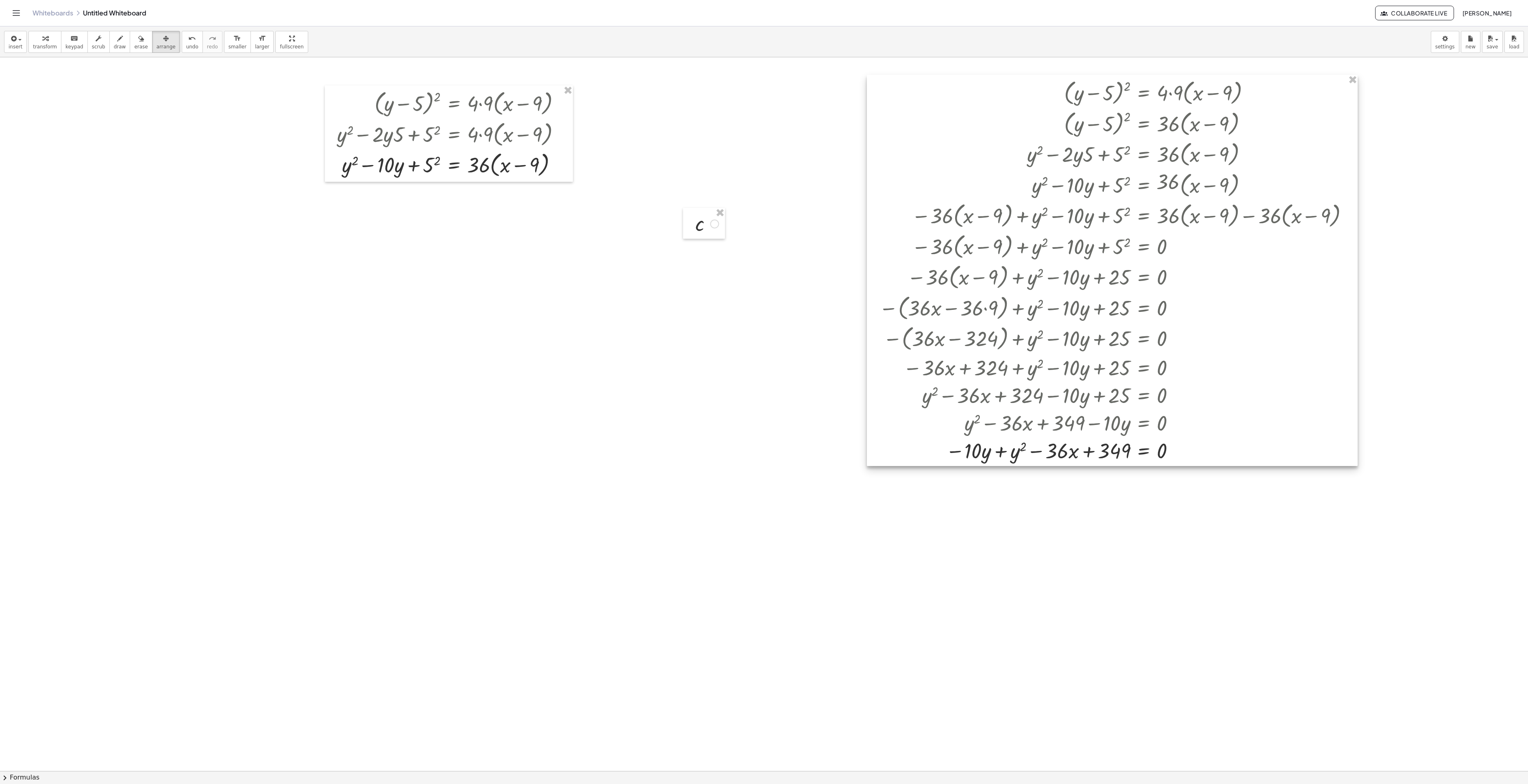
drag, startPoint x: 260, startPoint y: 327, endPoint x: 1085, endPoint y: 326, distance: 825.0
click at [764, 324] on div at bounding box center [1112, 271] width 491 height 392
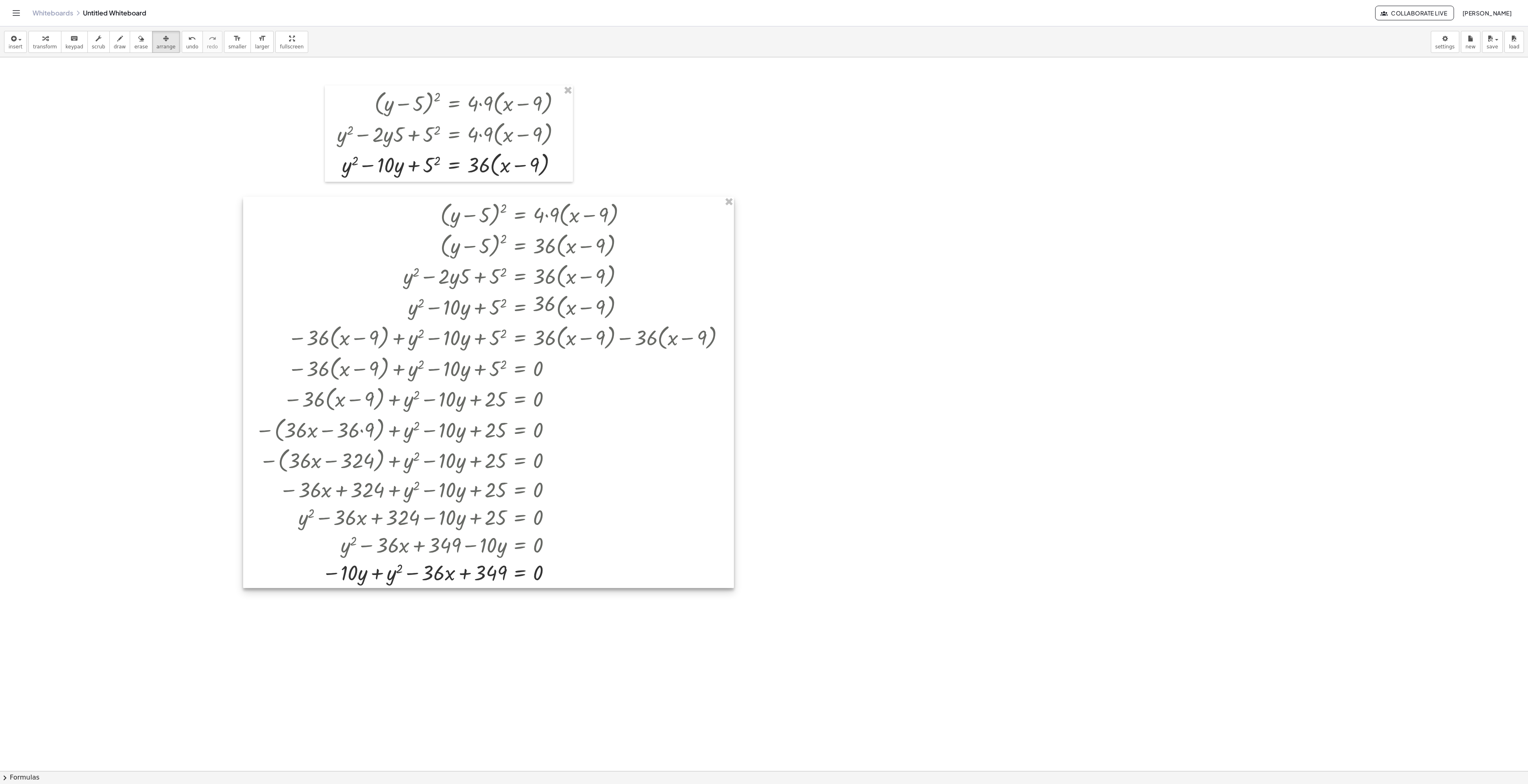
drag, startPoint x: 1019, startPoint y: 247, endPoint x: 410, endPoint y: 364, distance: 620.1
click at [410, 364] on div at bounding box center [489, 392] width 491 height 392
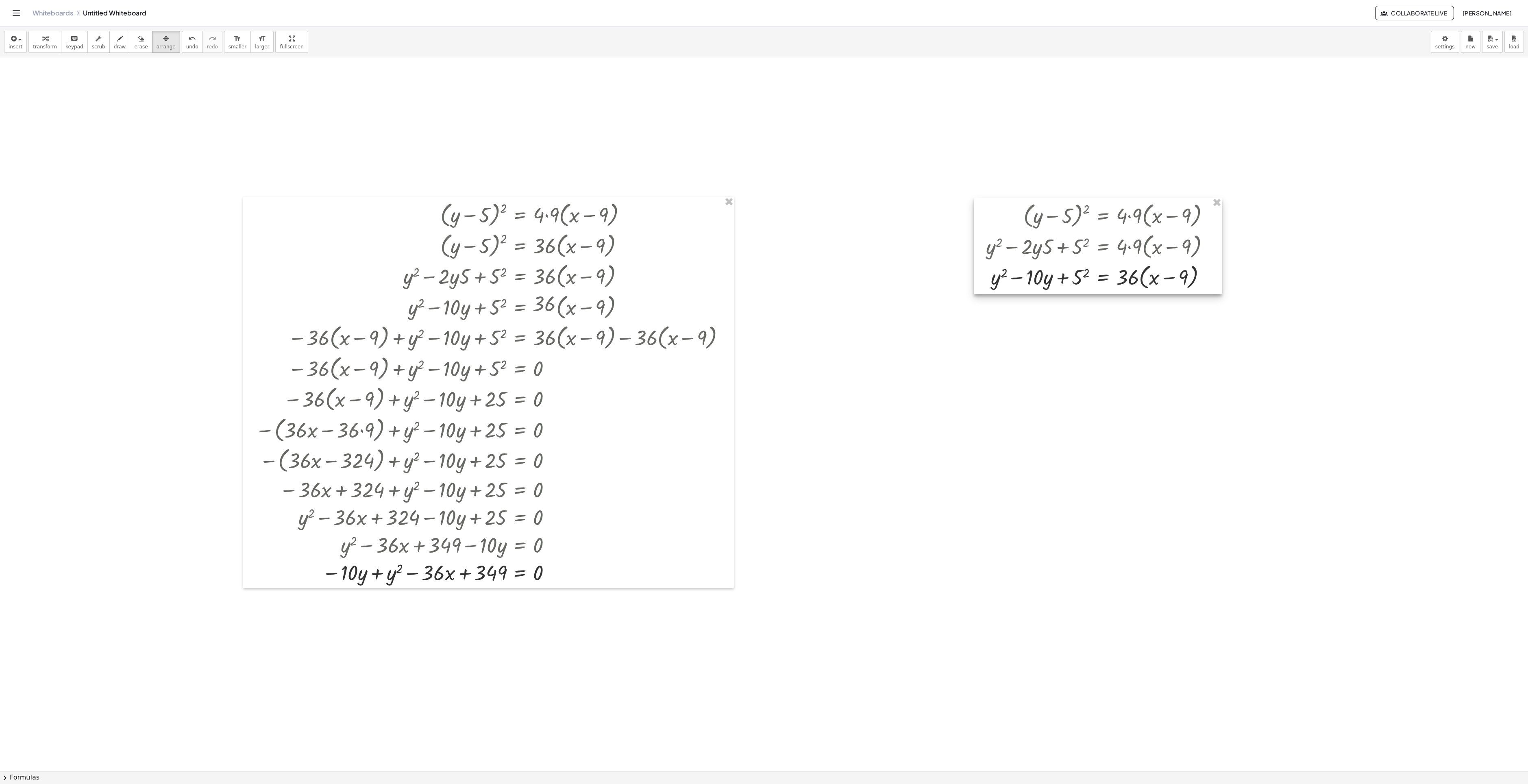
drag, startPoint x: 432, startPoint y: 156, endPoint x: 1041, endPoint y: 292, distance: 624.0
click at [764, 279] on div at bounding box center [1097, 246] width 248 height 96
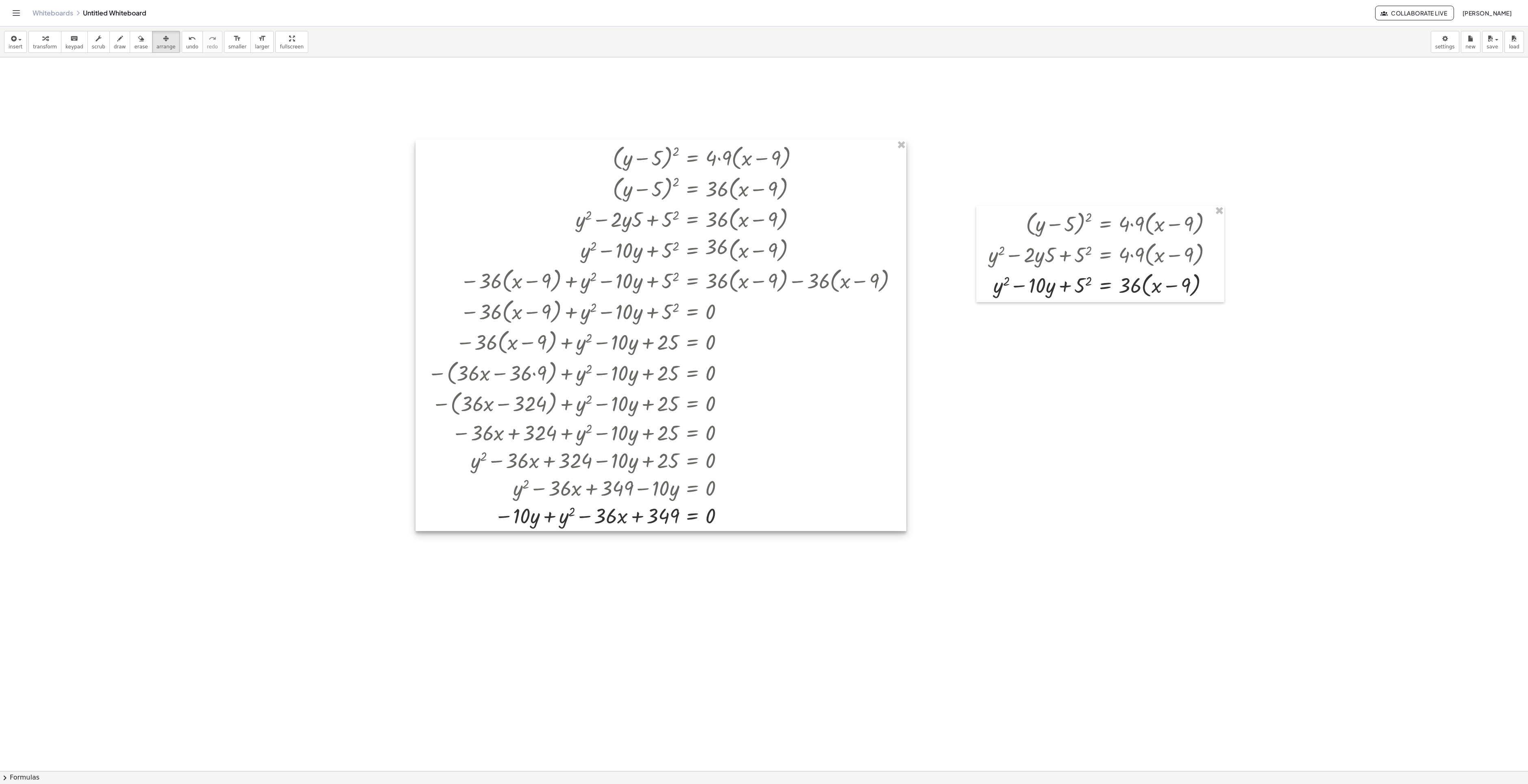
drag, startPoint x: 657, startPoint y: 303, endPoint x: 829, endPoint y: 247, distance: 180.9
click at [764, 247] on div at bounding box center [661, 335] width 491 height 392
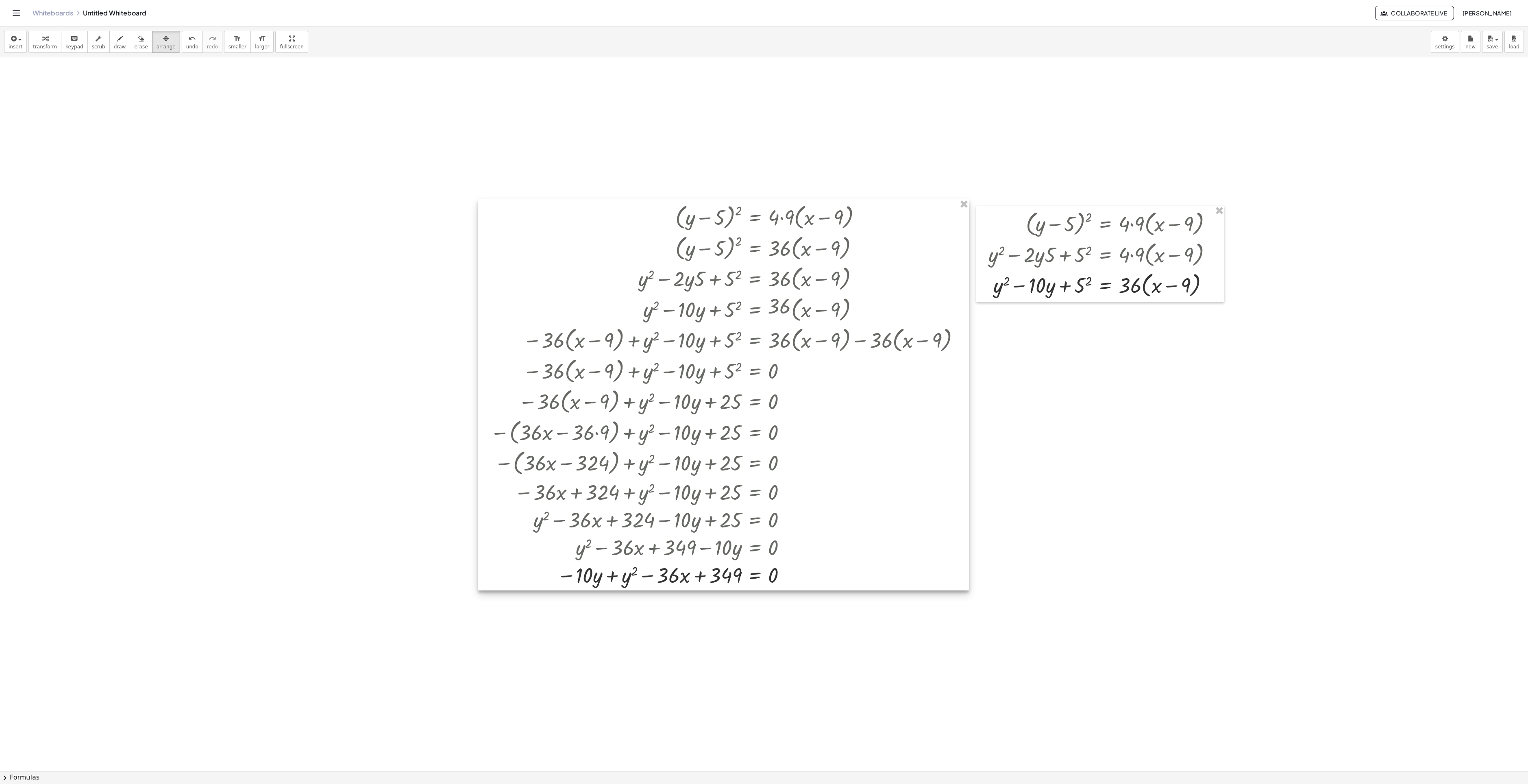
drag, startPoint x: 826, startPoint y: 244, endPoint x: 892, endPoint y: 304, distance: 89.2
click at [764, 304] on div at bounding box center [724, 395] width 491 height 392
